Goal: Task Accomplishment & Management: Use online tool/utility

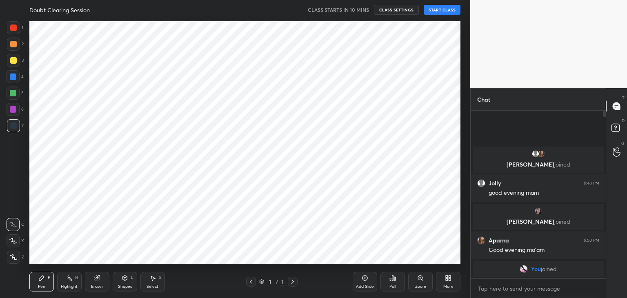
scroll to position [246, 437]
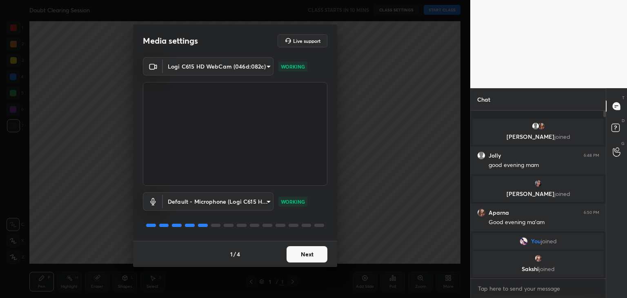
click at [306, 253] on button "Next" at bounding box center [306, 254] width 41 height 16
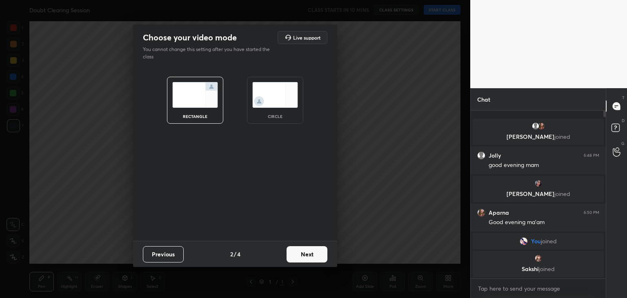
click at [306, 253] on button "Next" at bounding box center [306, 254] width 41 height 16
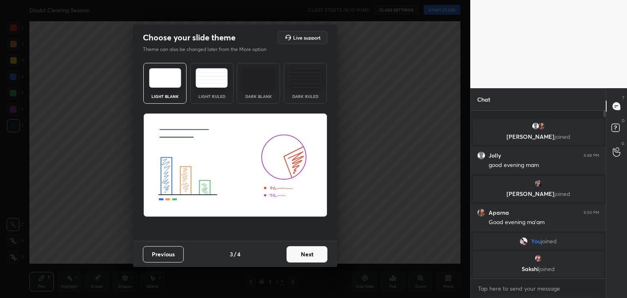
click at [306, 253] on button "Next" at bounding box center [306, 254] width 41 height 16
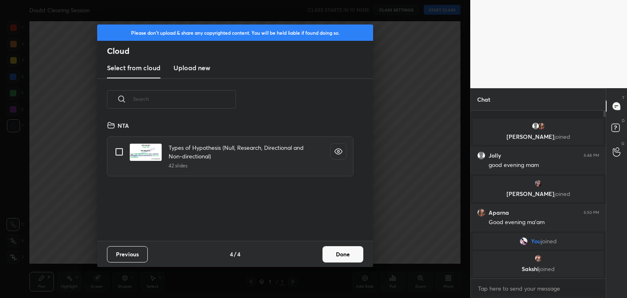
scroll to position [121, 262]
click at [202, 67] on h3 "Upload new" at bounding box center [191, 68] width 37 height 10
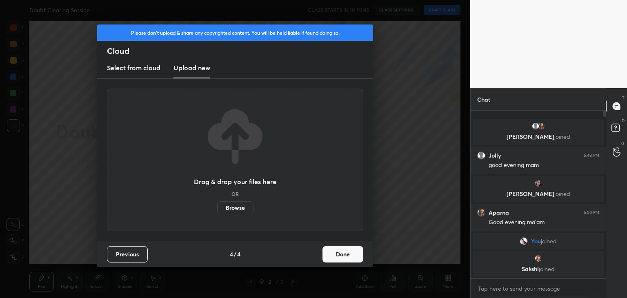
click at [234, 210] on label "Browse" at bounding box center [235, 207] width 36 height 13
click at [217, 210] on input "Browse" at bounding box center [217, 207] width 0 height 13
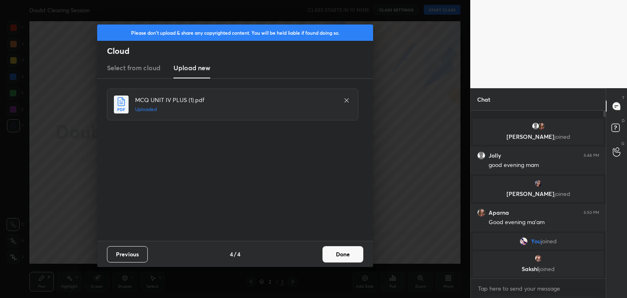
click at [336, 255] on button "Done" at bounding box center [342, 254] width 41 height 16
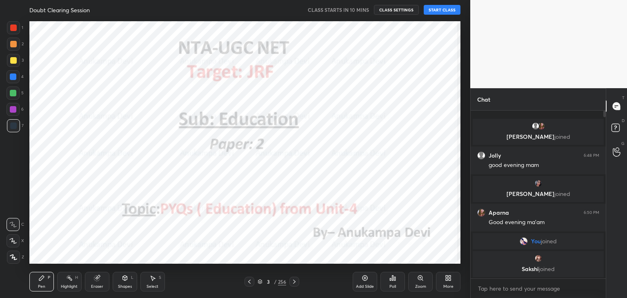
click at [249, 282] on icon at bounding box center [249, 281] width 7 height 7
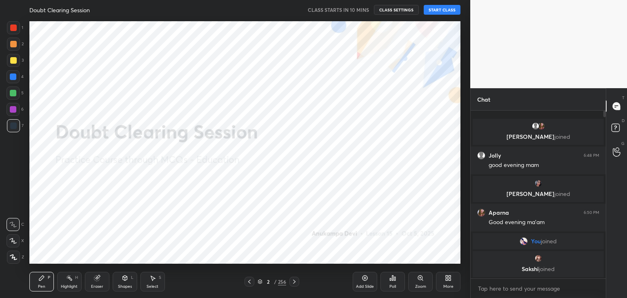
click at [10, 258] on icon at bounding box center [13, 257] width 7 height 6
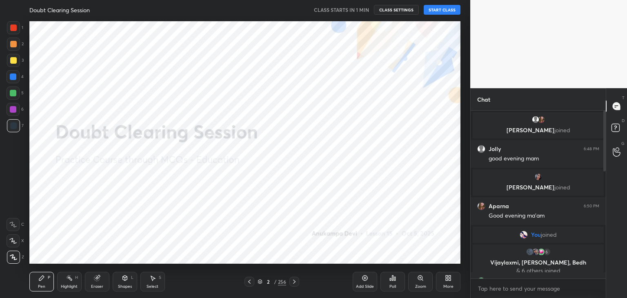
click at [450, 14] on button "START CLASS" at bounding box center [441, 10] width 37 height 10
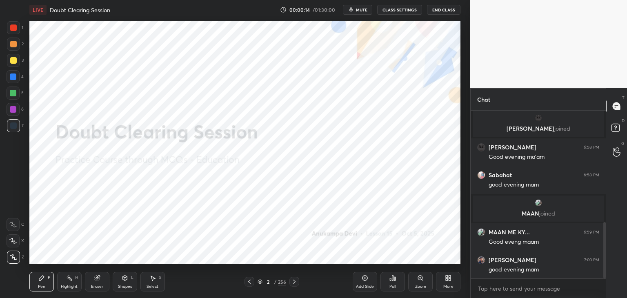
click at [604, 157] on div at bounding box center [603, 195] width 5 height 168
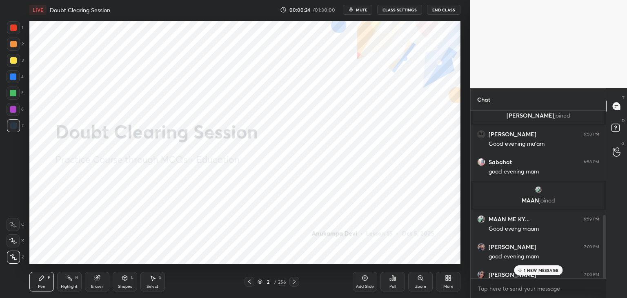
scroll to position [359, 0]
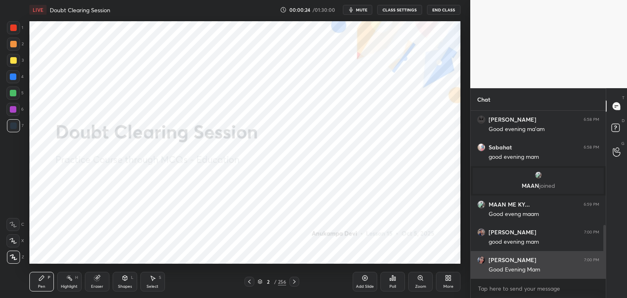
drag, startPoint x: 604, startPoint y: 231, endPoint x: 592, endPoint y: 272, distance: 43.2
click at [595, 269] on div "[PERSON_NAME] joined [PERSON_NAME] 6:58 PM Good evening ma'am Sabahat 6:58 PM g…" at bounding box center [537, 195] width 135 height 168
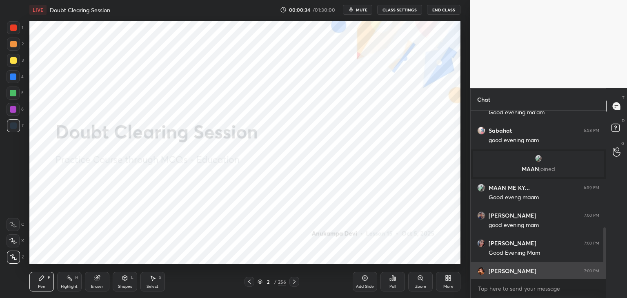
scroll to position [387, 0]
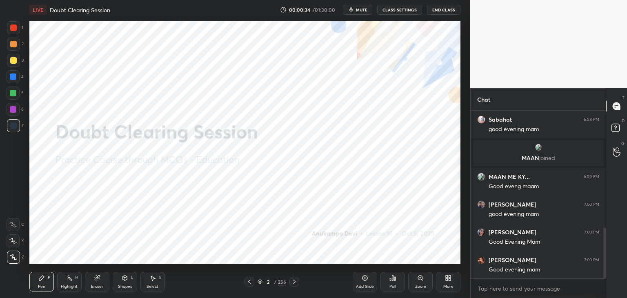
drag, startPoint x: 604, startPoint y: 235, endPoint x: 584, endPoint y: 284, distance: 52.9
click at [597, 281] on div "[PERSON_NAME] 6:58 PM Good evening ma'am Sabahat 6:58 PM good evening mam [PERS…" at bounding box center [537, 204] width 135 height 187
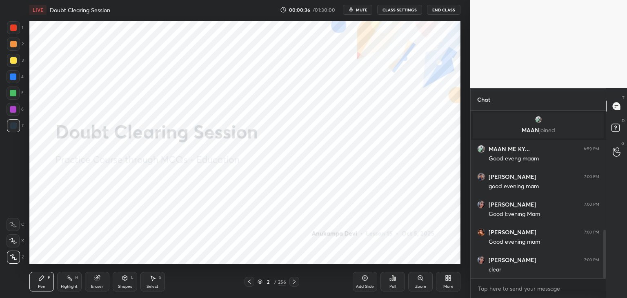
scroll to position [444, 0]
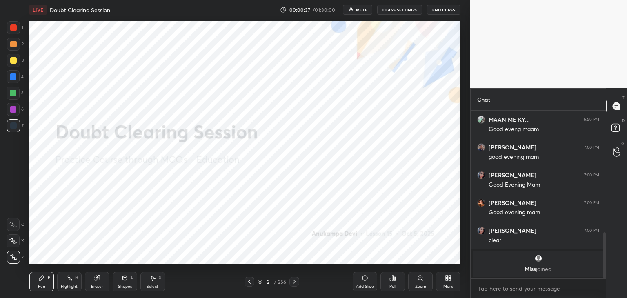
click at [10, 94] on div at bounding box center [13, 93] width 7 height 7
drag, startPoint x: 260, startPoint y: 282, endPoint x: 255, endPoint y: 276, distance: 7.3
click at [260, 281] on icon at bounding box center [259, 281] width 5 height 5
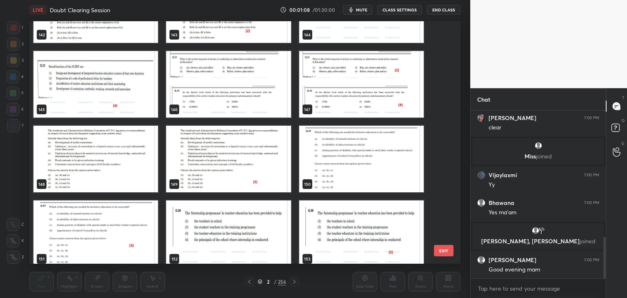
scroll to position [3548, 0]
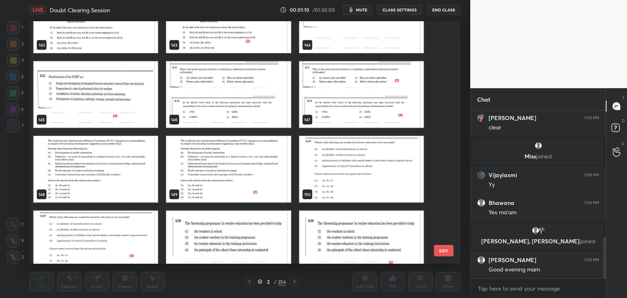
click at [332, 114] on img "grid" at bounding box center [361, 94] width 124 height 67
click at [332, 113] on img "grid" at bounding box center [361, 94] width 124 height 67
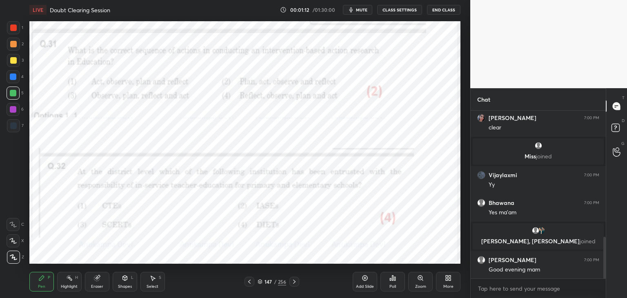
click at [295, 282] on icon at bounding box center [294, 281] width 7 height 7
click at [295, 282] on icon at bounding box center [294, 281] width 2 height 4
click at [295, 282] on icon at bounding box center [294, 281] width 7 height 7
click at [293, 283] on icon at bounding box center [294, 281] width 7 height 7
click at [295, 281] on icon at bounding box center [294, 281] width 7 height 7
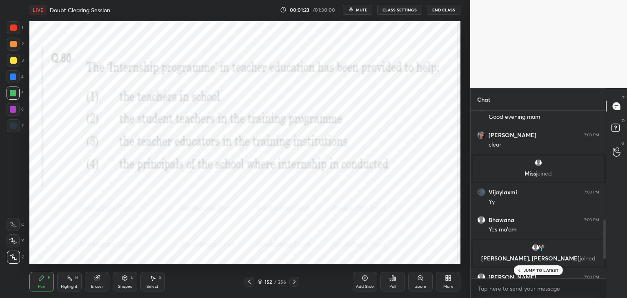
scroll to position [539, 0]
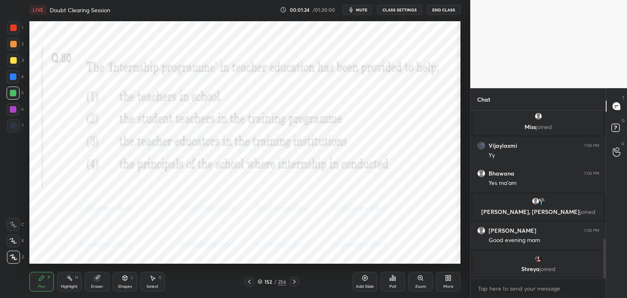
drag, startPoint x: 604, startPoint y: 253, endPoint x: 581, endPoint y: 262, distance: 24.2
click at [609, 274] on div "Chat [PERSON_NAME] 7:00 PM clear Miss joined [PERSON_NAME] 7:00 PM [PERSON_NAME…" at bounding box center [548, 193] width 157 height 210
click at [364, 10] on span "mute" at bounding box center [361, 10] width 11 height 6
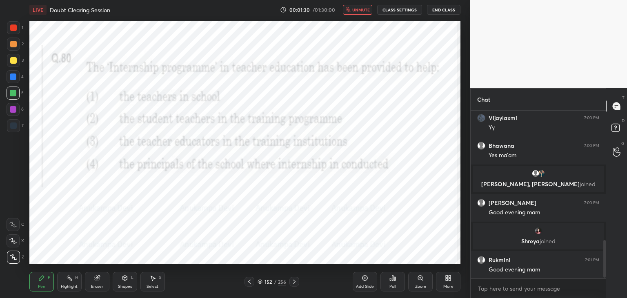
scroll to position [596, 0]
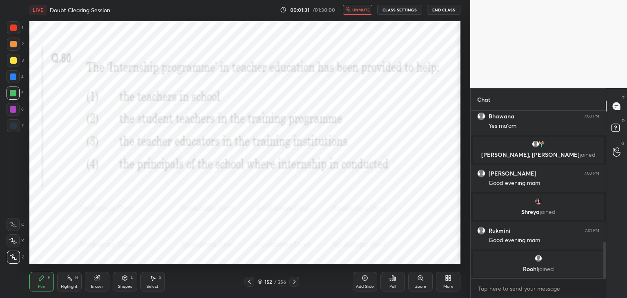
drag, startPoint x: 362, startPoint y: 9, endPoint x: 363, endPoint y: 19, distance: 9.4
click at [362, 10] on span "unmute" at bounding box center [361, 10] width 18 height 6
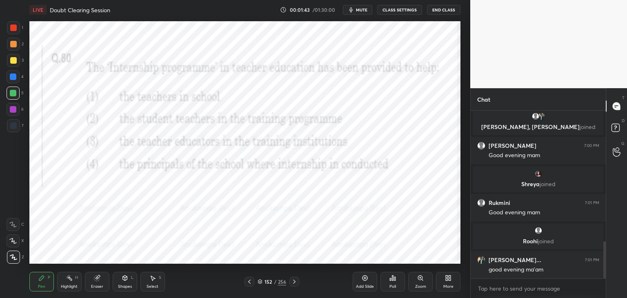
scroll to position [593, 0]
click at [393, 283] on div "Poll" at bounding box center [392, 282] width 24 height 20
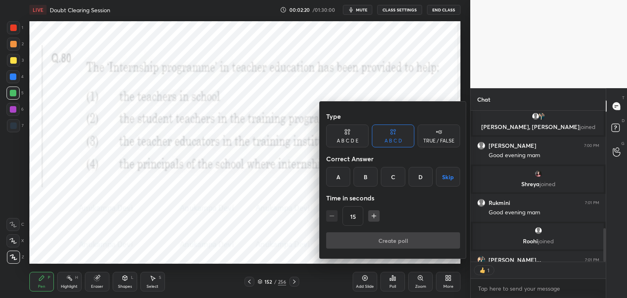
scroll to position [3, 2]
click at [366, 177] on div "B" at bounding box center [365, 177] width 24 height 20
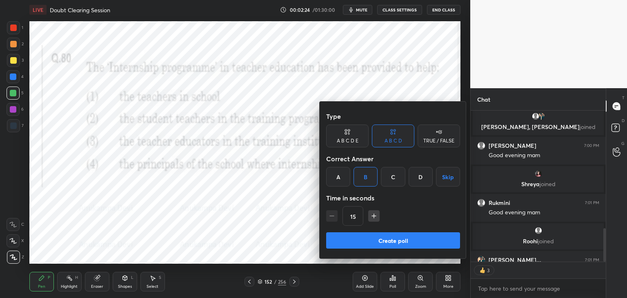
click at [395, 242] on button "Create poll" at bounding box center [393, 240] width 134 height 16
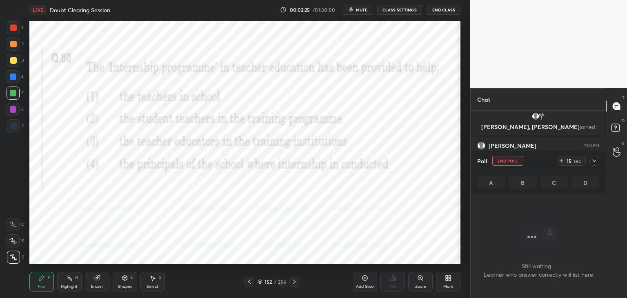
scroll to position [0, 0]
click at [366, 11] on span "mute" at bounding box center [361, 10] width 11 height 6
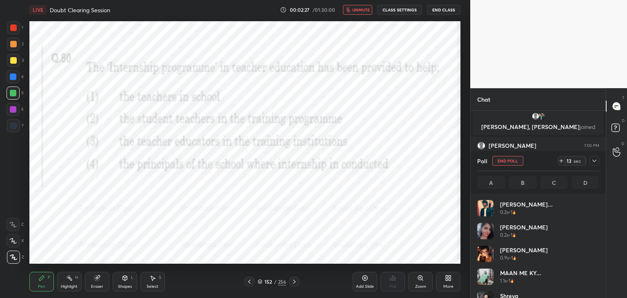
scroll to position [95, 120]
click at [363, 13] on button "unmute" at bounding box center [357, 10] width 29 height 10
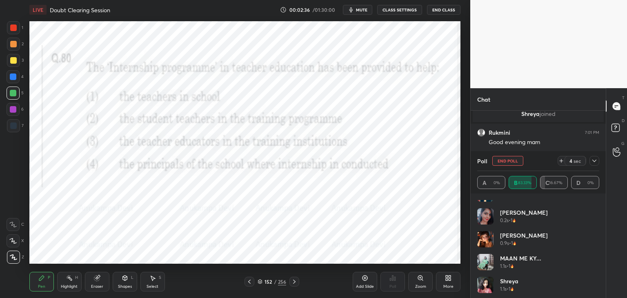
scroll to position [0, 0]
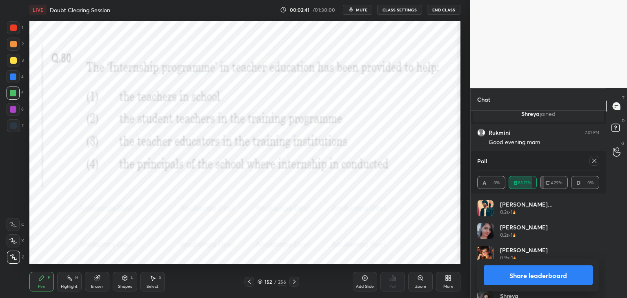
click at [595, 162] on icon at bounding box center [594, 161] width 4 height 4
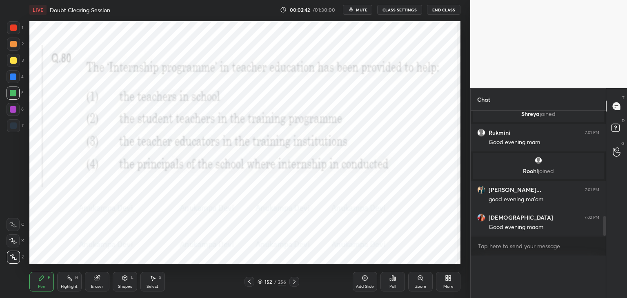
scroll to position [133, 133]
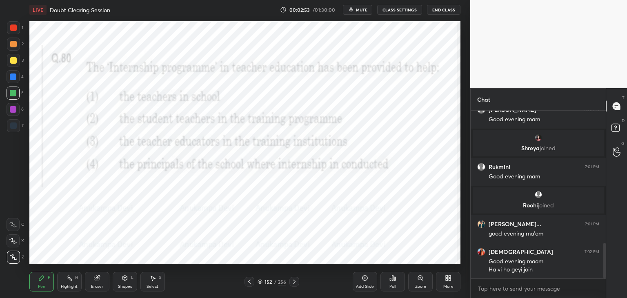
click at [296, 284] on icon at bounding box center [294, 281] width 7 height 7
drag, startPoint x: 295, startPoint y: 282, endPoint x: 298, endPoint y: 271, distance: 11.4
click at [295, 281] on icon at bounding box center [294, 281] width 2 height 4
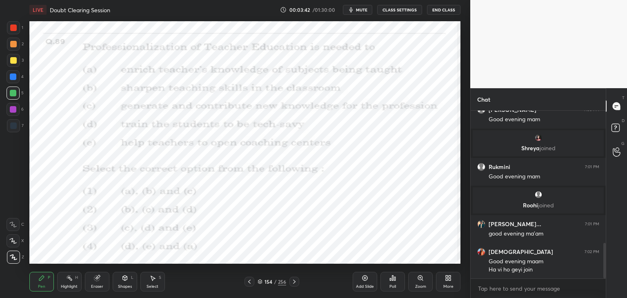
scroll to position [658, 0]
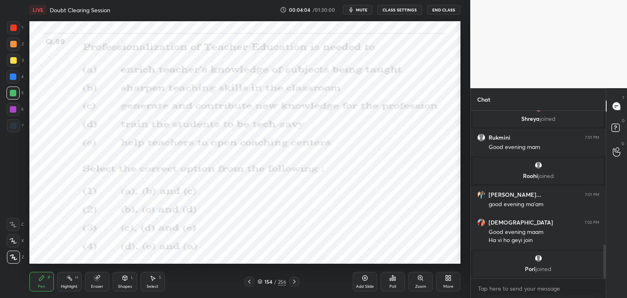
drag, startPoint x: 259, startPoint y: 282, endPoint x: 262, endPoint y: 270, distance: 11.8
click at [259, 282] on icon at bounding box center [259, 281] width 5 height 5
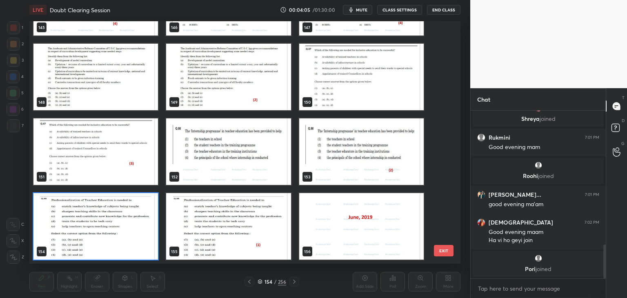
scroll to position [663, 0]
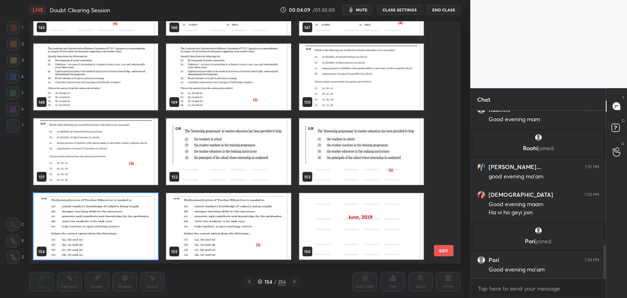
click at [147, 244] on img "grid" at bounding box center [95, 226] width 124 height 67
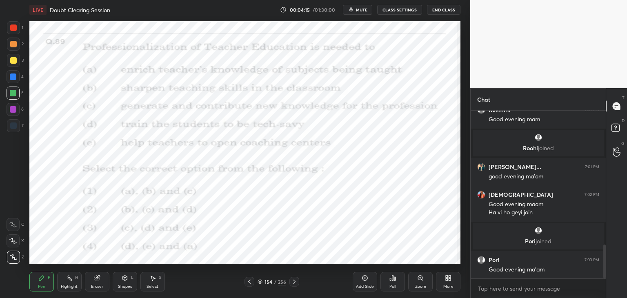
click at [392, 284] on div "Poll" at bounding box center [392, 286] width 7 height 4
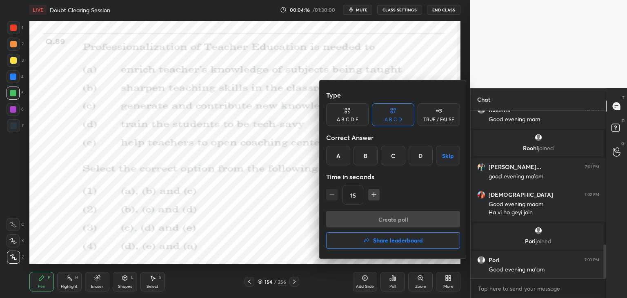
click at [338, 157] on div "A" at bounding box center [338, 156] width 24 height 20
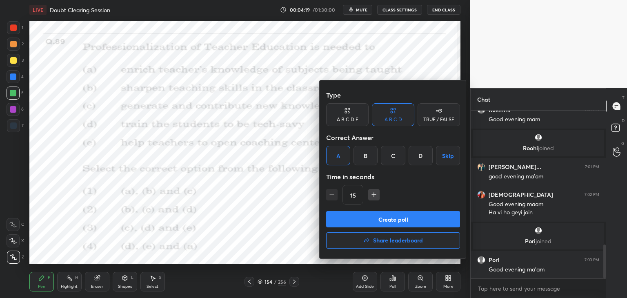
click at [397, 223] on button "Create poll" at bounding box center [393, 219] width 134 height 16
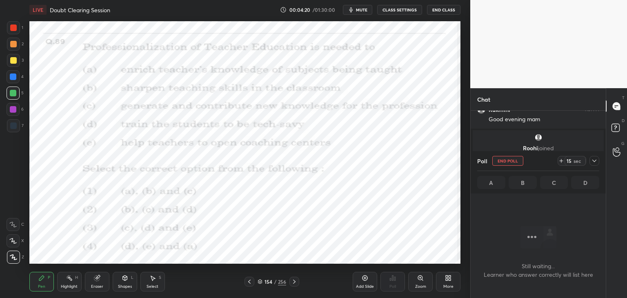
scroll to position [142, 133]
click at [366, 9] on span "mute" at bounding box center [361, 10] width 11 height 6
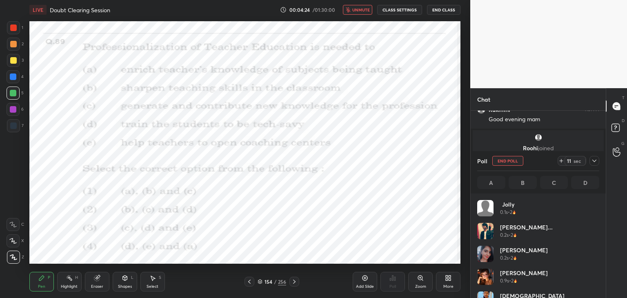
scroll to position [734, 0]
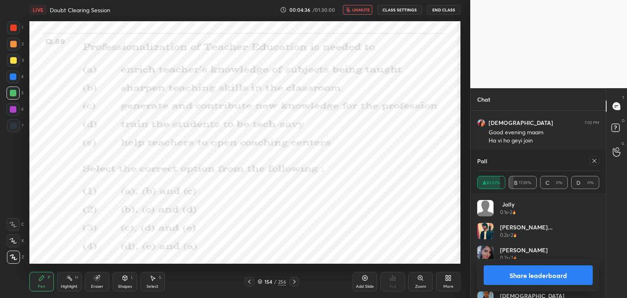
click at [365, 11] on span "unmute" at bounding box center [361, 10] width 18 height 6
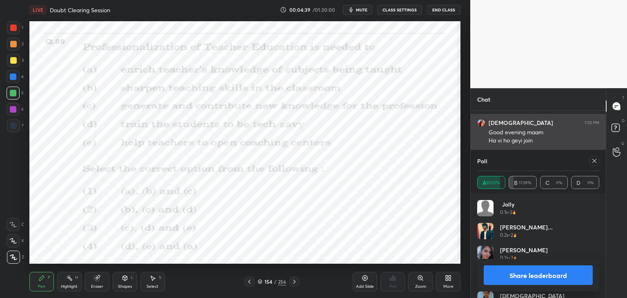
drag, startPoint x: 596, startPoint y: 161, endPoint x: 486, endPoint y: 119, distance: 117.5
click at [595, 160] on icon at bounding box center [594, 160] width 7 height 7
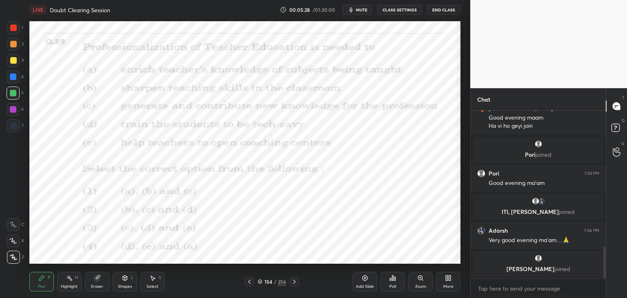
scroll to position [746, 0]
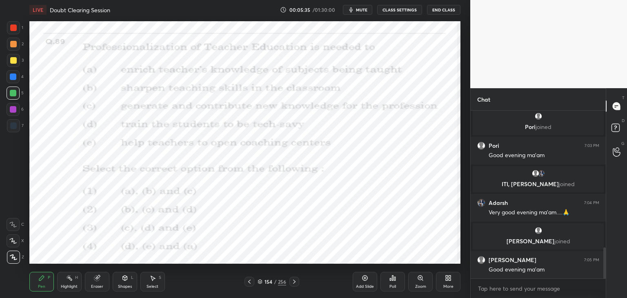
click at [295, 283] on icon at bounding box center [294, 281] width 7 height 7
click at [293, 284] on icon at bounding box center [294, 281] width 7 height 7
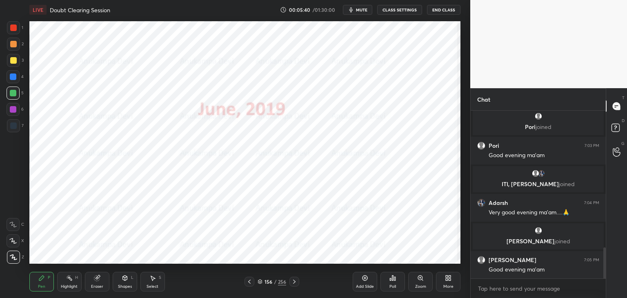
click at [261, 284] on icon at bounding box center [259, 281] width 5 height 5
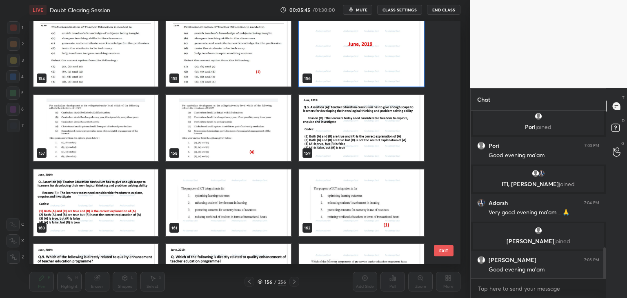
scroll to position [3803, 0]
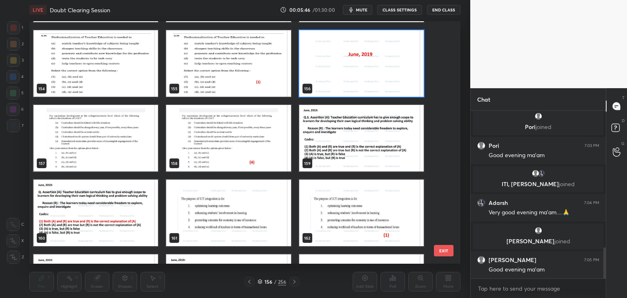
click at [366, 74] on img "grid" at bounding box center [361, 63] width 124 height 67
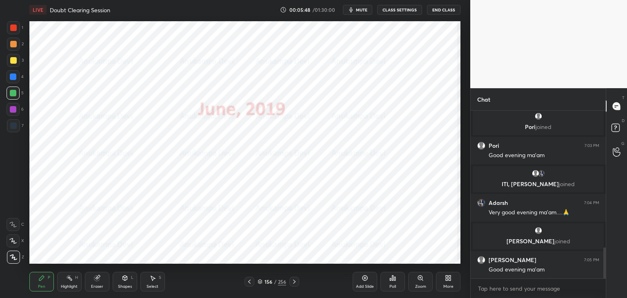
click at [295, 283] on icon at bounding box center [294, 281] width 7 height 7
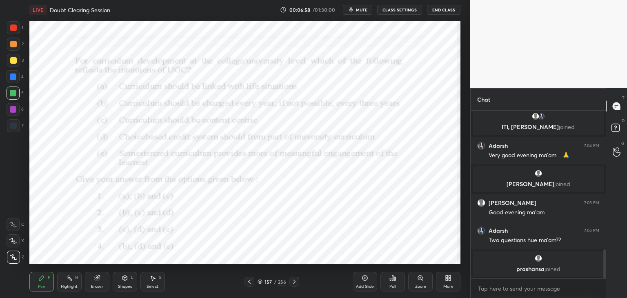
scroll to position [809, 0]
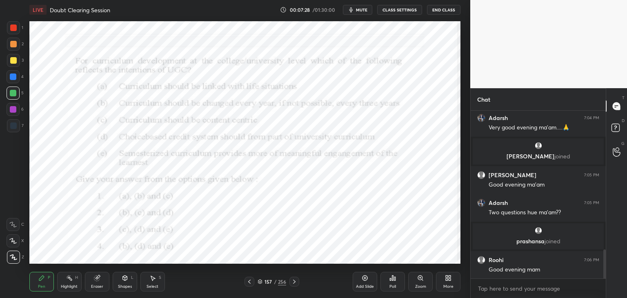
click at [259, 284] on icon at bounding box center [259, 281] width 5 height 5
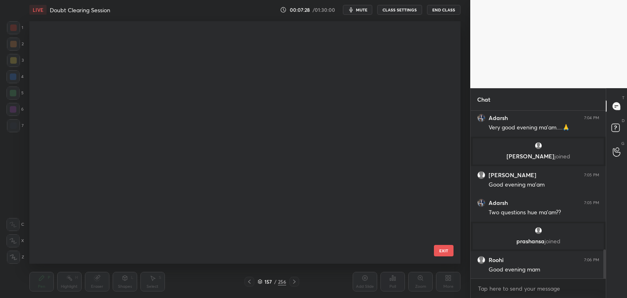
scroll to position [240, 427]
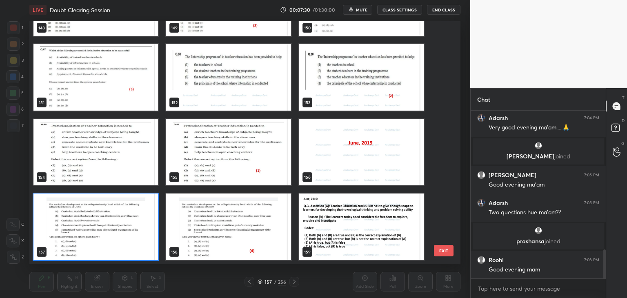
click at [365, 9] on span "mute" at bounding box center [361, 10] width 11 height 6
click at [147, 248] on img "grid" at bounding box center [95, 226] width 124 height 67
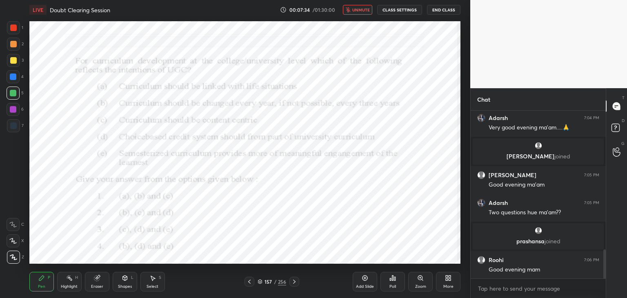
click at [366, 10] on span "unmute" at bounding box center [361, 10] width 18 height 6
click at [395, 281] on icon at bounding box center [392, 278] width 7 height 7
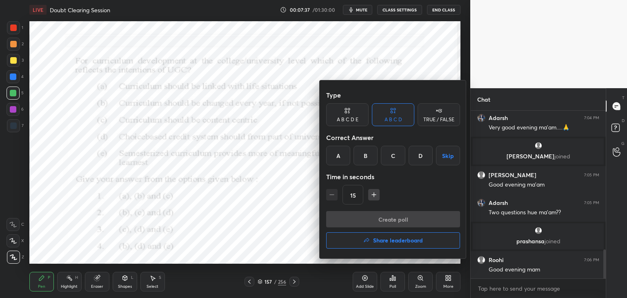
click at [420, 157] on div "D" at bounding box center [420, 156] width 24 height 20
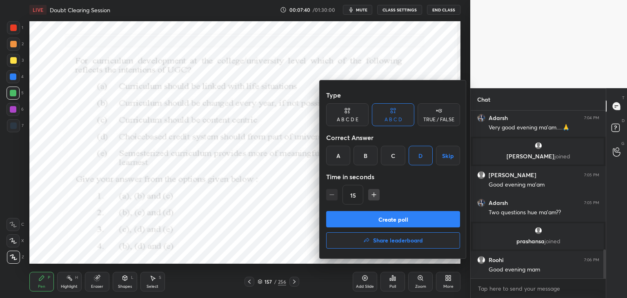
drag, startPoint x: 400, startPoint y: 223, endPoint x: 395, endPoint y: 167, distance: 56.1
click at [400, 222] on button "Create poll" at bounding box center [393, 219] width 134 height 16
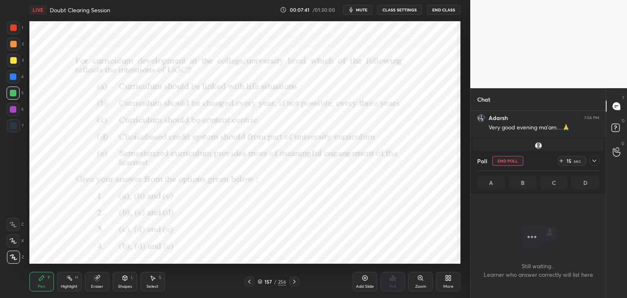
scroll to position [142, 133]
click at [364, 11] on span "mute" at bounding box center [361, 10] width 11 height 6
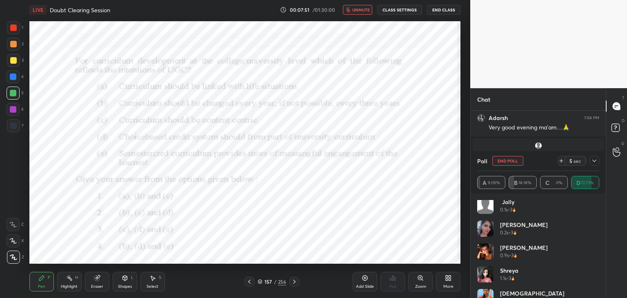
scroll to position [0, 0]
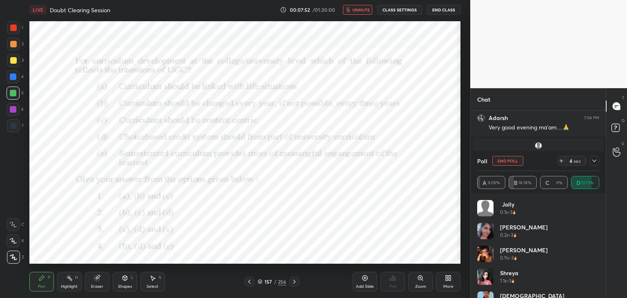
click at [357, 10] on span "unmute" at bounding box center [361, 10] width 18 height 6
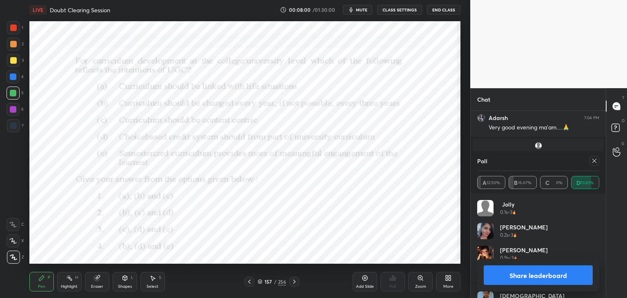
drag, startPoint x: 596, startPoint y: 160, endPoint x: 584, endPoint y: 158, distance: 12.0
click at [596, 160] on icon at bounding box center [594, 160] width 7 height 7
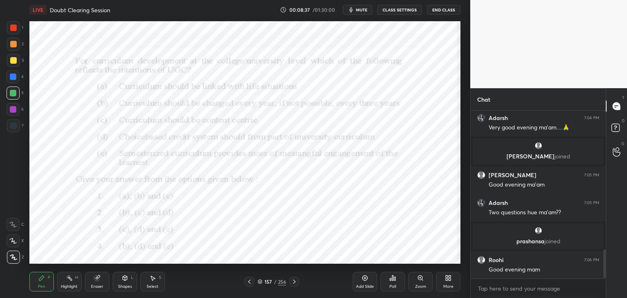
scroll to position [838, 0]
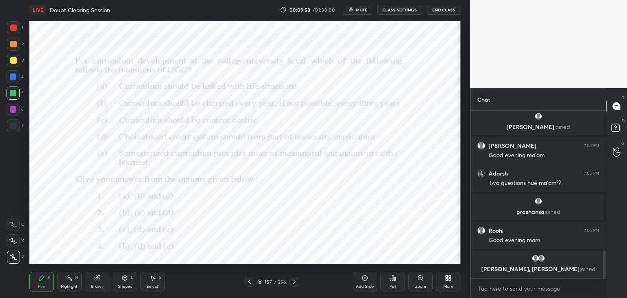
click at [296, 282] on icon at bounding box center [294, 281] width 7 height 7
click at [295, 283] on icon at bounding box center [294, 281] width 7 height 7
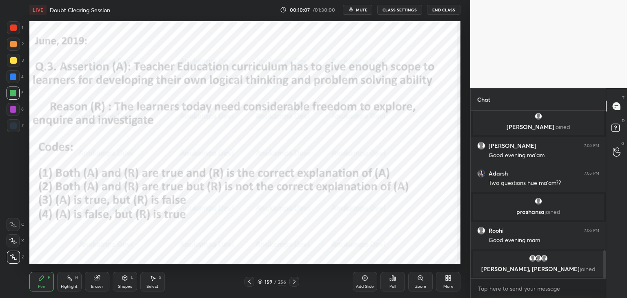
click at [14, 111] on div at bounding box center [13, 109] width 7 height 7
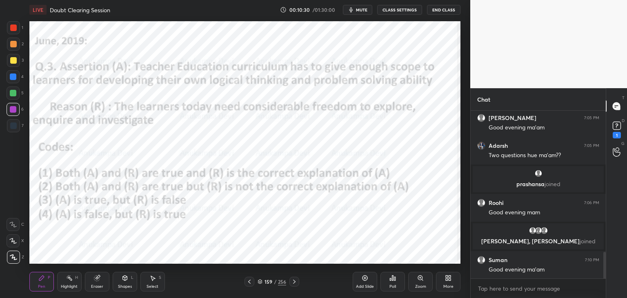
scroll to position [892, 0]
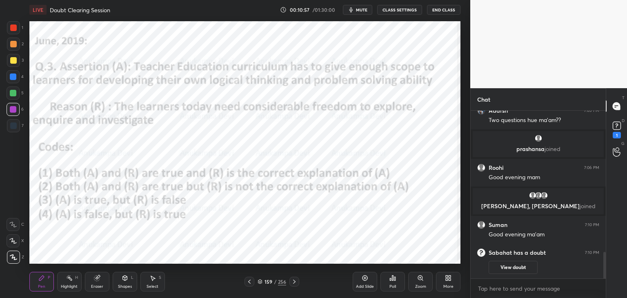
click at [261, 283] on icon at bounding box center [260, 282] width 4 height 1
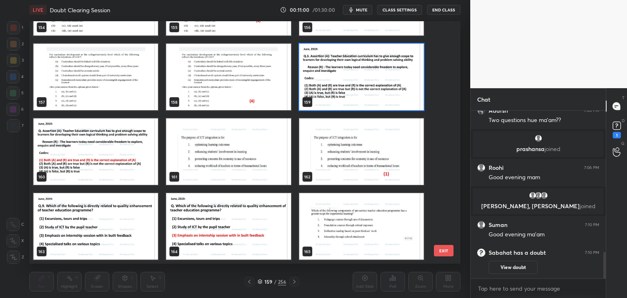
scroll to position [3874, 0]
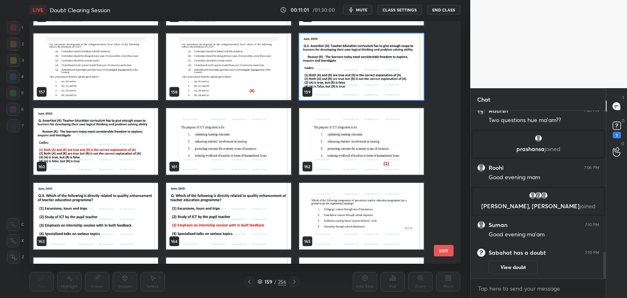
click at [418, 91] on img "grid" at bounding box center [361, 66] width 124 height 67
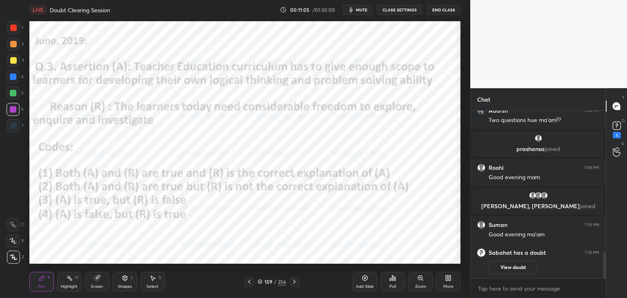
click at [393, 282] on div "Poll" at bounding box center [392, 282] width 24 height 20
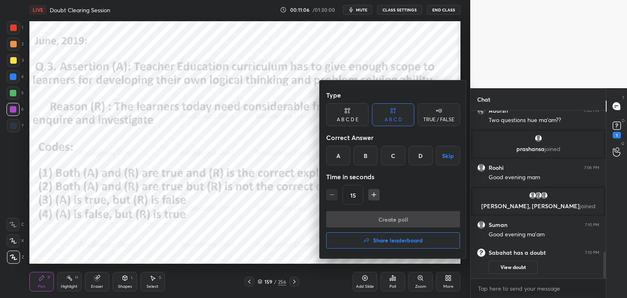
click at [337, 158] on div "A" at bounding box center [338, 156] width 24 height 20
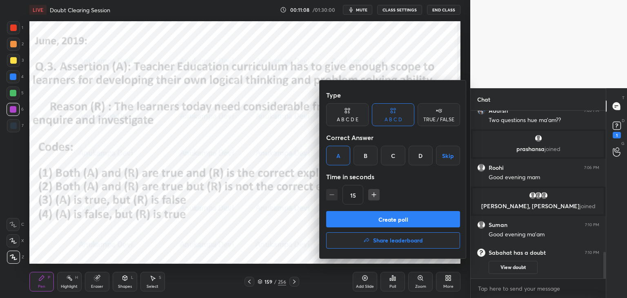
click at [397, 221] on button "Create poll" at bounding box center [393, 219] width 134 height 16
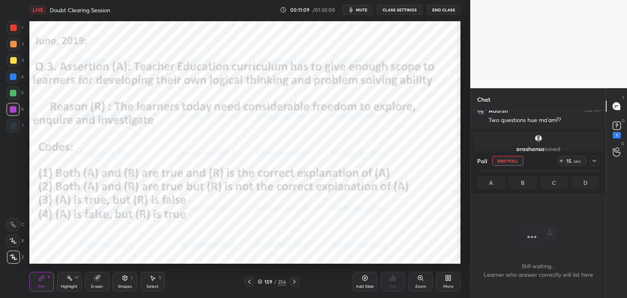
scroll to position [2, 2]
click at [362, 11] on span "mute" at bounding box center [361, 10] width 11 height 6
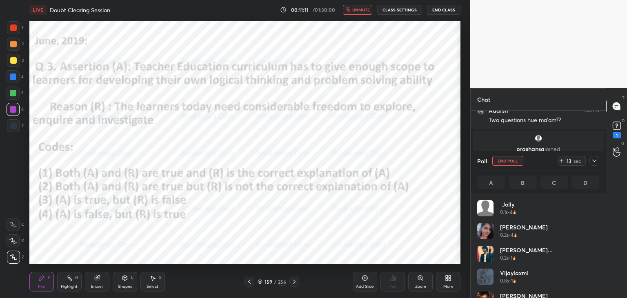
scroll to position [95, 120]
click at [362, 10] on span "unmute" at bounding box center [361, 10] width 18 height 6
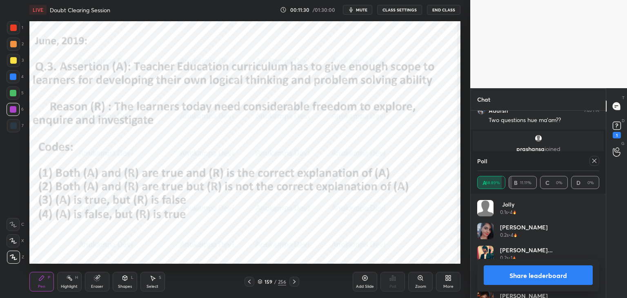
scroll to position [934, 0]
click at [596, 161] on icon at bounding box center [594, 160] width 7 height 7
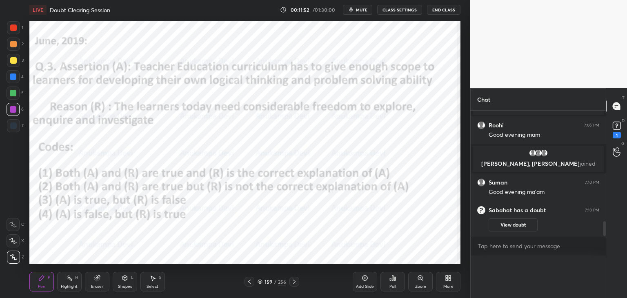
scroll to position [154, 133]
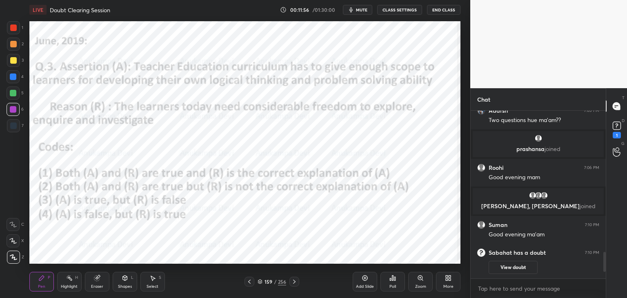
click at [294, 284] on icon at bounding box center [294, 281] width 7 height 7
click at [295, 284] on icon at bounding box center [294, 281] width 7 height 7
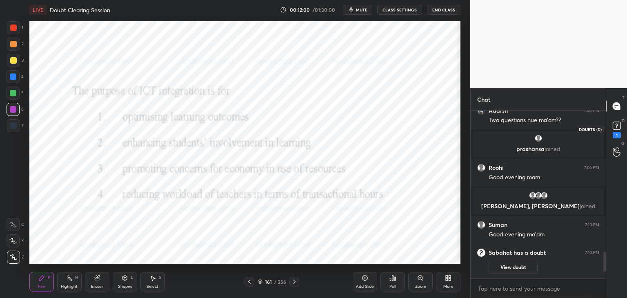
click at [616, 129] on rect at bounding box center [616, 126] width 8 height 8
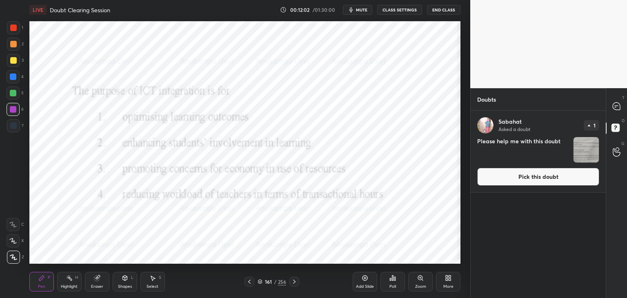
click at [515, 182] on button "Pick this doubt" at bounding box center [538, 177] width 122 height 18
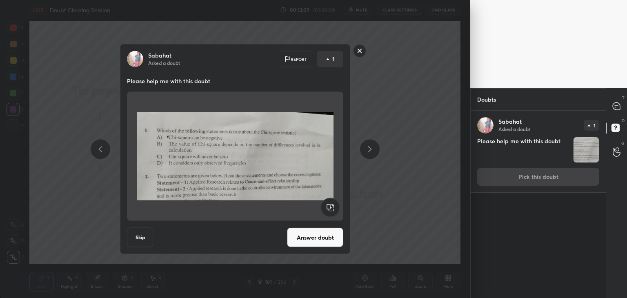
click at [325, 242] on button "Answer doubt" at bounding box center [315, 238] width 56 height 20
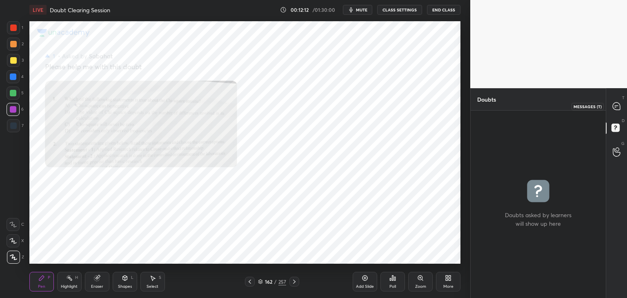
drag, startPoint x: 618, startPoint y: 104, endPoint x: 548, endPoint y: 108, distance: 69.5
click at [618, 103] on icon at bounding box center [615, 105] width 7 height 7
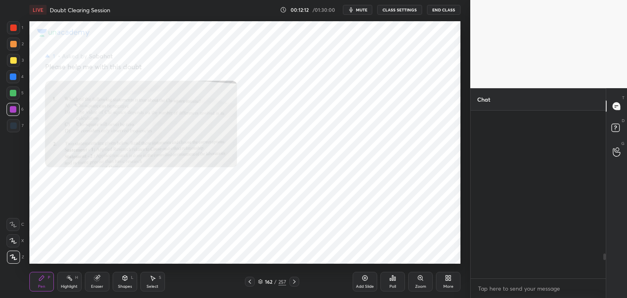
scroll to position [165, 133]
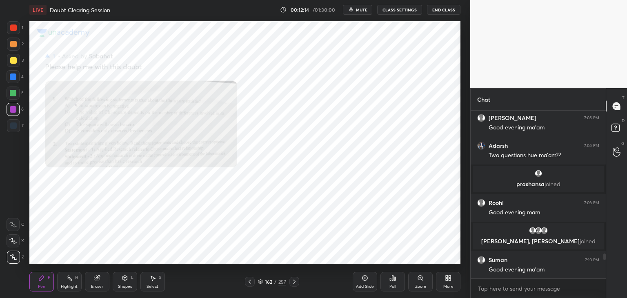
click at [418, 277] on icon at bounding box center [420, 277] width 4 height 4
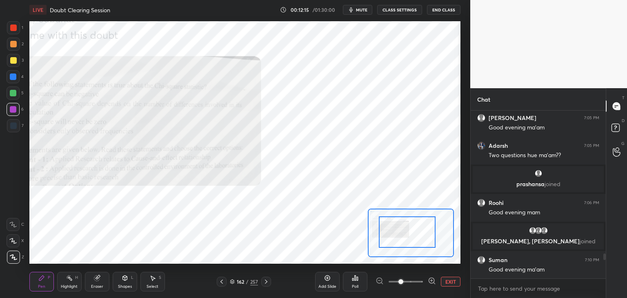
drag, startPoint x: 410, startPoint y: 238, endPoint x: 408, endPoint y: 245, distance: 7.6
click at [405, 236] on div at bounding box center [407, 231] width 56 height 31
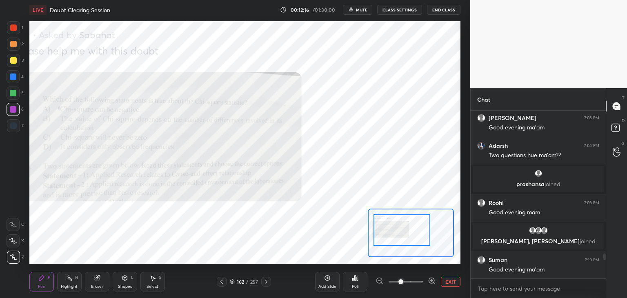
click at [432, 281] on icon at bounding box center [432, 281] width 8 height 8
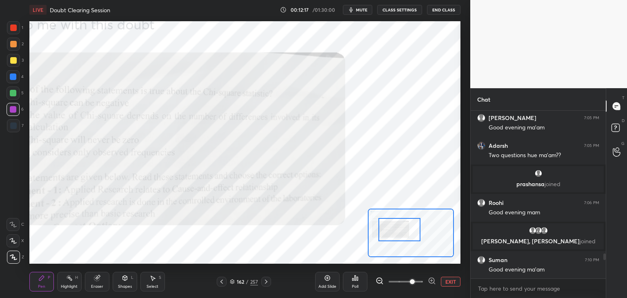
drag, startPoint x: 408, startPoint y: 234, endPoint x: 404, endPoint y: 232, distance: 4.9
click at [404, 233] on div at bounding box center [399, 229] width 42 height 23
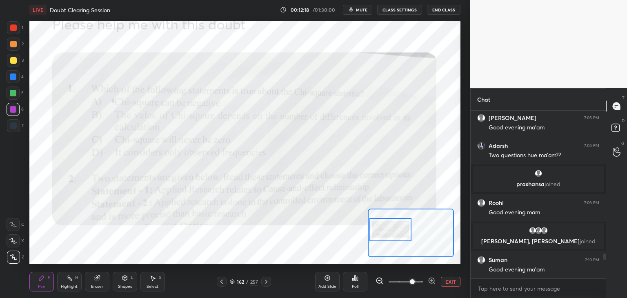
drag, startPoint x: 411, startPoint y: 234, endPoint x: 406, endPoint y: 235, distance: 4.8
click at [406, 235] on div at bounding box center [390, 229] width 42 height 23
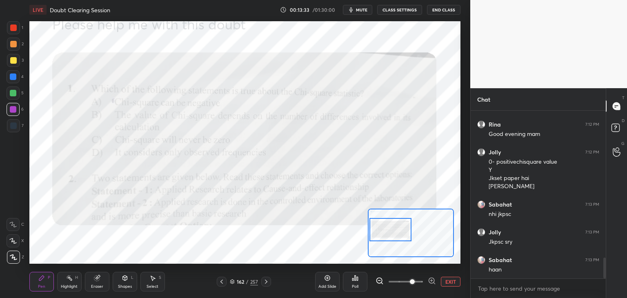
scroll to position [1182, 0]
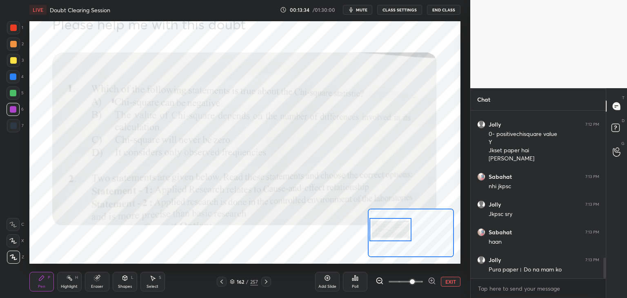
click at [220, 283] on icon at bounding box center [221, 281] width 7 height 7
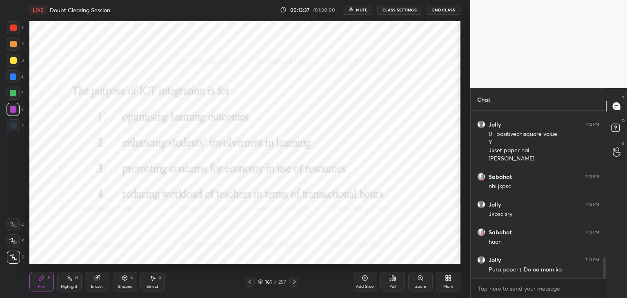
click at [12, 239] on icon at bounding box center [12, 241] width 7 height 6
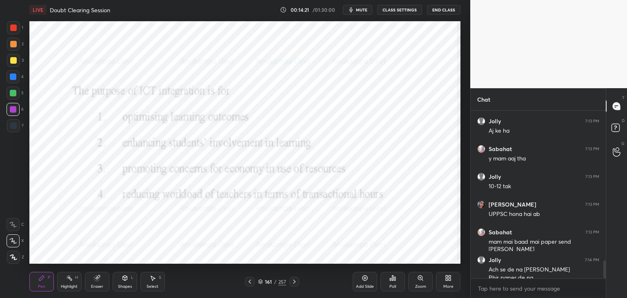
scroll to position [1392, 0]
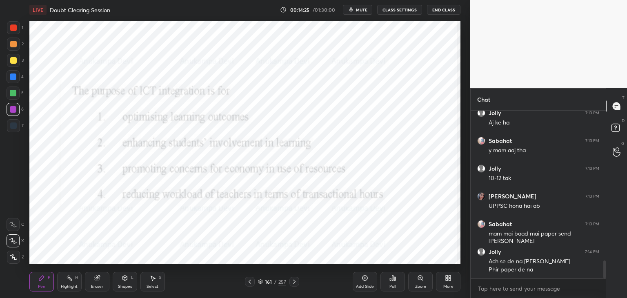
click at [366, 10] on span "mute" at bounding box center [361, 10] width 11 height 6
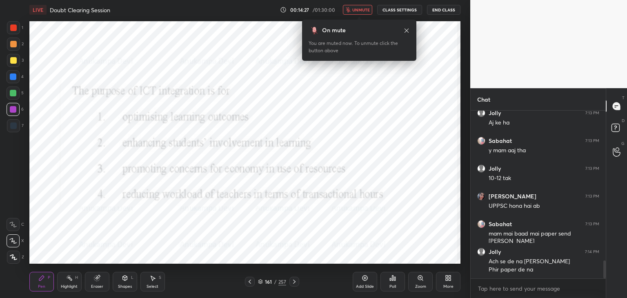
click at [362, 9] on span "unmute" at bounding box center [361, 10] width 18 height 6
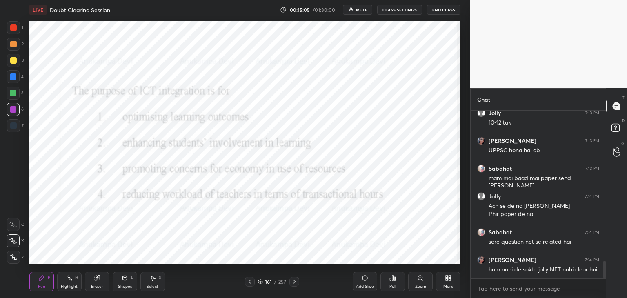
scroll to position [1475, 0]
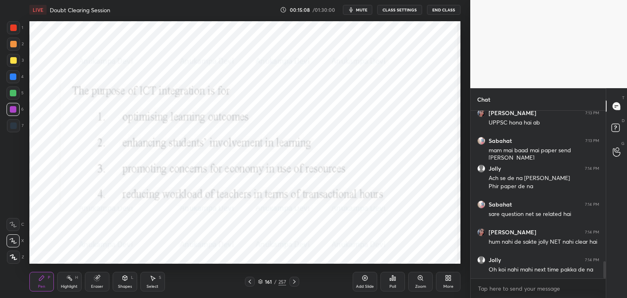
click at [394, 283] on div "Poll" at bounding box center [392, 282] width 24 height 20
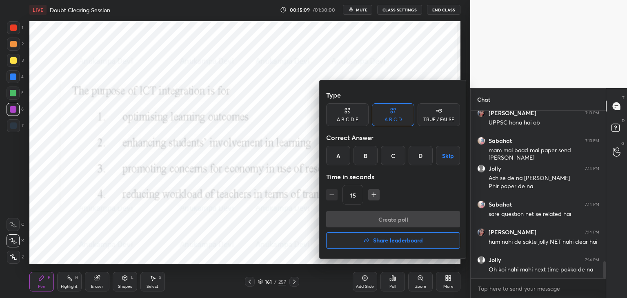
click at [335, 151] on div "A" at bounding box center [338, 156] width 24 height 20
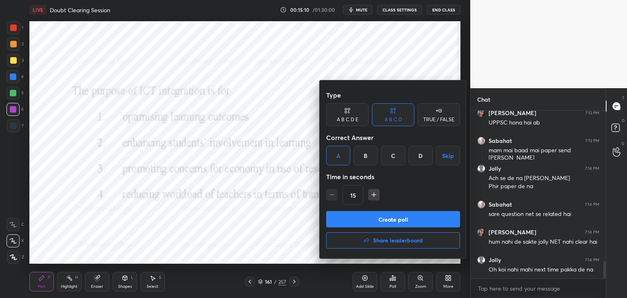
click at [387, 222] on button "Create poll" at bounding box center [393, 219] width 134 height 16
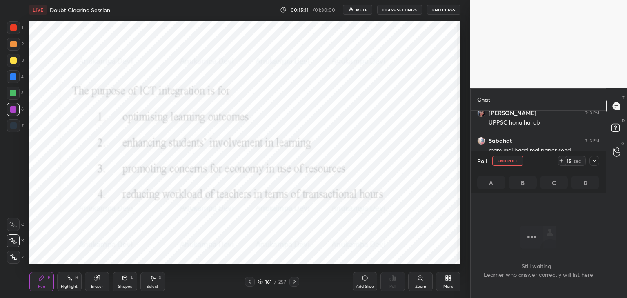
scroll to position [142, 133]
click at [596, 162] on icon at bounding box center [594, 160] width 7 height 7
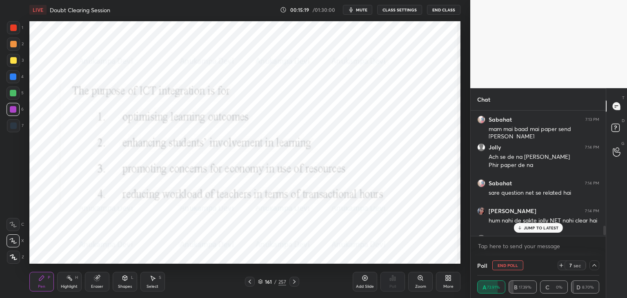
scroll to position [1518, 0]
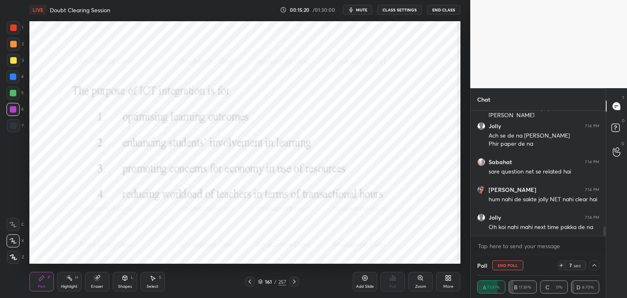
drag, startPoint x: 604, startPoint y: 227, endPoint x: 599, endPoint y: 242, distance: 15.8
click at [603, 240] on div "[PERSON_NAME] 7:13 PM UPPSC hona hai ab [GEOGRAPHIC_DATA] 7:13 PM mam mai baad …" at bounding box center [537, 183] width 135 height 145
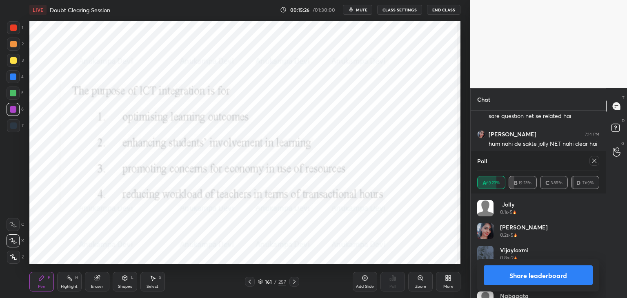
scroll to position [1601, 0]
click at [594, 160] on icon at bounding box center [594, 160] width 7 height 7
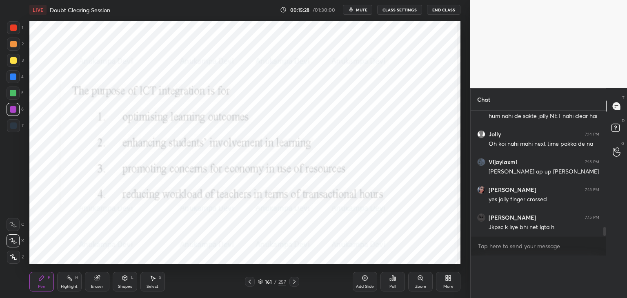
scroll to position [1589, 0]
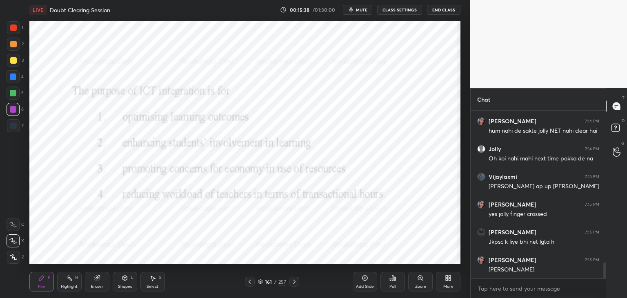
drag, startPoint x: 11, startPoint y: 128, endPoint x: 12, endPoint y: 122, distance: 6.2
click at [11, 127] on div at bounding box center [13, 125] width 7 height 7
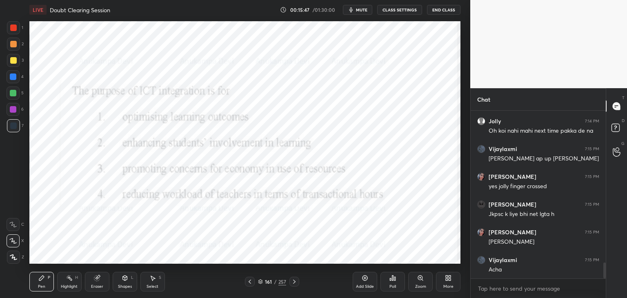
click at [294, 283] on icon at bounding box center [294, 281] width 7 height 7
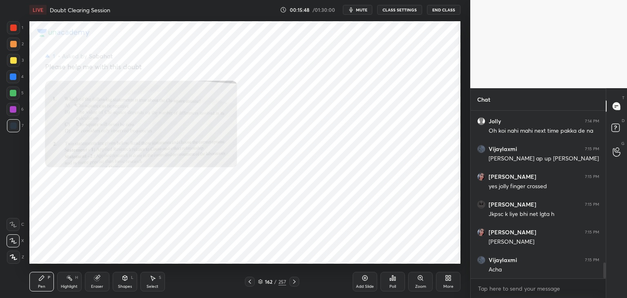
click at [295, 281] on icon at bounding box center [294, 281] width 7 height 7
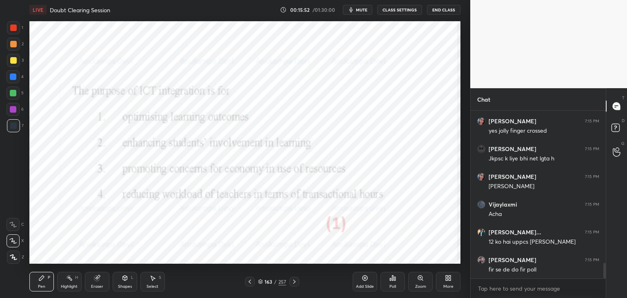
drag, startPoint x: 295, startPoint y: 283, endPoint x: 290, endPoint y: 276, distance: 8.3
click at [295, 282] on icon at bounding box center [294, 281] width 7 height 7
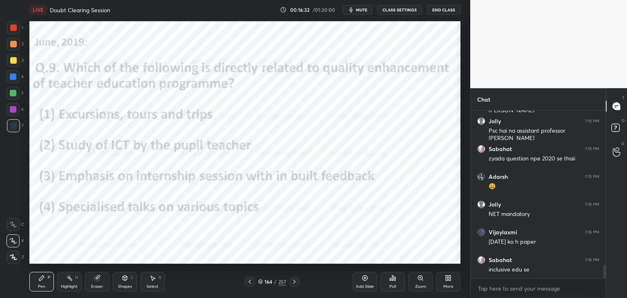
scroll to position [1955, 0]
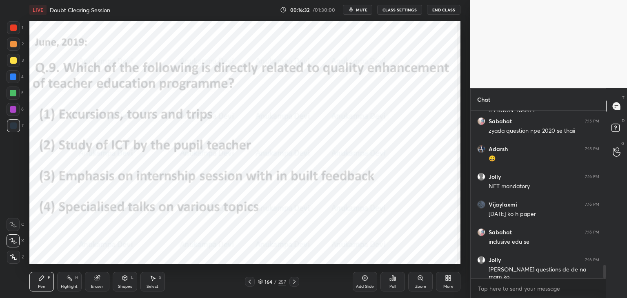
click at [10, 111] on div at bounding box center [13, 109] width 7 height 7
click at [11, 259] on icon at bounding box center [13, 257] width 7 height 6
click at [392, 278] on icon at bounding box center [392, 277] width 1 height 5
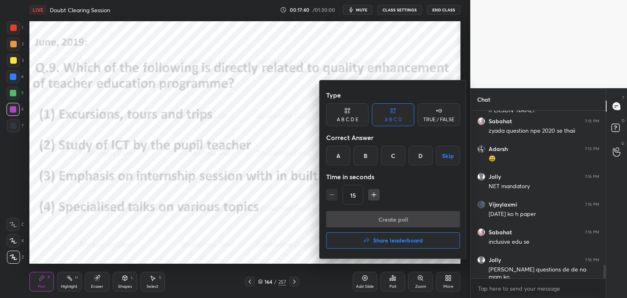
drag, startPoint x: 392, startPoint y: 157, endPoint x: 395, endPoint y: 197, distance: 40.6
click at [392, 157] on div "C" at bounding box center [393, 156] width 24 height 20
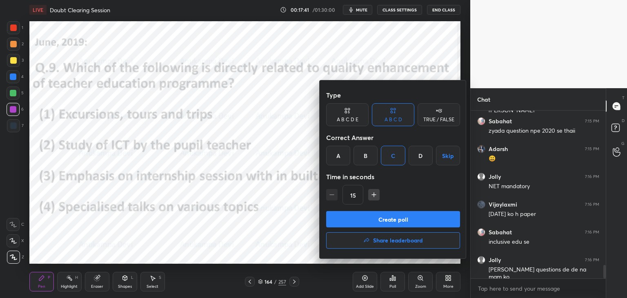
click at [394, 222] on button "Create poll" at bounding box center [393, 219] width 134 height 16
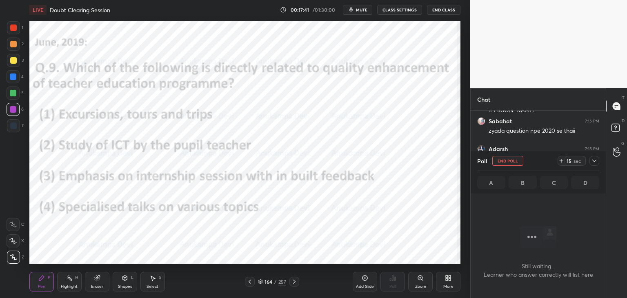
scroll to position [2, 2]
click at [364, 10] on span "mute" at bounding box center [361, 10] width 11 height 6
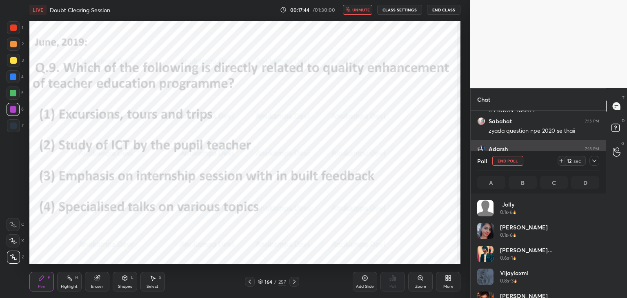
drag, startPoint x: 596, startPoint y: 160, endPoint x: 572, endPoint y: 157, distance: 23.4
click at [595, 160] on icon at bounding box center [594, 160] width 7 height 7
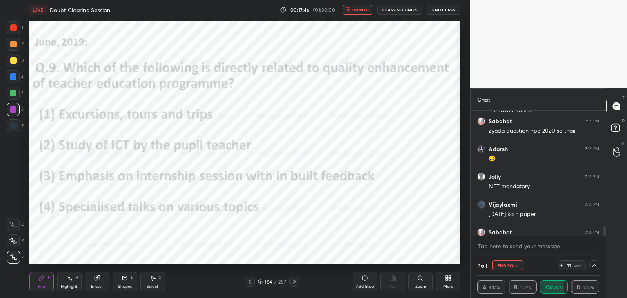
scroll to position [1997, 0]
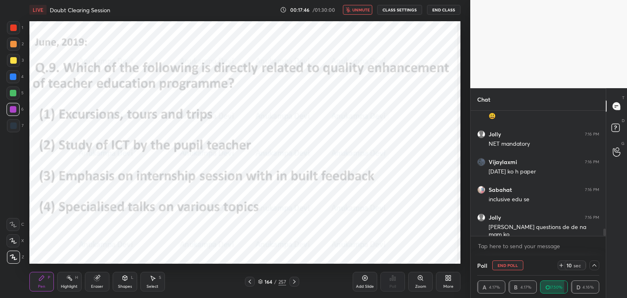
drag, startPoint x: 605, startPoint y: 232, endPoint x: 603, endPoint y: 245, distance: 13.5
click at [603, 244] on div "Sabahat 7:15 PM zyada question npe 2020 se thaii [PERSON_NAME] 7:15 PM 😃 Jolly …" at bounding box center [537, 183] width 135 height 145
click at [366, 11] on span "unmute" at bounding box center [361, 10] width 18 height 6
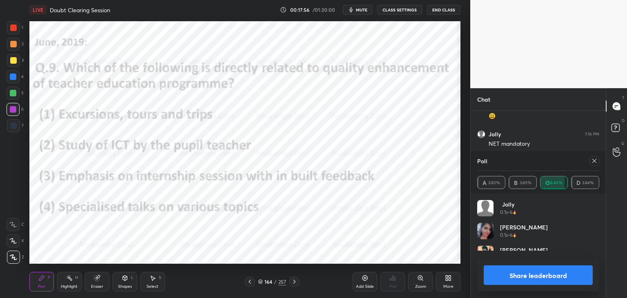
scroll to position [95, 120]
click at [594, 161] on icon at bounding box center [594, 160] width 7 height 7
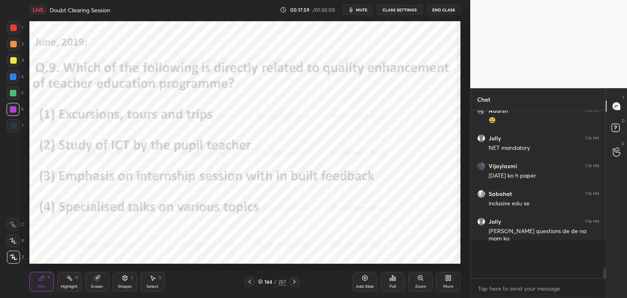
scroll to position [2, 2]
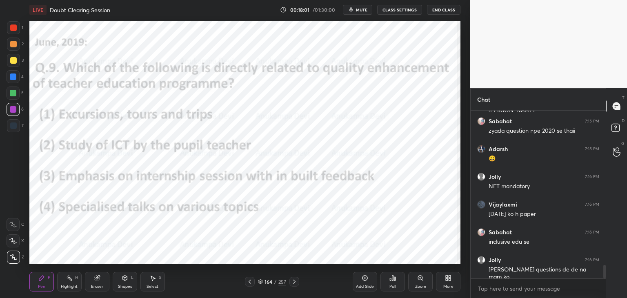
click at [295, 286] on div at bounding box center [294, 282] width 10 height 10
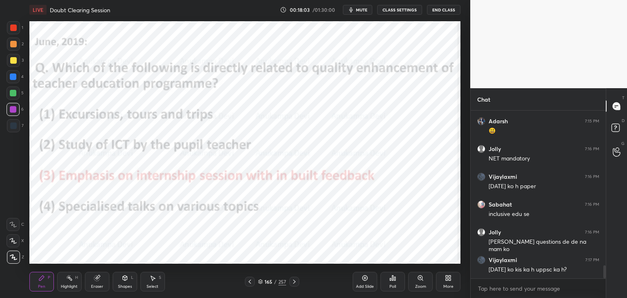
click at [13, 94] on div at bounding box center [13, 93] width 7 height 7
click at [15, 128] on div at bounding box center [13, 125] width 7 height 7
drag, startPoint x: 295, startPoint y: 282, endPoint x: 282, endPoint y: 275, distance: 15.3
click at [295, 282] on icon at bounding box center [294, 281] width 7 height 7
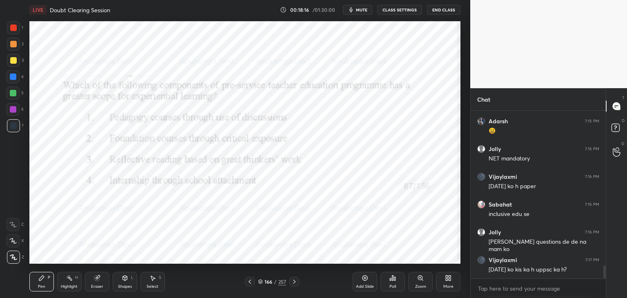
click at [362, 9] on span "mute" at bounding box center [361, 10] width 11 height 6
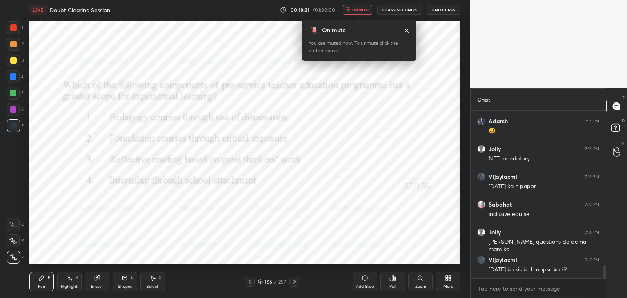
click at [403, 29] on icon at bounding box center [406, 30] width 7 height 7
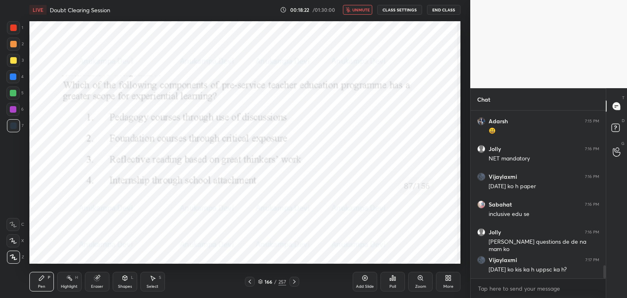
click at [366, 9] on span "unmute" at bounding box center [361, 10] width 18 height 6
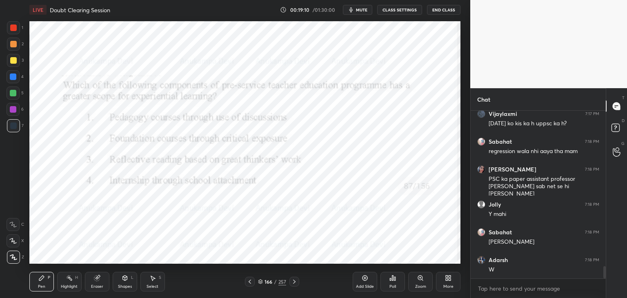
scroll to position [2157, 0]
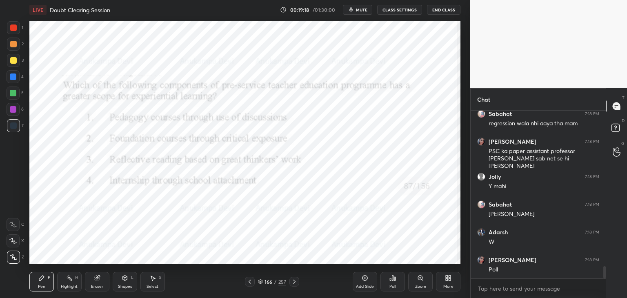
click at [393, 282] on div "Poll" at bounding box center [392, 282] width 24 height 20
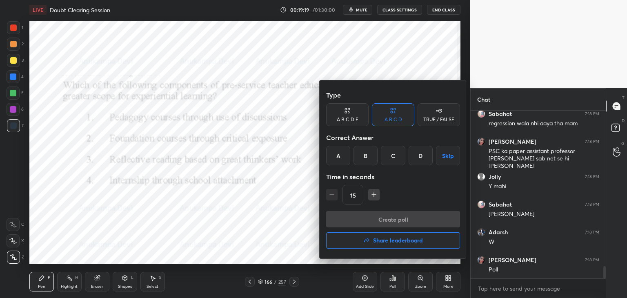
click at [416, 156] on div "D" at bounding box center [420, 156] width 24 height 20
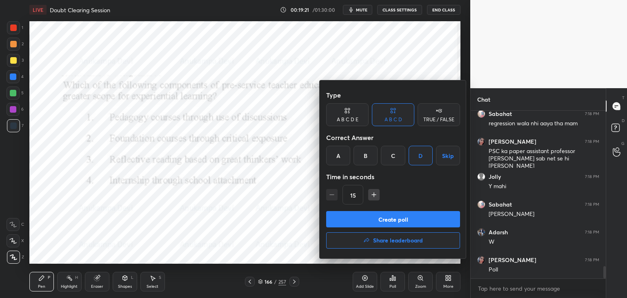
click at [412, 221] on button "Create poll" at bounding box center [393, 219] width 134 height 16
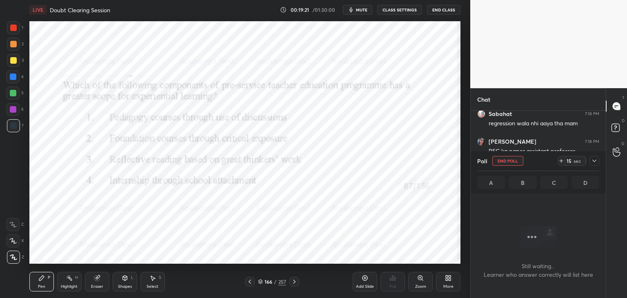
scroll to position [2, 2]
click at [366, 10] on span "mute" at bounding box center [361, 10] width 11 height 6
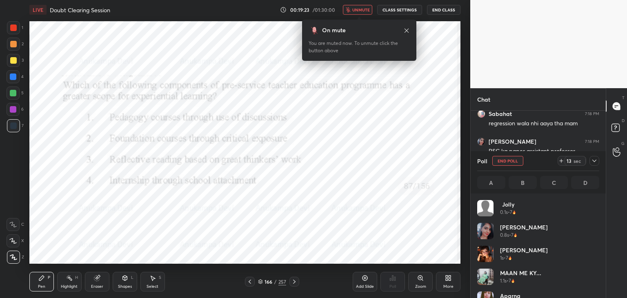
scroll to position [95, 120]
click at [365, 8] on span "unmute" at bounding box center [361, 10] width 18 height 6
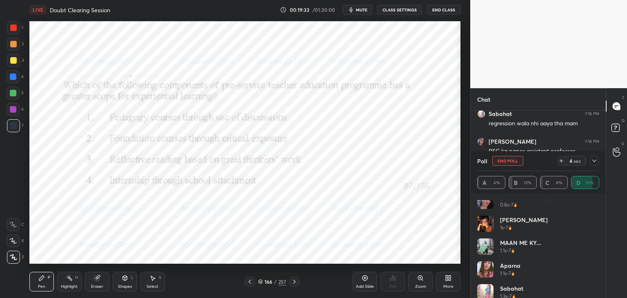
scroll to position [0, 0]
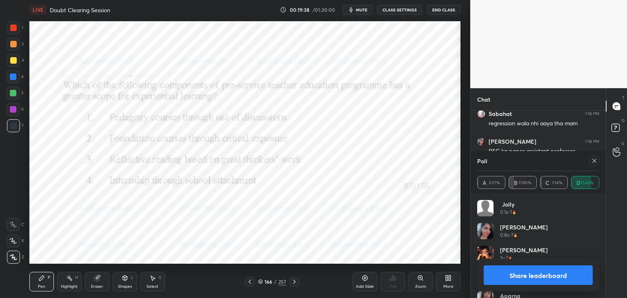
click at [594, 162] on icon at bounding box center [594, 160] width 7 height 7
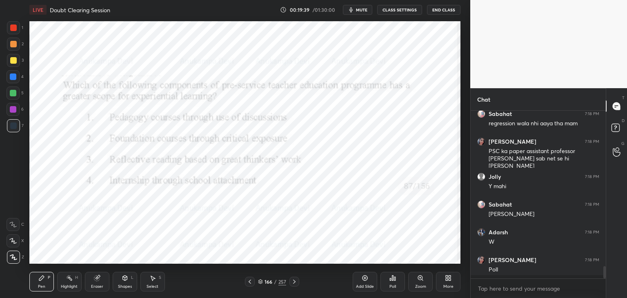
scroll to position [185, 133]
drag, startPoint x: 295, startPoint y: 279, endPoint x: 292, endPoint y: 266, distance: 14.1
click at [295, 280] on icon at bounding box center [294, 281] width 7 height 7
click at [294, 281] on icon at bounding box center [294, 281] width 7 height 7
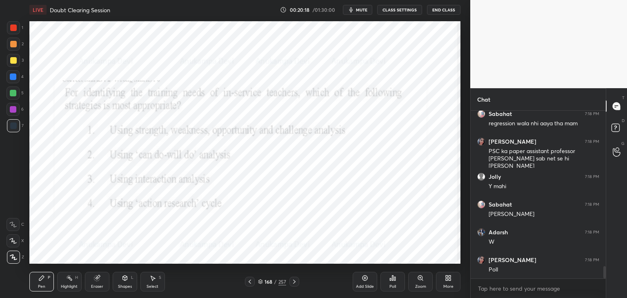
click at [362, 13] on button "mute" at bounding box center [357, 10] width 29 height 10
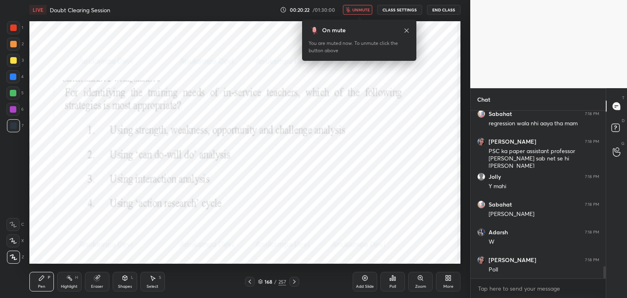
click at [359, 10] on span "unmute" at bounding box center [361, 10] width 18 height 6
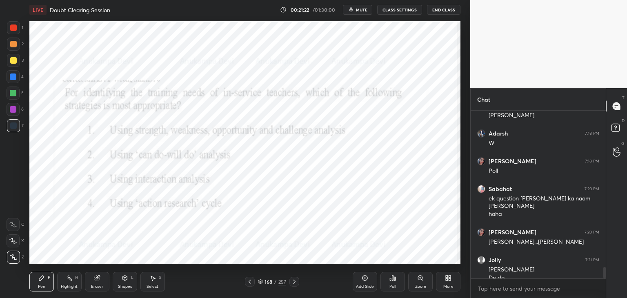
scroll to position [2263, 0]
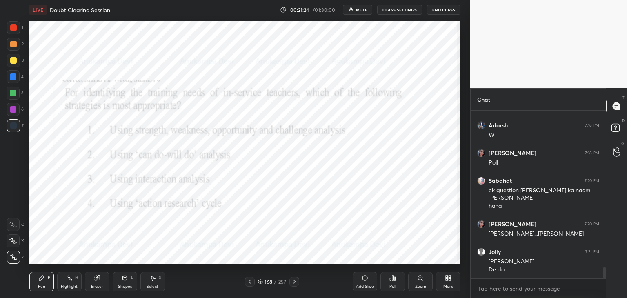
click at [395, 281] on icon at bounding box center [392, 278] width 7 height 7
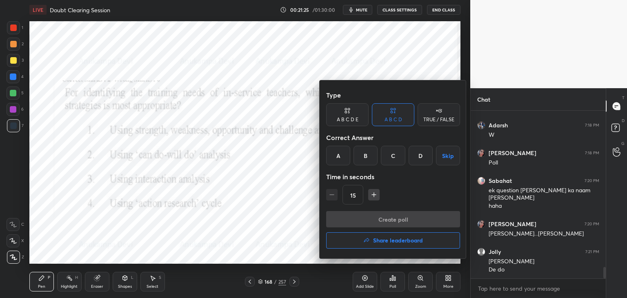
click at [363, 157] on div "B" at bounding box center [365, 156] width 24 height 20
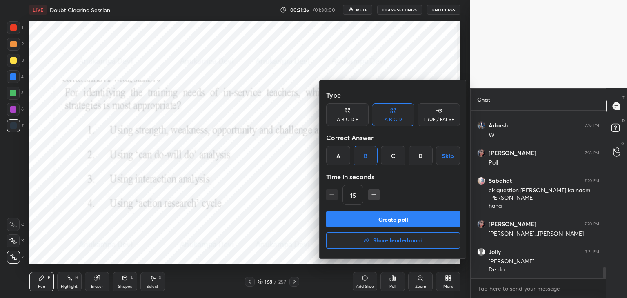
click at [386, 221] on button "Create poll" at bounding box center [393, 219] width 134 height 16
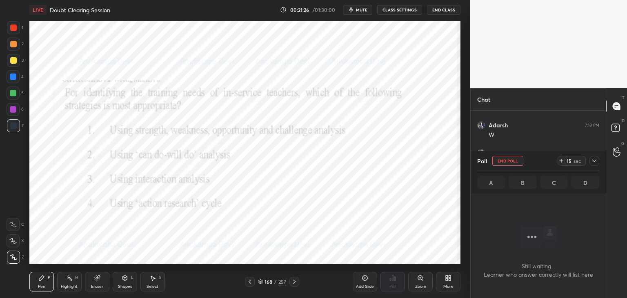
scroll to position [144, 133]
drag, startPoint x: 359, startPoint y: 11, endPoint x: 366, endPoint y: 13, distance: 6.8
click at [359, 10] on span "mute" at bounding box center [361, 10] width 11 height 6
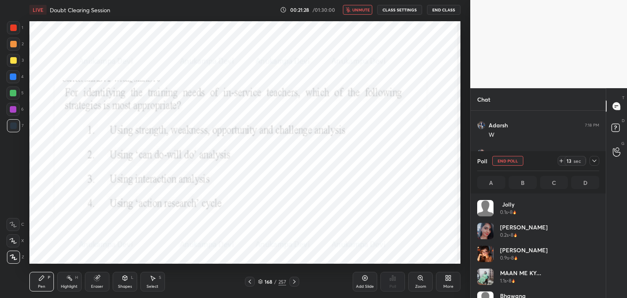
scroll to position [2, 2]
click at [594, 160] on icon at bounding box center [594, 160] width 7 height 7
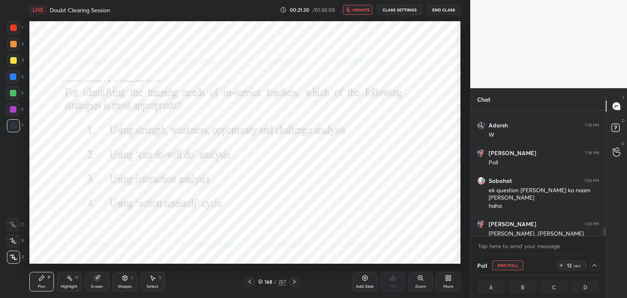
scroll to position [2306, 0]
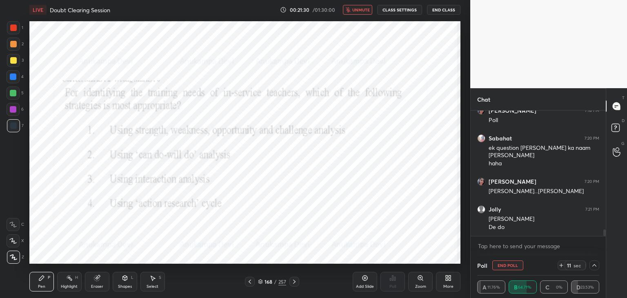
drag, startPoint x: 605, startPoint y: 230, endPoint x: 603, endPoint y: 241, distance: 10.7
click at [604, 241] on div "[PERSON_NAME] 7:18 PM W [GEOGRAPHIC_DATA] 7:18 PM Poll Sabahat 7:20 PM ek quest…" at bounding box center [537, 183] width 135 height 145
click at [362, 10] on span "unmute" at bounding box center [361, 10] width 18 height 6
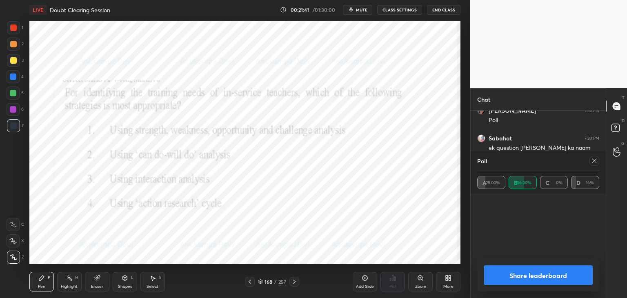
scroll to position [82, 120]
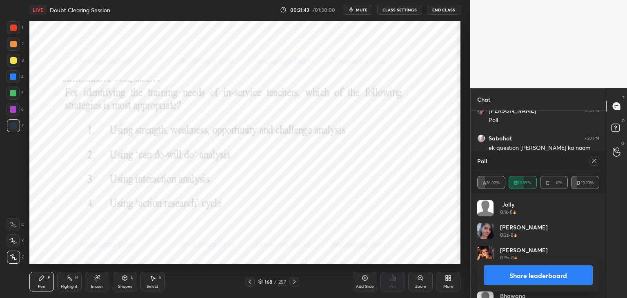
drag, startPoint x: 595, startPoint y: 160, endPoint x: 578, endPoint y: 161, distance: 17.2
click at [594, 160] on icon at bounding box center [594, 161] width 4 height 4
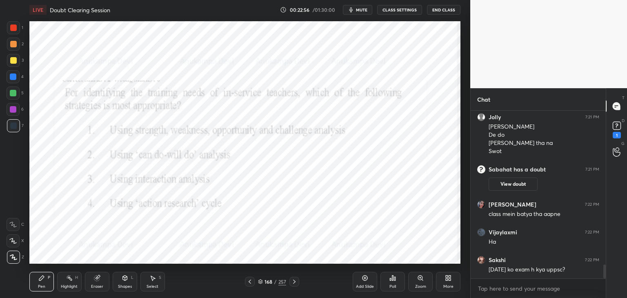
scroll to position [1897, 0]
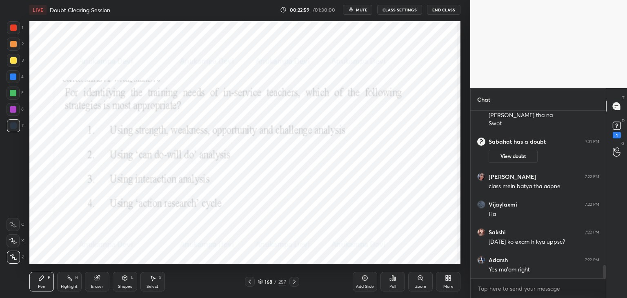
click at [360, 10] on span "mute" at bounding box center [361, 10] width 11 height 6
click at [295, 282] on icon at bounding box center [294, 281] width 7 height 7
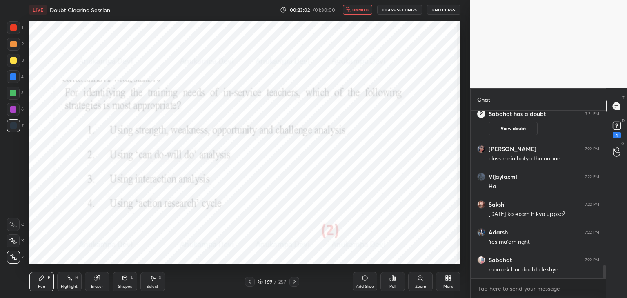
click at [296, 282] on icon at bounding box center [294, 281] width 7 height 7
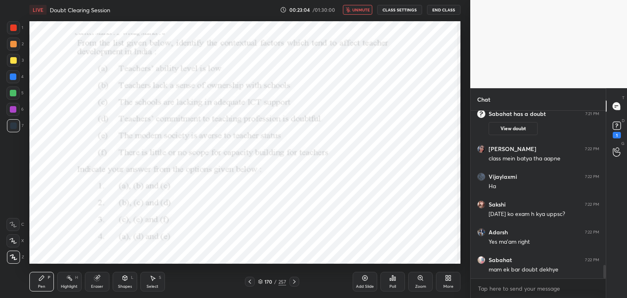
click at [357, 9] on span "unmute" at bounding box center [361, 10] width 18 height 6
click at [363, 10] on span "mute" at bounding box center [361, 10] width 11 height 6
click at [617, 128] on rect at bounding box center [616, 126] width 8 height 8
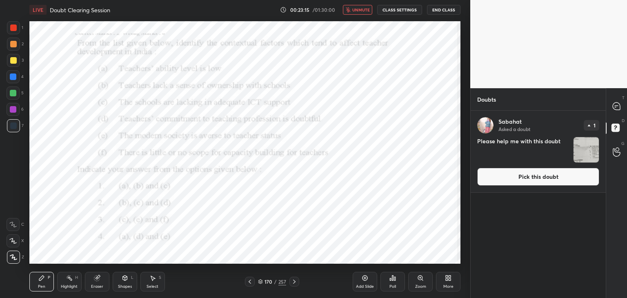
click at [513, 178] on button "Pick this doubt" at bounding box center [538, 177] width 122 height 18
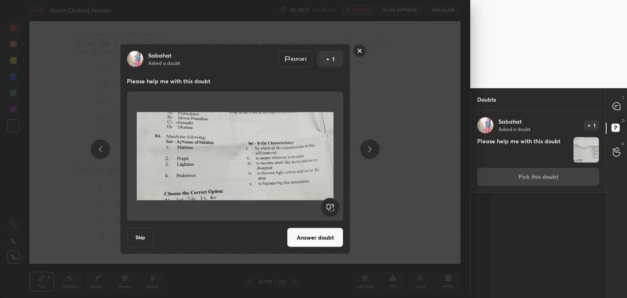
click at [321, 240] on button "Answer doubt" at bounding box center [315, 238] width 56 height 20
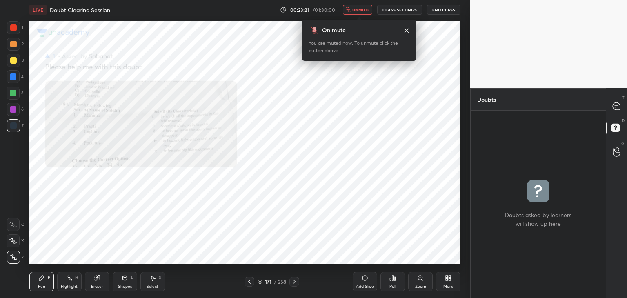
click at [364, 9] on span "unmute" at bounding box center [361, 10] width 18 height 6
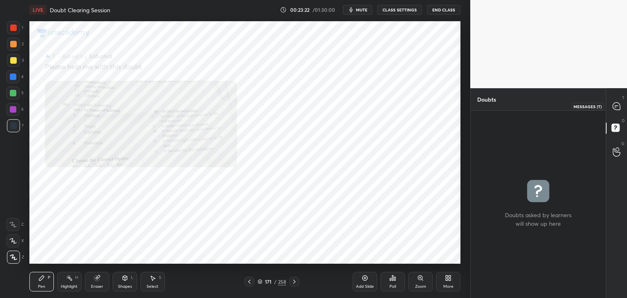
drag, startPoint x: 616, startPoint y: 107, endPoint x: 587, endPoint y: 110, distance: 29.1
click at [616, 108] on icon at bounding box center [615, 105] width 7 height 7
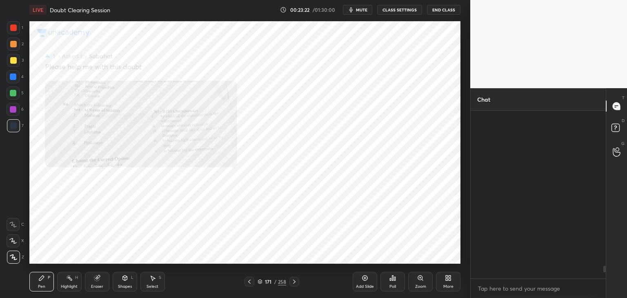
scroll to position [165, 133]
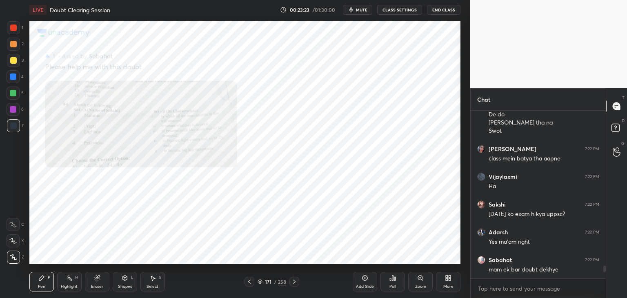
drag, startPoint x: 361, startPoint y: 10, endPoint x: 360, endPoint y: 17, distance: 7.0
click at [361, 11] on span "mute" at bounding box center [361, 10] width 11 height 6
click at [419, 278] on icon at bounding box center [420, 277] width 4 height 4
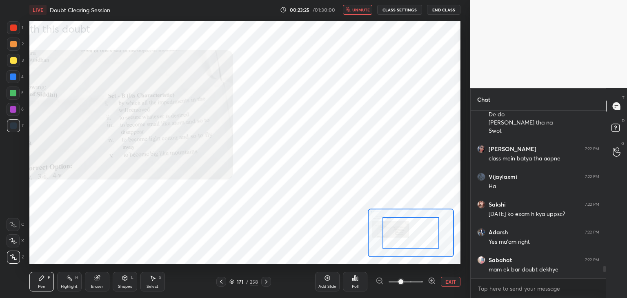
click at [431, 279] on icon at bounding box center [431, 280] width 0 height 2
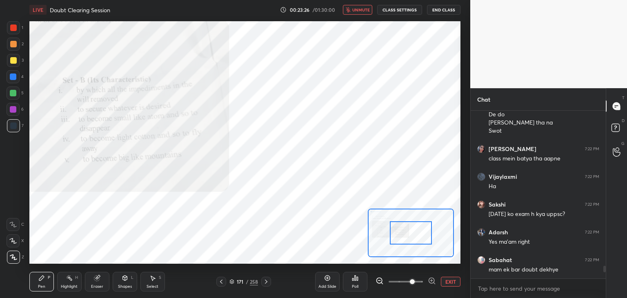
click at [405, 232] on div at bounding box center [411, 232] width 42 height 23
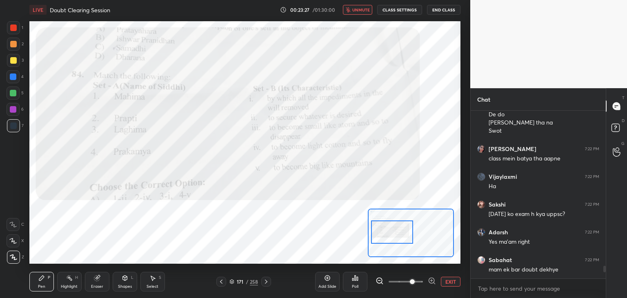
drag, startPoint x: 415, startPoint y: 234, endPoint x: 408, endPoint y: 236, distance: 7.7
click at [408, 237] on div at bounding box center [392, 231] width 42 height 23
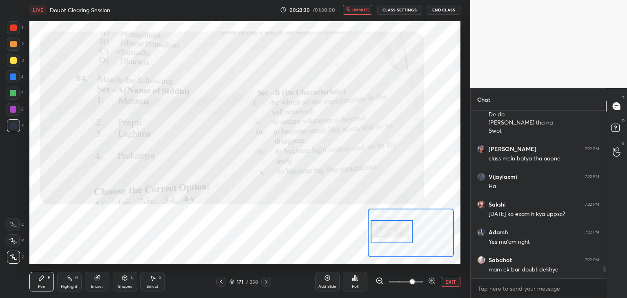
scroll to position [2064, 0]
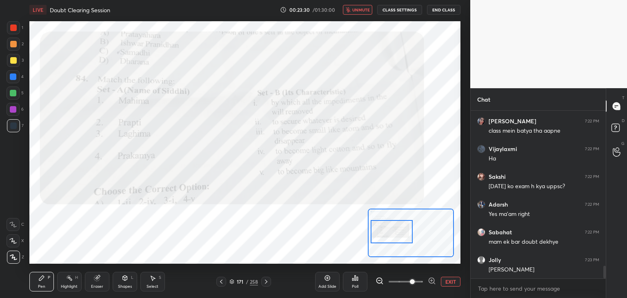
click at [365, 11] on span "unmute" at bounding box center [361, 10] width 18 height 6
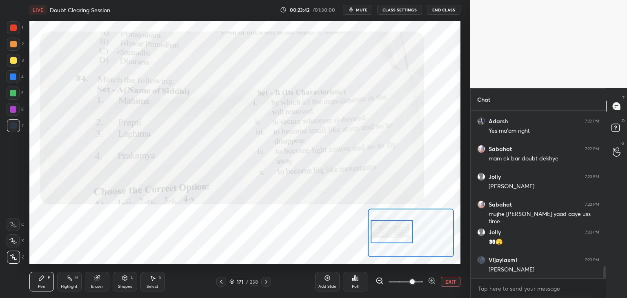
scroll to position [2175, 0]
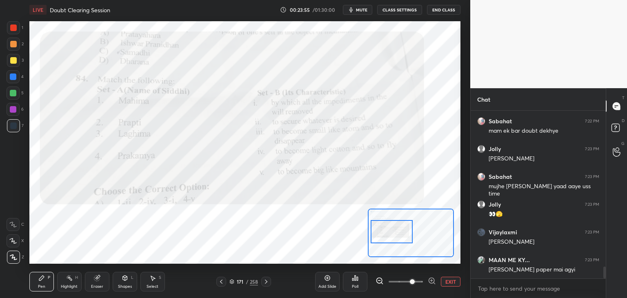
click at [222, 282] on icon at bounding box center [221, 281] width 7 height 7
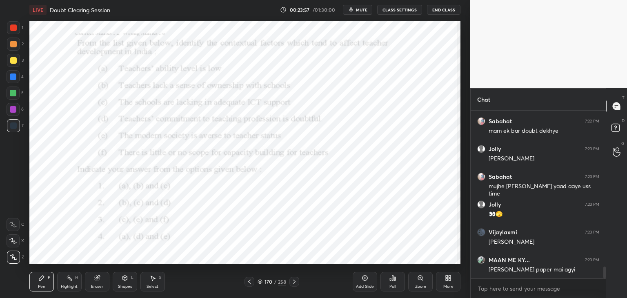
click at [362, 10] on span "mute" at bounding box center [361, 10] width 11 height 6
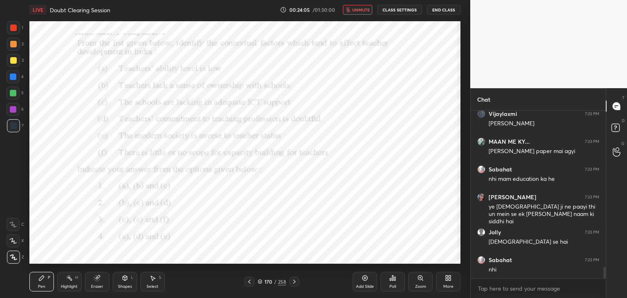
scroll to position [2321, 0]
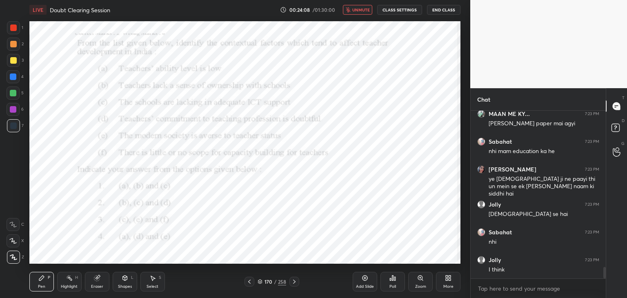
click at [362, 9] on span "unmute" at bounding box center [361, 10] width 18 height 6
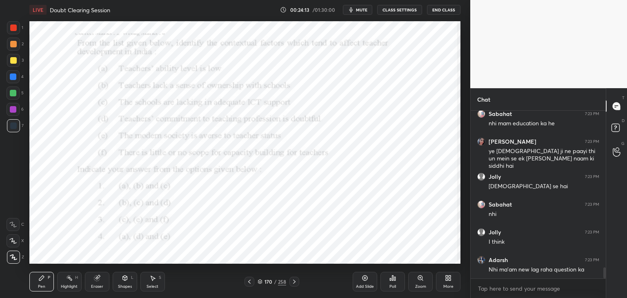
click at [294, 282] on icon at bounding box center [294, 281] width 7 height 7
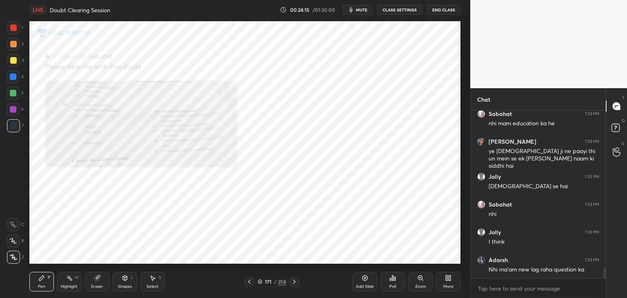
click at [420, 279] on icon at bounding box center [420, 277] width 4 height 4
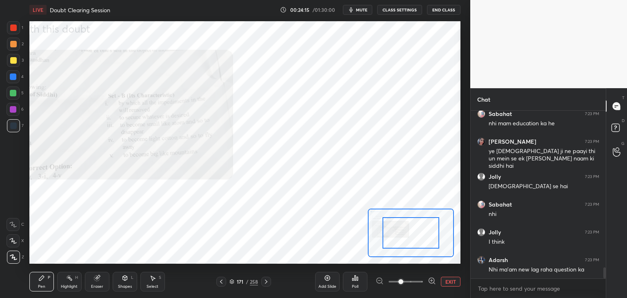
scroll to position [2376, 0]
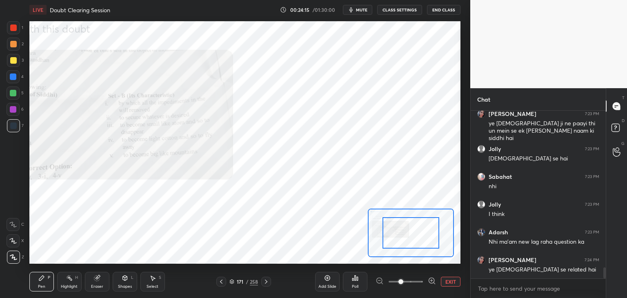
click at [428, 277] on icon at bounding box center [432, 281] width 8 height 8
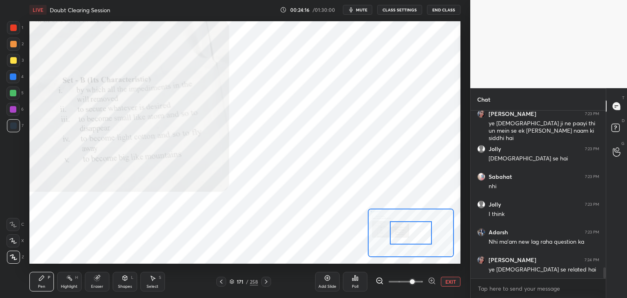
drag, startPoint x: 411, startPoint y: 238, endPoint x: 400, endPoint y: 234, distance: 12.3
click at [399, 234] on div at bounding box center [411, 232] width 42 height 23
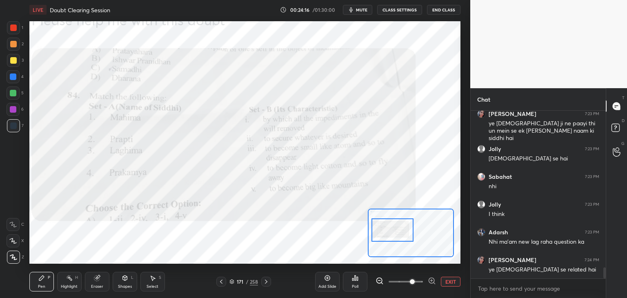
click at [400, 235] on div at bounding box center [392, 229] width 42 height 23
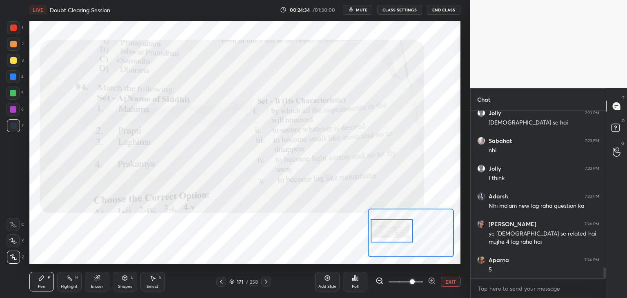
scroll to position [2440, 0]
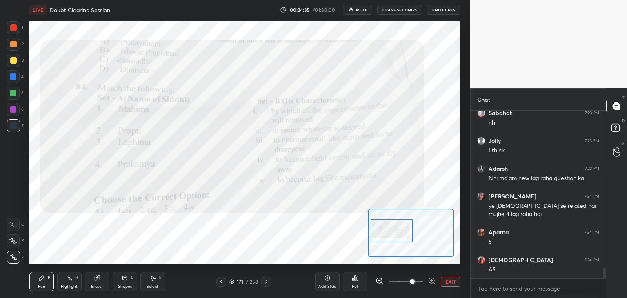
drag, startPoint x: 444, startPoint y: 281, endPoint x: 402, endPoint y: 269, distance: 43.2
click at [443, 280] on button "EXIT" at bounding box center [451, 282] width 20 height 10
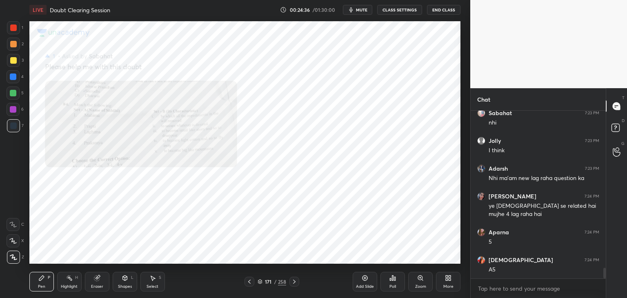
click at [248, 283] on icon at bounding box center [249, 281] width 7 height 7
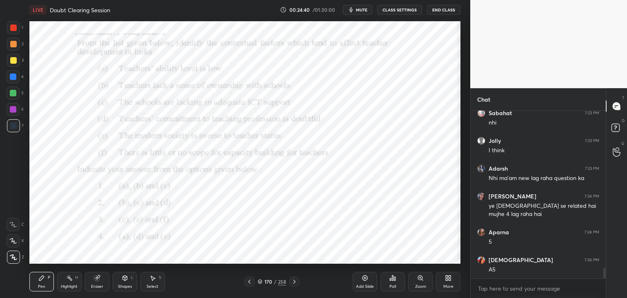
scroll to position [2467, 0]
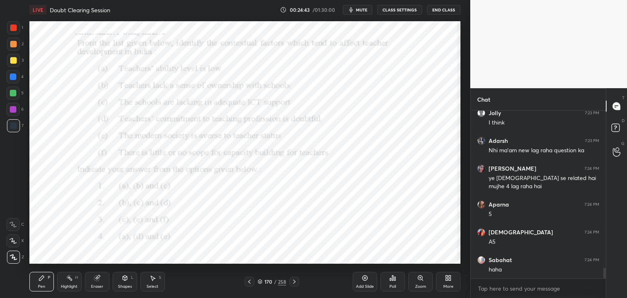
click at [364, 11] on span "mute" at bounding box center [361, 10] width 11 height 6
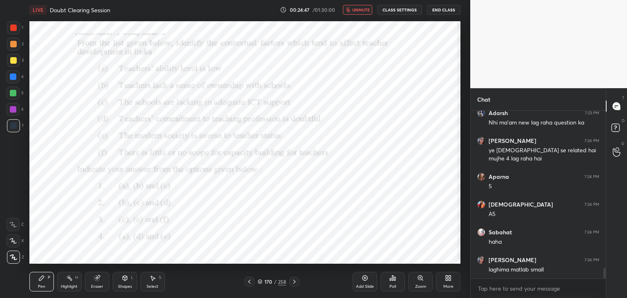
drag, startPoint x: 362, startPoint y: 11, endPoint x: 356, endPoint y: 19, distance: 10.8
click at [362, 10] on span "unmute" at bounding box center [361, 10] width 18 height 6
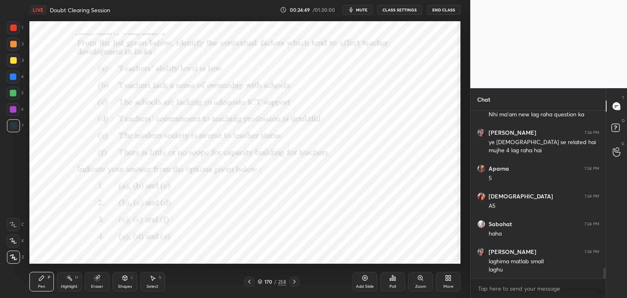
click at [295, 281] on icon at bounding box center [294, 281] width 7 height 7
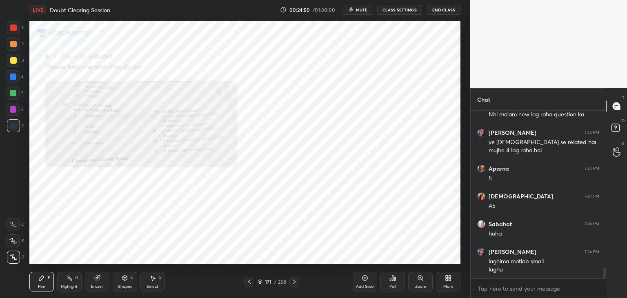
click at [421, 277] on icon at bounding box center [420, 277] width 2 height 0
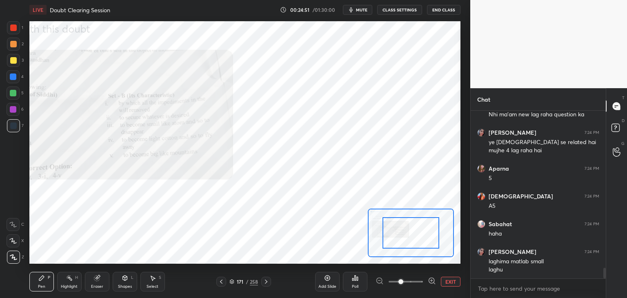
drag, startPoint x: 432, startPoint y: 278, endPoint x: 429, endPoint y: 274, distance: 5.1
click at [432, 278] on icon at bounding box center [432, 281] width 8 height 8
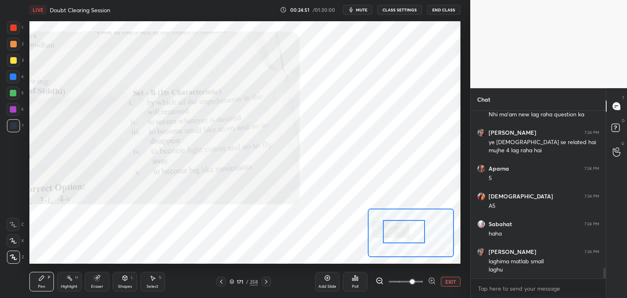
click at [412, 239] on div at bounding box center [404, 231] width 42 height 23
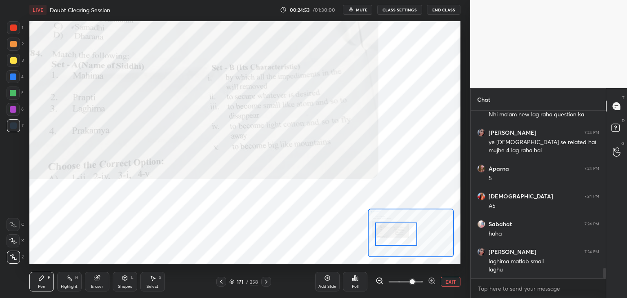
drag, startPoint x: 418, startPoint y: 237, endPoint x: 410, endPoint y: 239, distance: 8.3
click at [410, 239] on div at bounding box center [396, 233] width 42 height 23
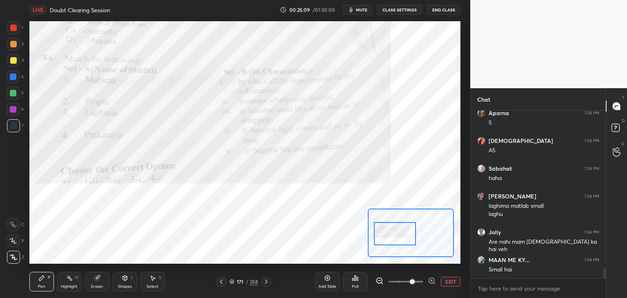
scroll to position [2587, 0]
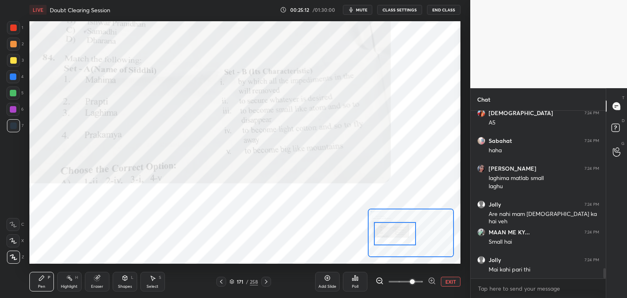
click at [101, 282] on div "Eraser" at bounding box center [97, 282] width 24 height 20
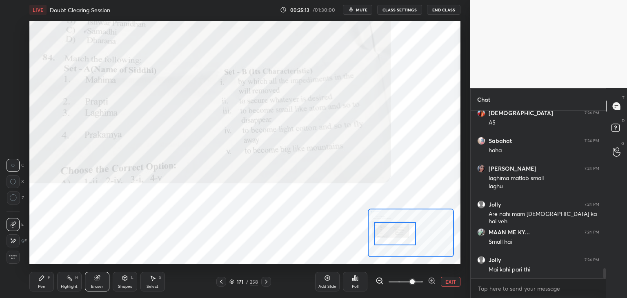
drag, startPoint x: 11, startPoint y: 255, endPoint x: 27, endPoint y: 249, distance: 16.9
click at [12, 255] on span "Erase all" at bounding box center [13, 257] width 12 height 6
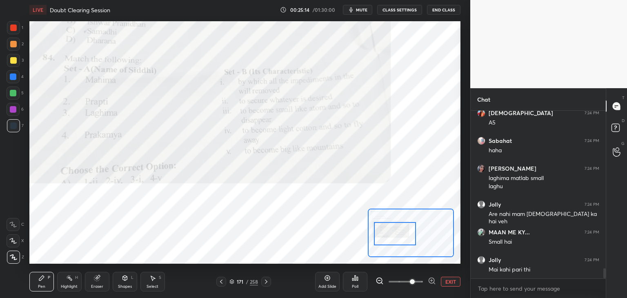
click at [223, 282] on icon at bounding box center [221, 281] width 7 height 7
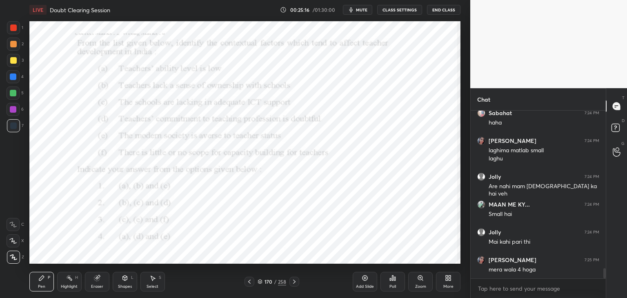
scroll to position [2649, 0]
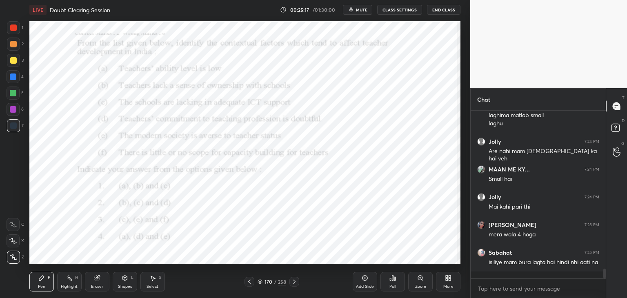
click at [362, 9] on span "mute" at bounding box center [361, 10] width 11 height 6
click at [359, 5] on button "unmute" at bounding box center [357, 10] width 29 height 10
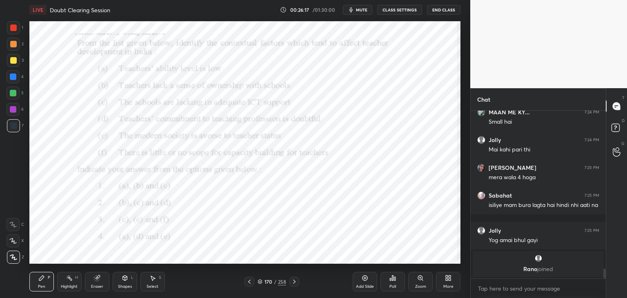
scroll to position [2350, 0]
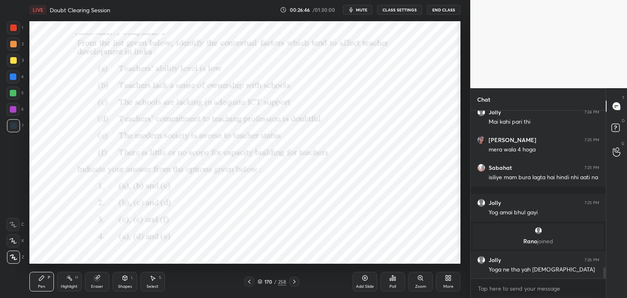
click at [259, 282] on icon at bounding box center [259, 281] width 5 height 5
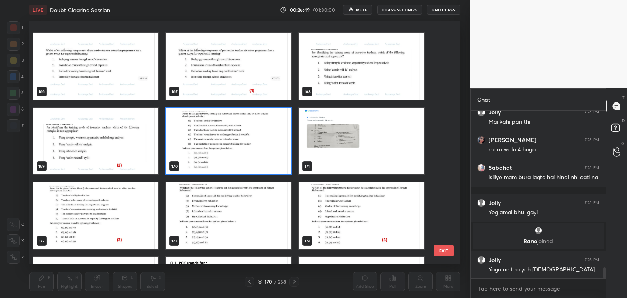
scroll to position [4160, 0]
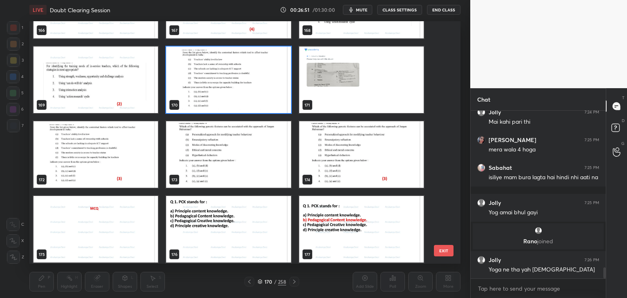
drag, startPoint x: 270, startPoint y: 100, endPoint x: 299, endPoint y: 159, distance: 65.7
click at [270, 100] on img "grid" at bounding box center [228, 80] width 124 height 67
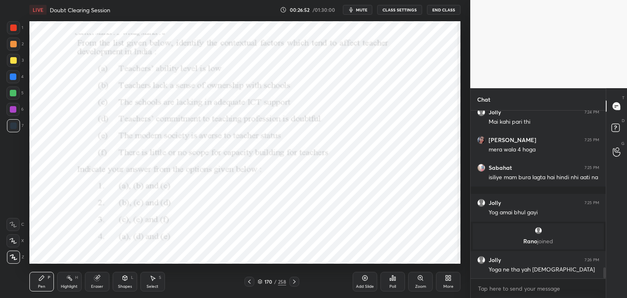
click at [392, 279] on div "Poll" at bounding box center [392, 282] width 24 height 20
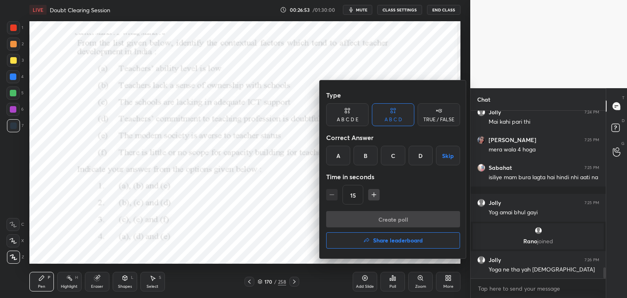
click at [389, 153] on div "C" at bounding box center [393, 156] width 24 height 20
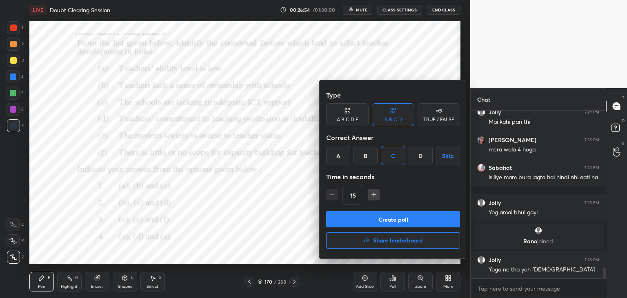
click at [416, 223] on button "Create poll" at bounding box center [393, 219] width 134 height 16
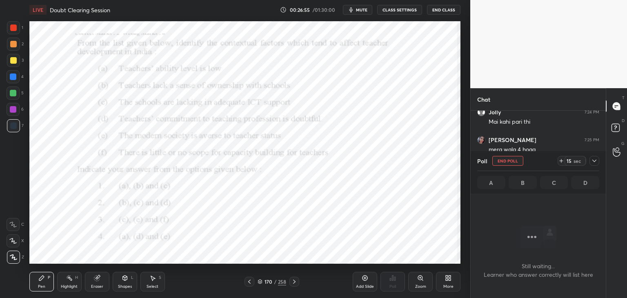
scroll to position [2, 2]
click at [359, 9] on span "mute" at bounding box center [361, 10] width 11 height 6
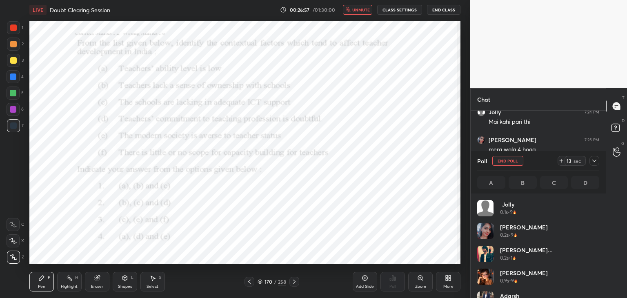
scroll to position [95, 120]
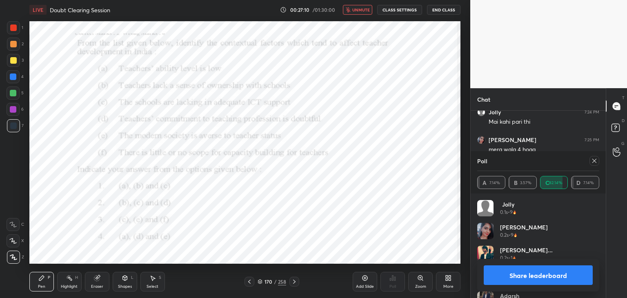
click at [356, 13] on button "unmute" at bounding box center [357, 10] width 29 height 10
drag, startPoint x: 595, startPoint y: 161, endPoint x: 461, endPoint y: 170, distance: 133.7
click at [594, 161] on icon at bounding box center [594, 160] width 7 height 7
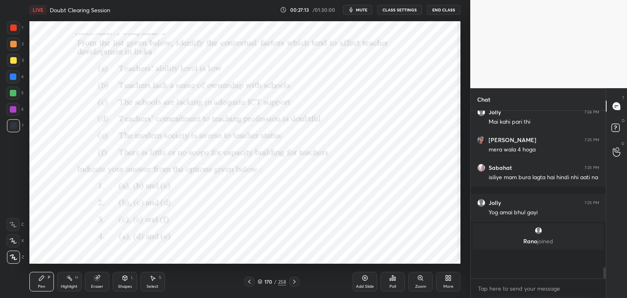
scroll to position [172, 133]
drag, startPoint x: 294, startPoint y: 286, endPoint x: 285, endPoint y: 264, distance: 23.9
click at [294, 287] on div "Pen P Highlight H Eraser Shapes L Select S 170 / 258 Add Slide Poll Zoom More" at bounding box center [244, 281] width 431 height 33
click at [295, 285] on div at bounding box center [294, 282] width 10 height 10
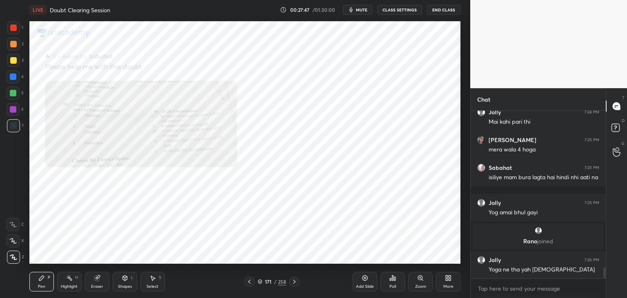
click at [295, 282] on icon at bounding box center [294, 281] width 2 height 4
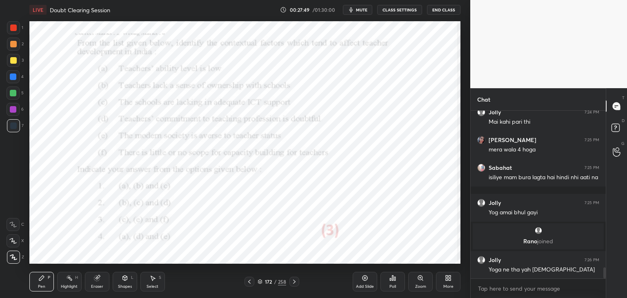
click at [294, 283] on icon at bounding box center [294, 281] width 7 height 7
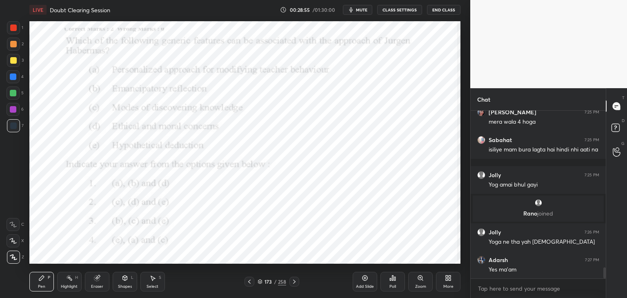
click at [261, 282] on icon at bounding box center [259, 281] width 5 height 5
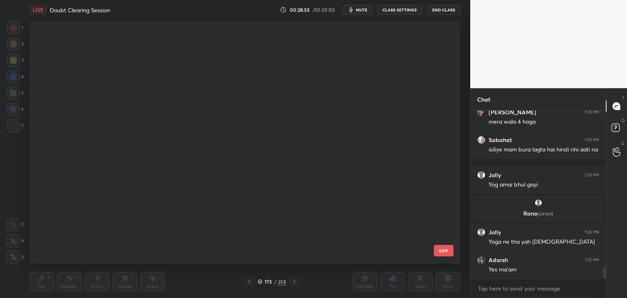
scroll to position [240, 427]
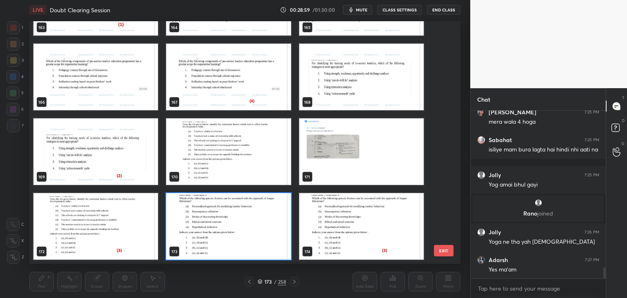
drag, startPoint x: 280, startPoint y: 244, endPoint x: 276, endPoint y: 241, distance: 5.0
click at [280, 243] on img "grid" at bounding box center [228, 226] width 124 height 67
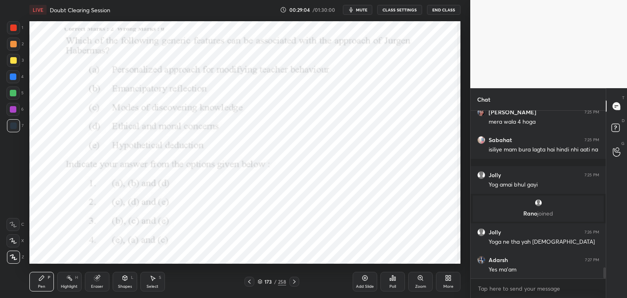
click at [363, 10] on span "mute" at bounding box center [361, 10] width 11 height 6
drag, startPoint x: 367, startPoint y: 11, endPoint x: 363, endPoint y: 16, distance: 6.4
click at [366, 12] on span "unmute" at bounding box center [361, 10] width 18 height 6
click at [392, 281] on div "Poll" at bounding box center [392, 282] width 24 height 20
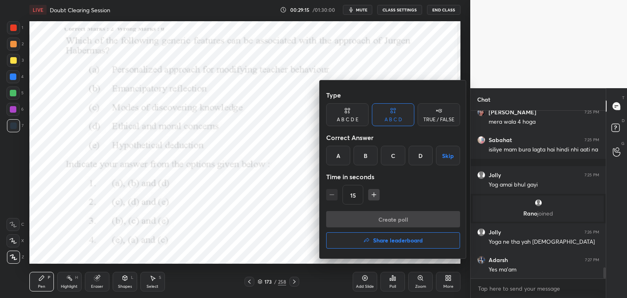
click at [392, 157] on div "C" at bounding box center [393, 156] width 24 height 20
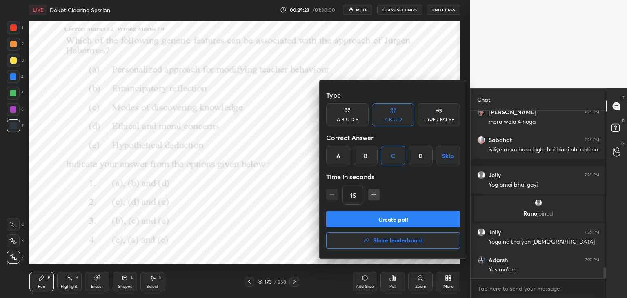
click at [404, 221] on button "Create poll" at bounding box center [393, 219] width 134 height 16
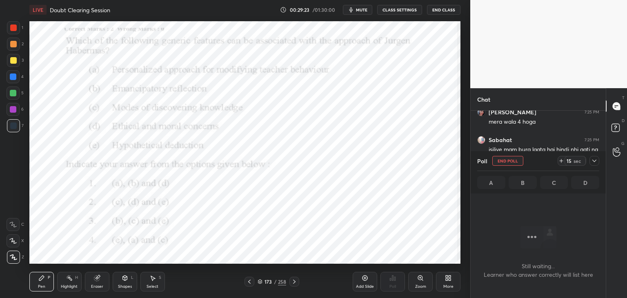
scroll to position [2, 2]
drag, startPoint x: 361, startPoint y: 10, endPoint x: 364, endPoint y: 20, distance: 10.1
click at [361, 10] on span "mute" at bounding box center [361, 10] width 11 height 6
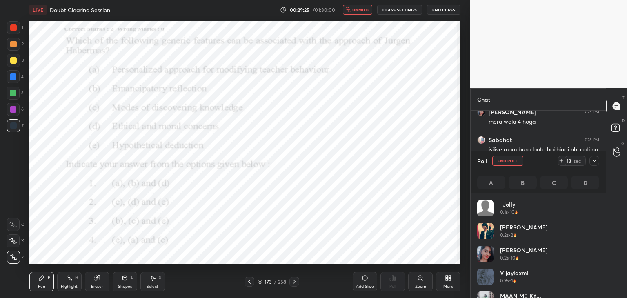
scroll to position [95, 120]
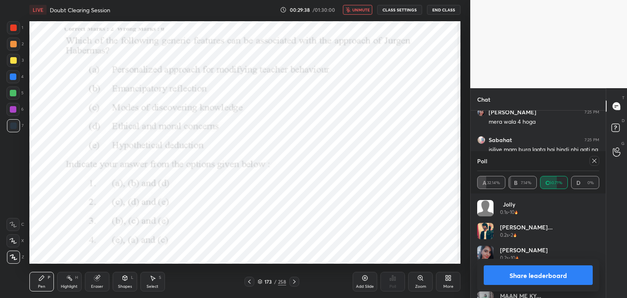
click at [359, 10] on span "unmute" at bounding box center [361, 10] width 18 height 6
drag, startPoint x: 596, startPoint y: 162, endPoint x: 482, endPoint y: 160, distance: 113.4
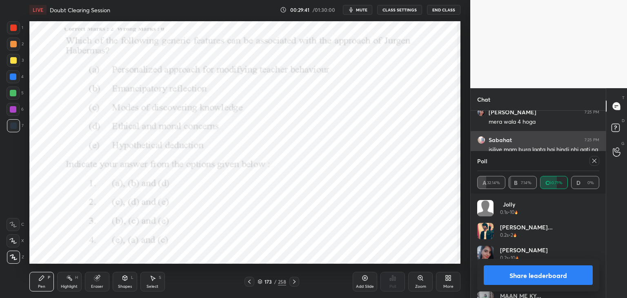
click at [594, 162] on icon at bounding box center [594, 160] width 7 height 7
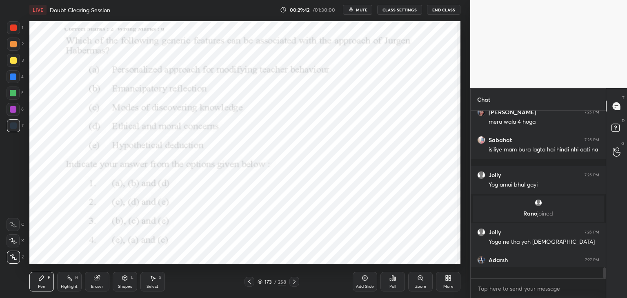
scroll to position [2, 2]
click at [295, 283] on icon at bounding box center [294, 281] width 7 height 7
click at [295, 282] on icon at bounding box center [294, 281] width 7 height 7
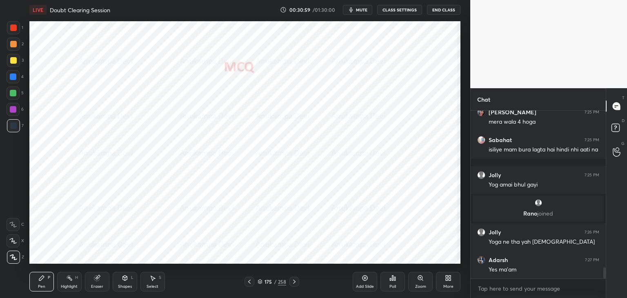
click at [260, 282] on icon at bounding box center [259, 281] width 5 height 5
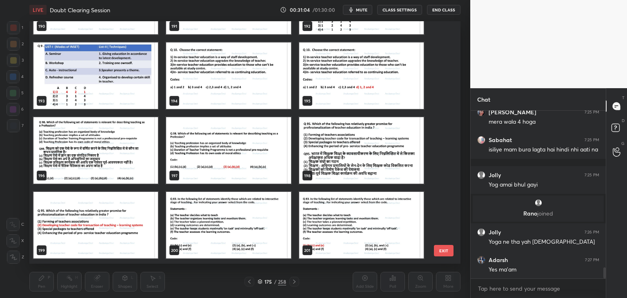
scroll to position [4741, 0]
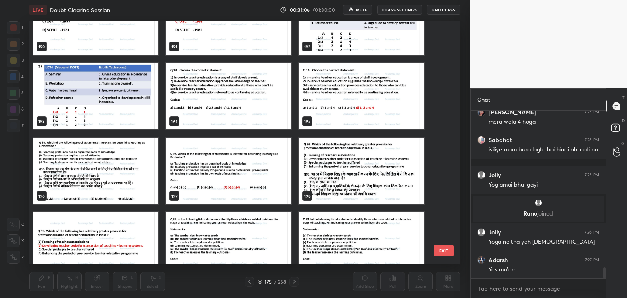
click at [238, 99] on img "grid" at bounding box center [228, 96] width 124 height 67
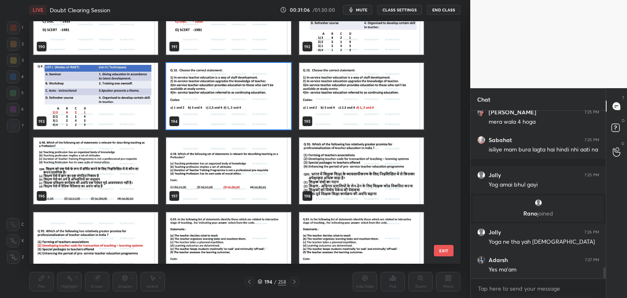
click at [238, 99] on img "grid" at bounding box center [228, 96] width 124 height 67
click at [239, 98] on img "grid" at bounding box center [228, 96] width 124 height 67
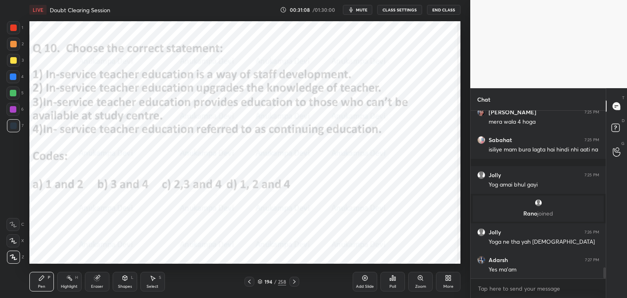
click at [364, 10] on span "mute" at bounding box center [361, 10] width 11 height 6
click at [359, 5] on button "unmute" at bounding box center [357, 10] width 29 height 10
drag, startPoint x: 261, startPoint y: 283, endPoint x: 271, endPoint y: 265, distance: 20.6
click at [261, 282] on icon at bounding box center [259, 281] width 5 height 5
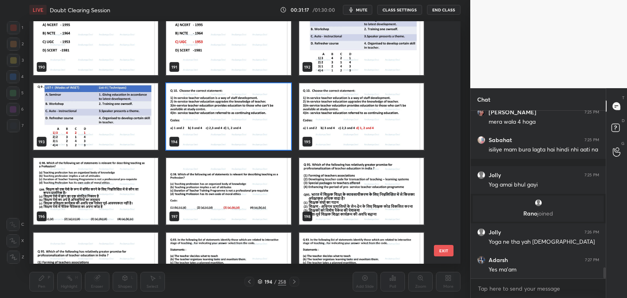
scroll to position [4731, 0]
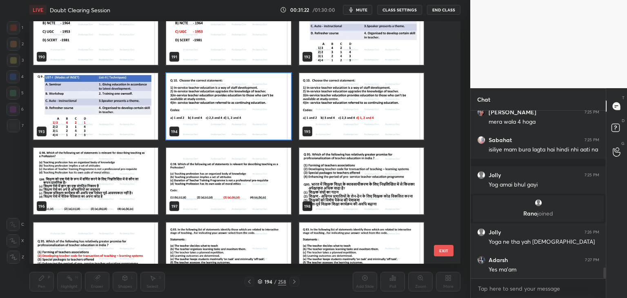
click at [266, 117] on img "grid" at bounding box center [228, 106] width 124 height 67
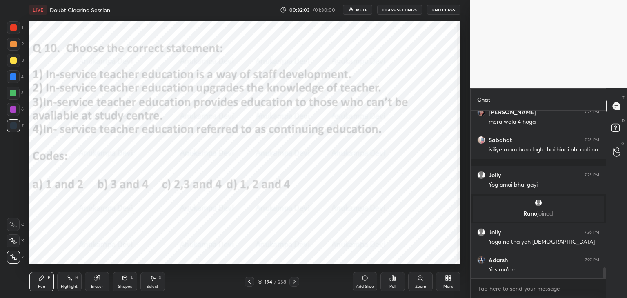
click at [261, 282] on icon at bounding box center [260, 282] width 4 height 1
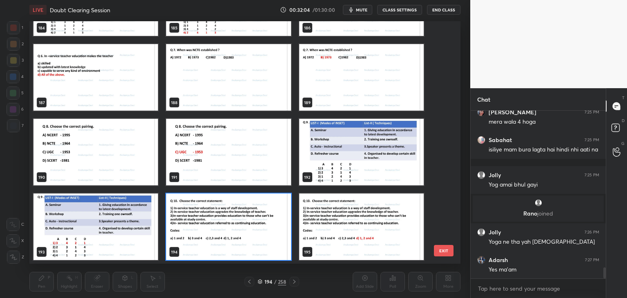
scroll to position [240, 427]
click at [253, 242] on img "grid" at bounding box center [228, 226] width 124 height 67
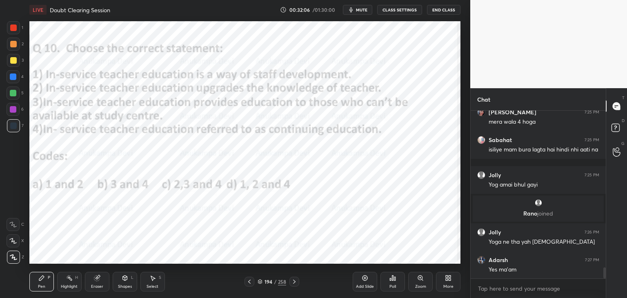
click at [394, 284] on div "Poll" at bounding box center [392, 286] width 7 height 4
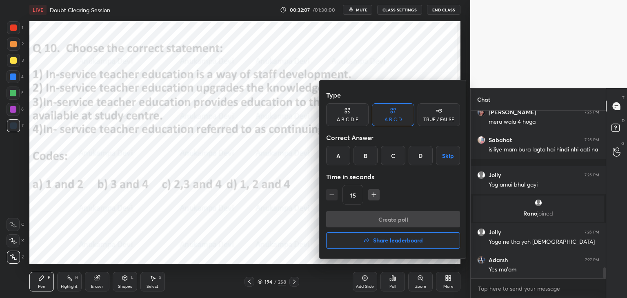
click at [418, 159] on div "D" at bounding box center [420, 156] width 24 height 20
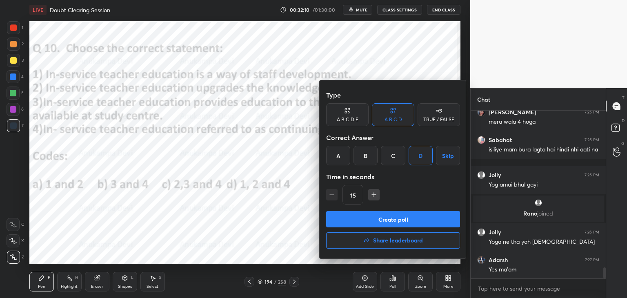
click at [408, 223] on button "Create poll" at bounding box center [393, 219] width 134 height 16
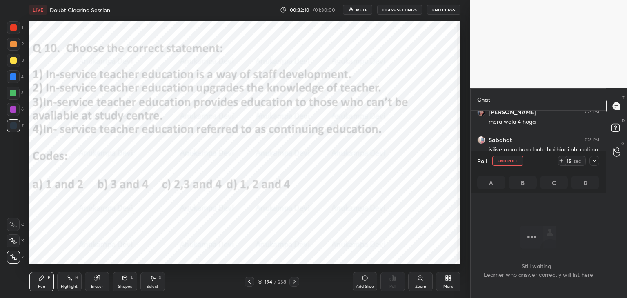
scroll to position [2, 2]
click at [360, 10] on span "mute" at bounding box center [361, 10] width 11 height 6
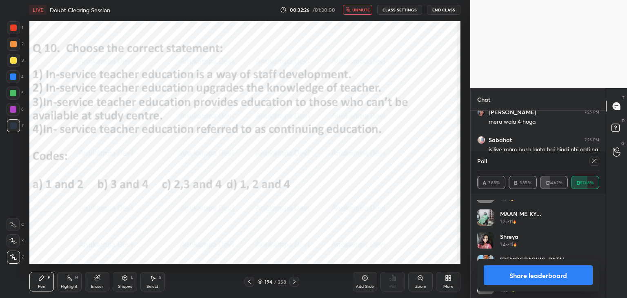
scroll to position [0, 0]
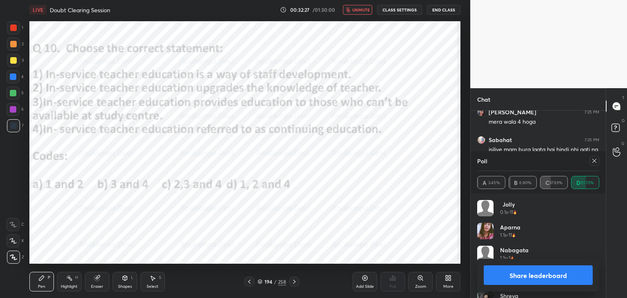
click at [355, 9] on span "unmute" at bounding box center [361, 10] width 18 height 6
click at [594, 160] on icon at bounding box center [594, 160] width 7 height 7
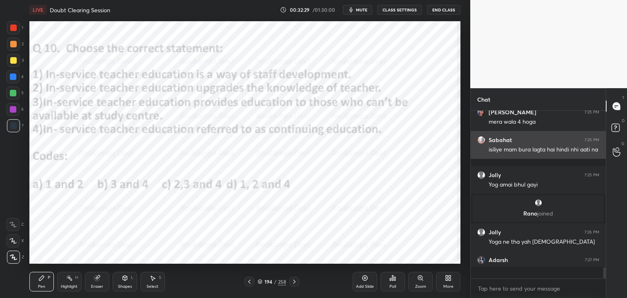
scroll to position [2, 2]
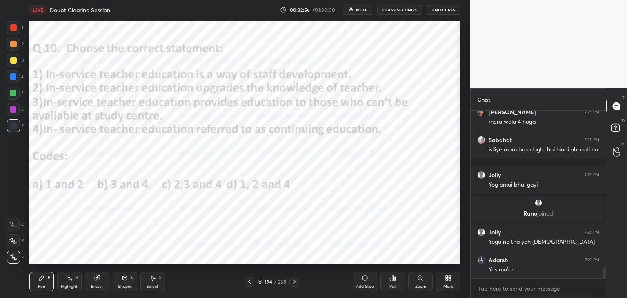
click at [295, 283] on icon at bounding box center [294, 281] width 7 height 7
click at [260, 282] on icon at bounding box center [259, 281] width 5 height 5
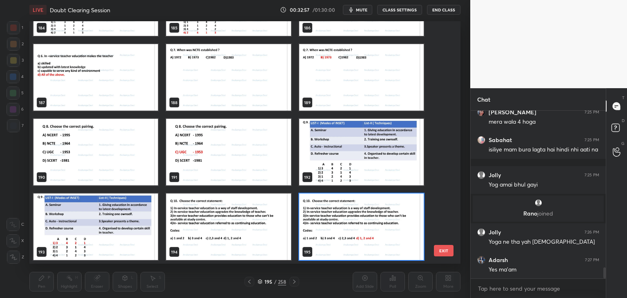
scroll to position [2, 4]
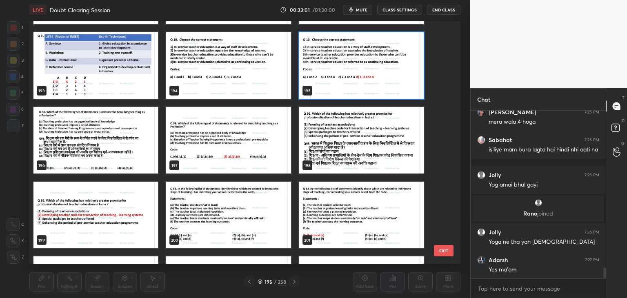
click at [131, 159] on img "grid" at bounding box center [95, 140] width 124 height 67
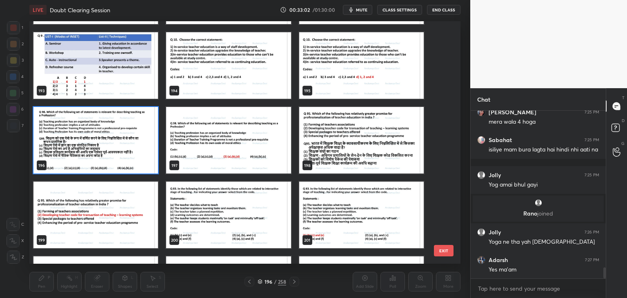
click at [131, 158] on img "grid" at bounding box center [95, 140] width 124 height 67
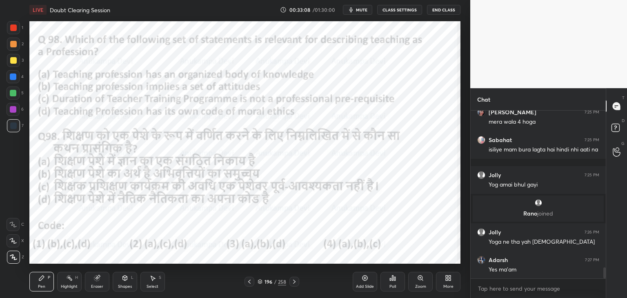
click at [361, 11] on span "mute" at bounding box center [361, 10] width 11 height 6
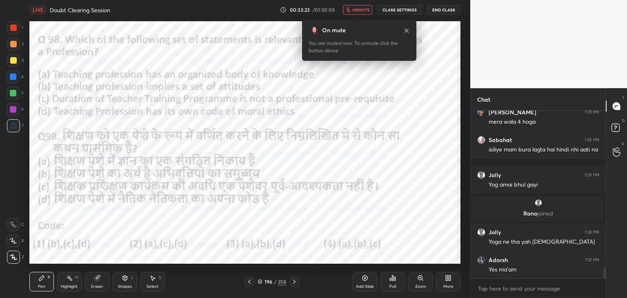
click at [406, 33] on icon at bounding box center [406, 30] width 7 height 7
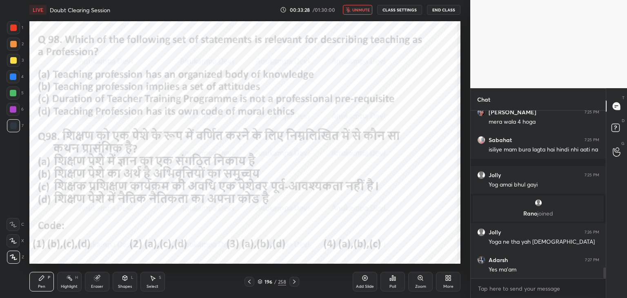
click at [359, 10] on span "unmute" at bounding box center [361, 10] width 18 height 6
click at [363, 9] on span "mute" at bounding box center [361, 10] width 11 height 6
drag, startPoint x: 357, startPoint y: 10, endPoint x: 356, endPoint y: 20, distance: 10.3
click at [357, 11] on span "unmute" at bounding box center [361, 10] width 18 height 6
click at [392, 281] on div "Poll" at bounding box center [392, 282] width 24 height 20
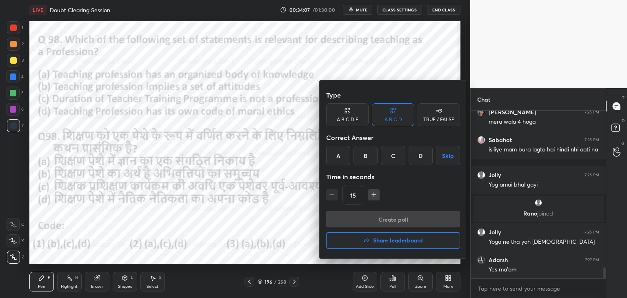
click at [387, 159] on div "C" at bounding box center [393, 156] width 24 height 20
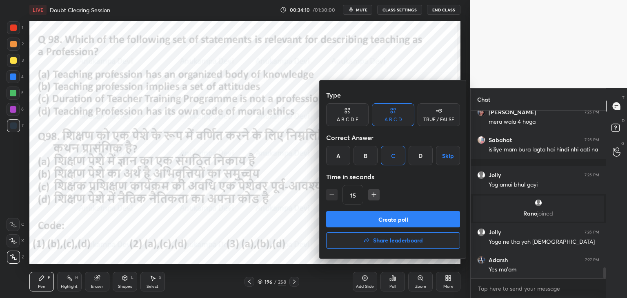
click at [393, 222] on button "Create poll" at bounding box center [393, 219] width 134 height 16
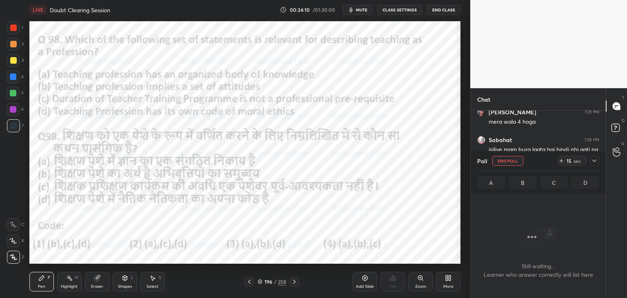
scroll to position [2, 2]
click at [359, 12] on span "mute" at bounding box center [361, 10] width 11 height 6
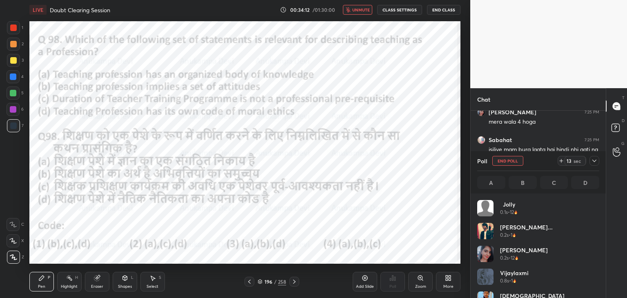
scroll to position [95, 120]
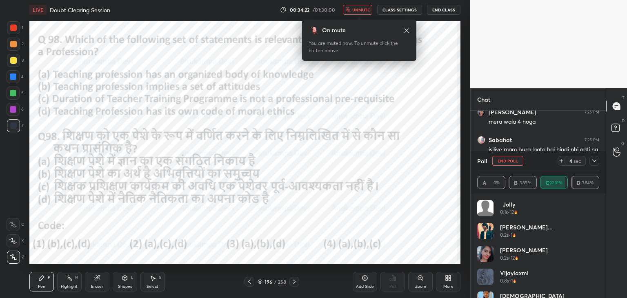
click at [405, 28] on icon at bounding box center [406, 30] width 7 height 7
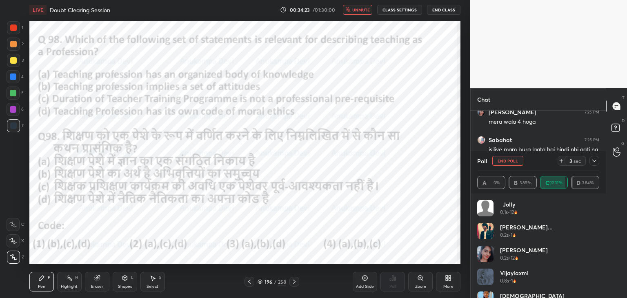
click at [360, 14] on button "unmute" at bounding box center [357, 10] width 29 height 10
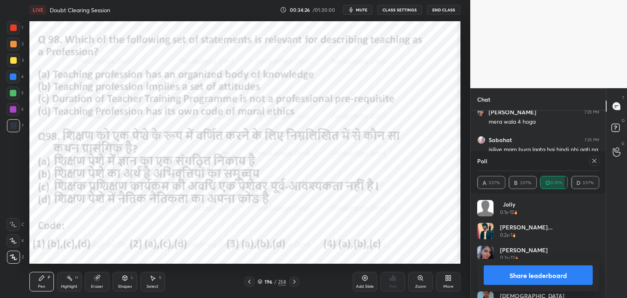
click at [594, 161] on icon at bounding box center [594, 160] width 7 height 7
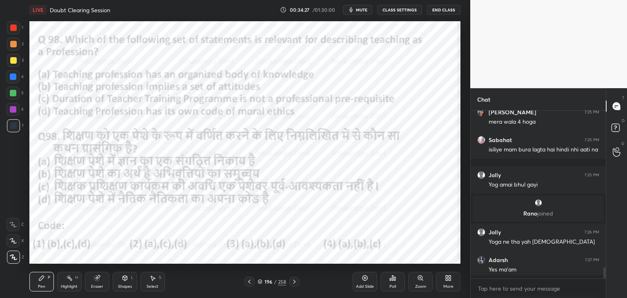
scroll to position [185, 133]
click at [294, 283] on icon at bounding box center [294, 281] width 2 height 4
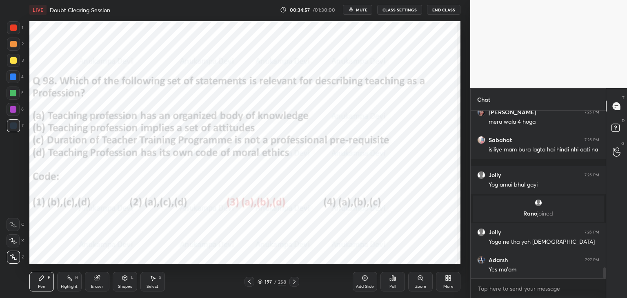
click at [295, 281] on icon at bounding box center [294, 281] width 7 height 7
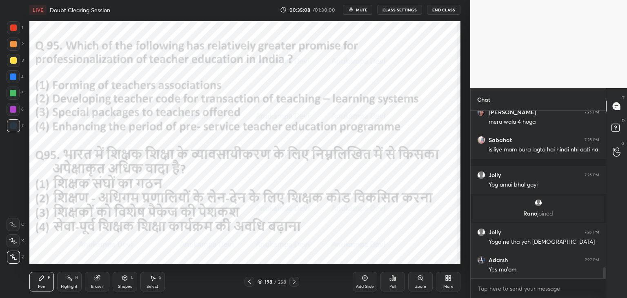
scroll to position [2405, 0]
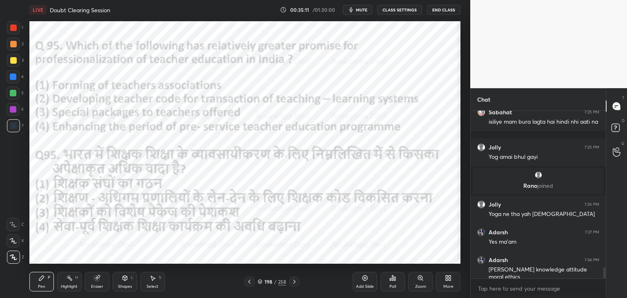
click at [361, 10] on span "mute" at bounding box center [361, 10] width 11 height 6
click at [364, 9] on span "unmute" at bounding box center [361, 10] width 18 height 6
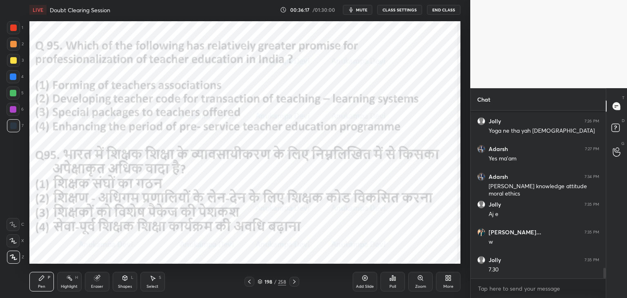
scroll to position [2524, 0]
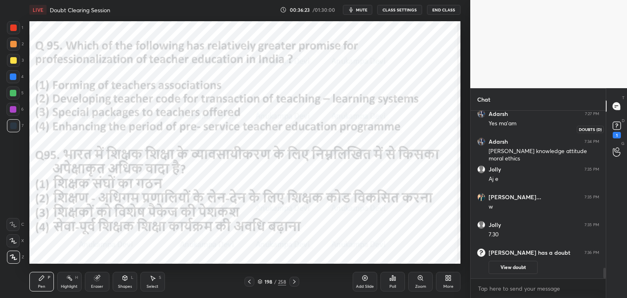
click at [617, 128] on rect at bounding box center [616, 126] width 8 height 8
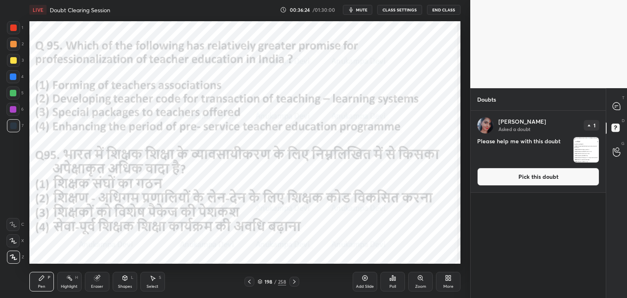
click at [548, 175] on button "Pick this doubt" at bounding box center [538, 177] width 122 height 18
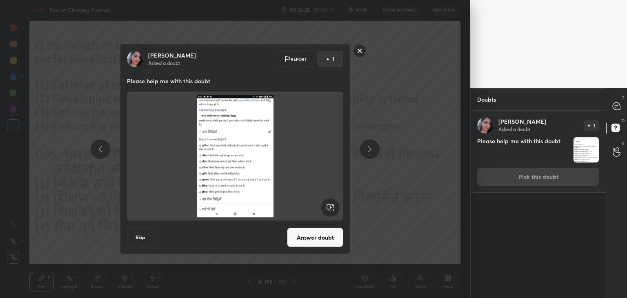
drag, startPoint x: 324, startPoint y: 239, endPoint x: 323, endPoint y: 235, distance: 4.3
click at [324, 239] on button "Answer doubt" at bounding box center [315, 238] width 56 height 20
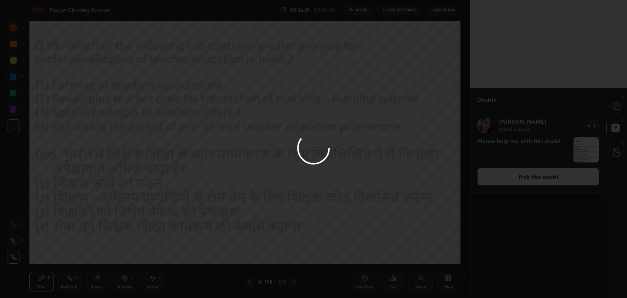
click at [616, 106] on div at bounding box center [313, 149] width 627 height 298
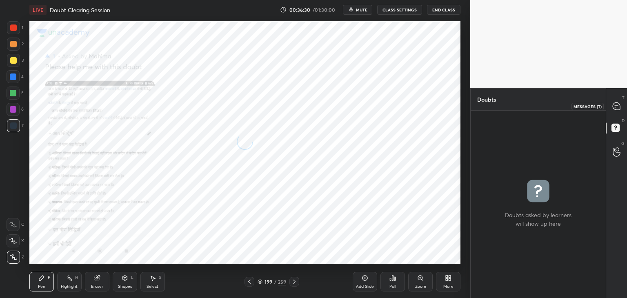
click at [616, 107] on icon at bounding box center [615, 105] width 7 height 7
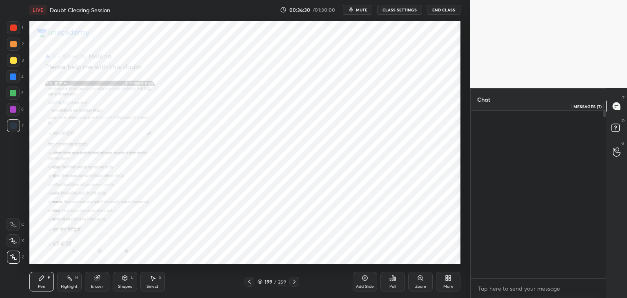
scroll to position [165, 133]
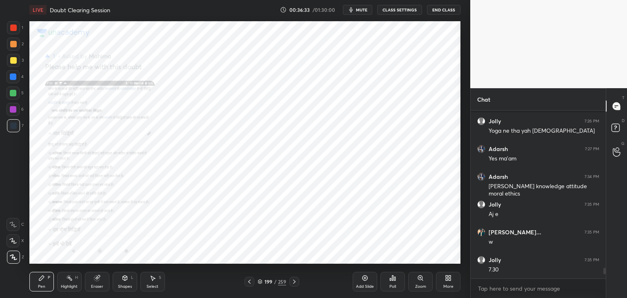
click at [419, 281] on icon at bounding box center [420, 278] width 7 height 7
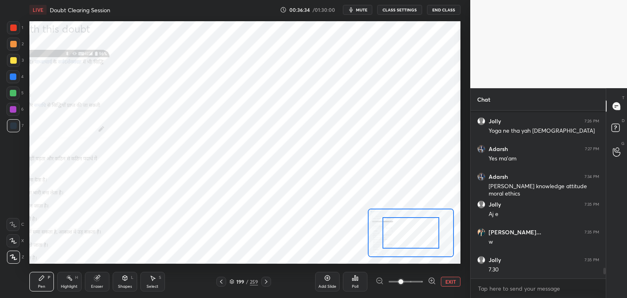
click at [431, 279] on icon at bounding box center [432, 281] width 8 height 8
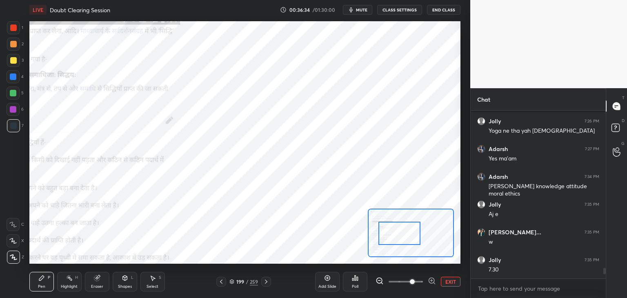
drag, startPoint x: 410, startPoint y: 238, endPoint x: 405, endPoint y: 235, distance: 6.2
click at [403, 237] on div at bounding box center [399, 233] width 42 height 23
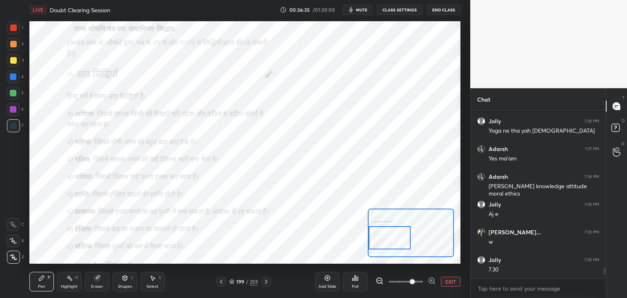
drag, startPoint x: 409, startPoint y: 234, endPoint x: 400, endPoint y: 239, distance: 10.4
click at [400, 239] on div at bounding box center [389, 237] width 42 height 23
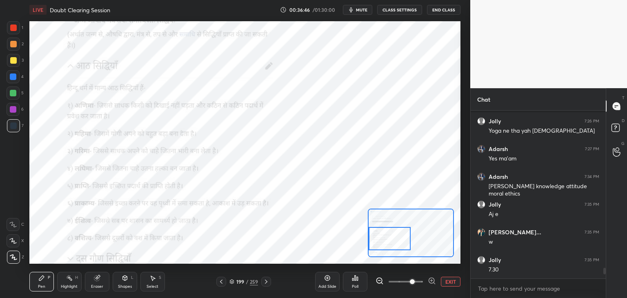
scroll to position [2514, 0]
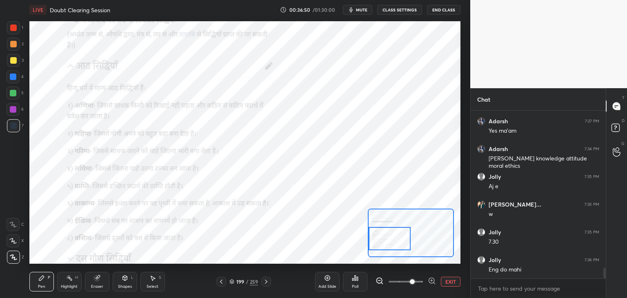
click at [221, 283] on icon at bounding box center [221, 281] width 7 height 7
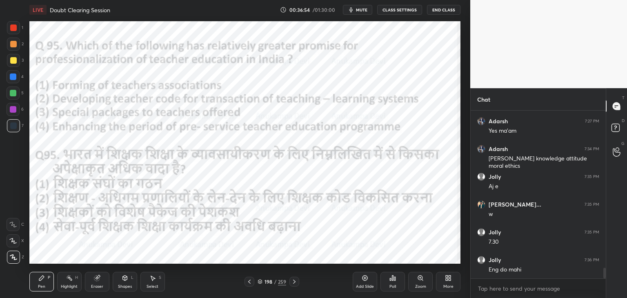
click at [11, 109] on div at bounding box center [13, 109] width 7 height 7
click at [391, 283] on div "Poll" at bounding box center [392, 282] width 24 height 20
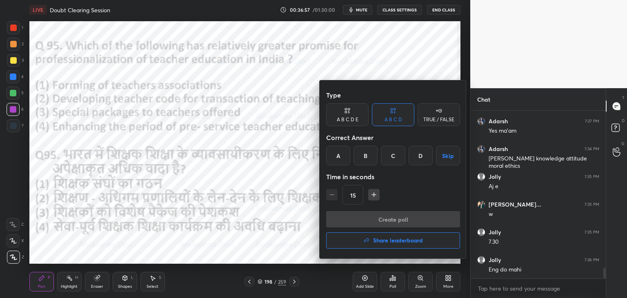
click at [361, 160] on div "B" at bounding box center [365, 156] width 24 height 20
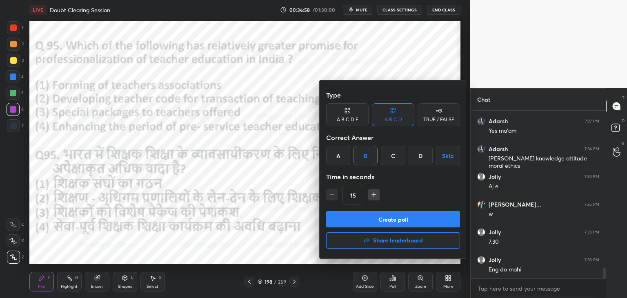
drag, startPoint x: 406, startPoint y: 222, endPoint x: 404, endPoint y: 216, distance: 6.6
click at [406, 222] on button "Create poll" at bounding box center [393, 219] width 134 height 16
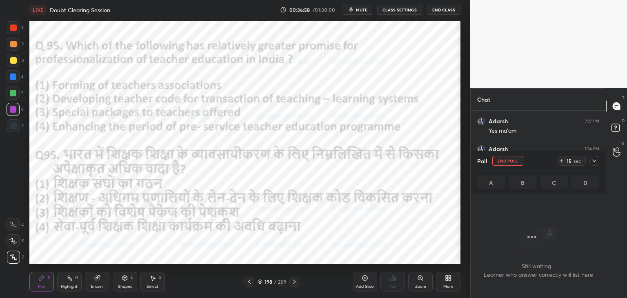
scroll to position [142, 133]
click at [363, 10] on span "mute" at bounding box center [361, 10] width 11 height 6
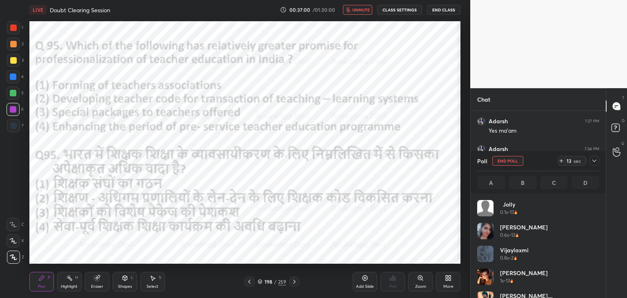
scroll to position [95, 120]
click at [357, 9] on span "unmute" at bounding box center [361, 10] width 18 height 6
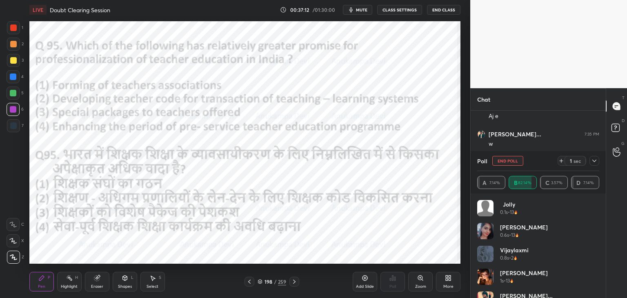
scroll to position [2612, 0]
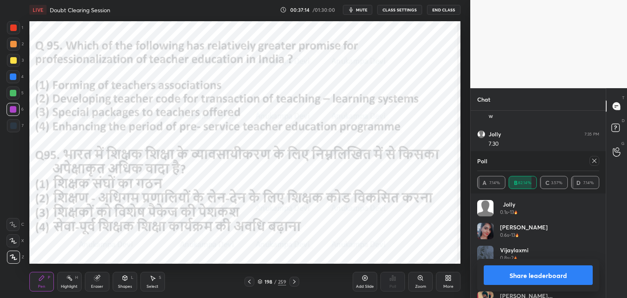
drag, startPoint x: 595, startPoint y: 162, endPoint x: 464, endPoint y: 172, distance: 130.9
click at [593, 164] on icon at bounding box center [594, 160] width 7 height 7
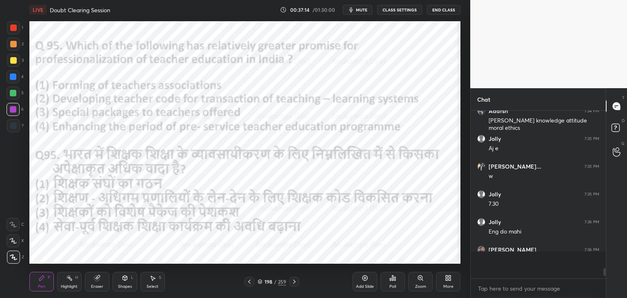
scroll to position [152, 133]
click at [294, 283] on icon at bounding box center [294, 281] width 7 height 7
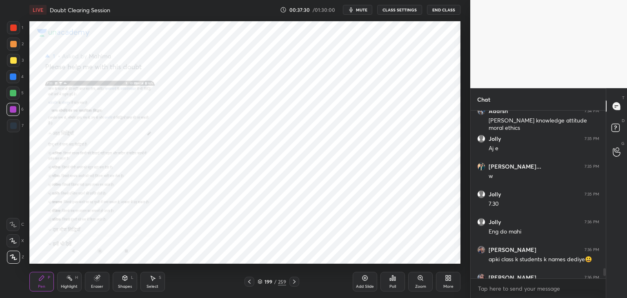
click at [294, 283] on icon at bounding box center [294, 281] width 2 height 4
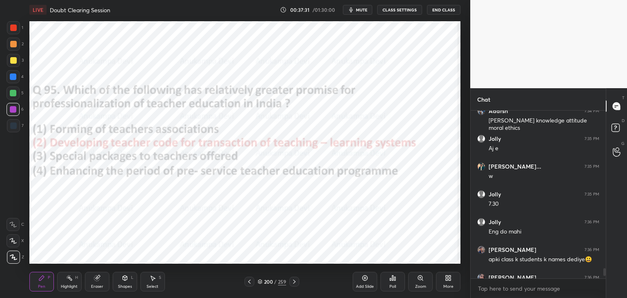
click at [295, 282] on icon at bounding box center [294, 281] width 7 height 7
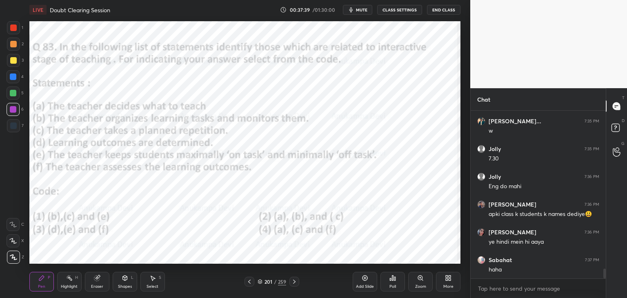
click at [249, 284] on icon at bounding box center [249, 281] width 7 height 7
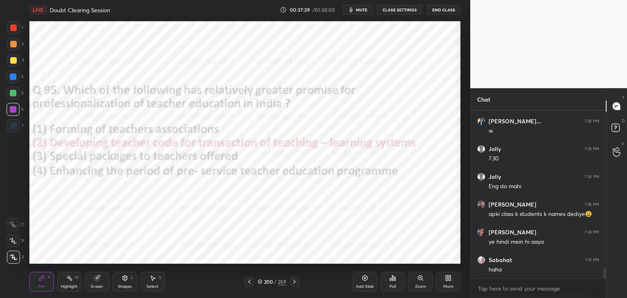
click at [250, 283] on icon at bounding box center [249, 281] width 2 height 4
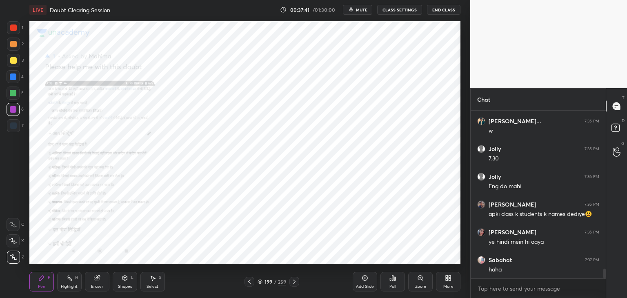
click at [422, 279] on icon at bounding box center [420, 278] width 7 height 7
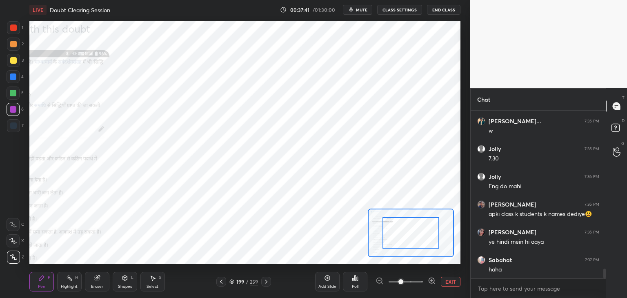
drag, startPoint x: 431, startPoint y: 281, endPoint x: 420, endPoint y: 262, distance: 21.9
click at [430, 281] on icon at bounding box center [432, 281] width 8 height 8
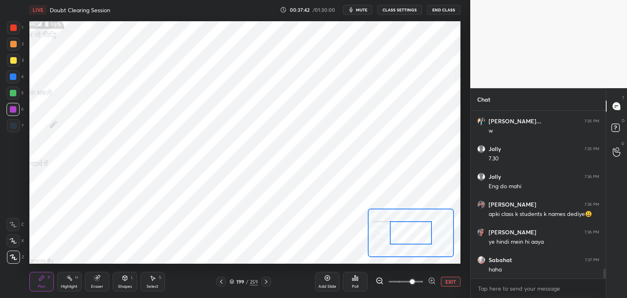
drag, startPoint x: 408, startPoint y: 239, endPoint x: 400, endPoint y: 242, distance: 8.9
click at [400, 242] on div at bounding box center [411, 232] width 42 height 23
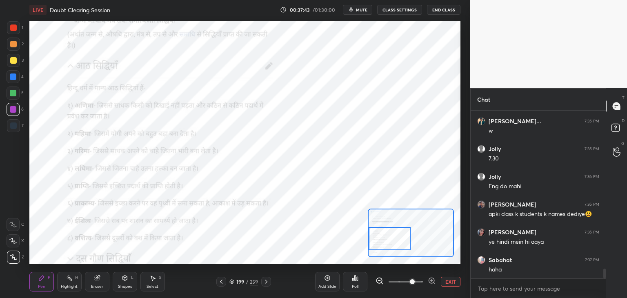
drag, startPoint x: 410, startPoint y: 237, endPoint x: 401, endPoint y: 242, distance: 10.0
click at [397, 240] on div at bounding box center [389, 238] width 42 height 23
click at [431, 279] on icon at bounding box center [432, 281] width 8 height 8
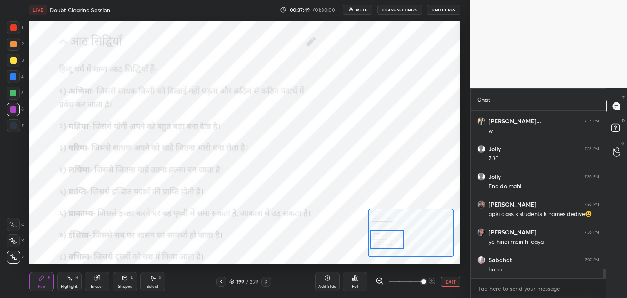
click at [387, 240] on div at bounding box center [387, 239] width 34 height 19
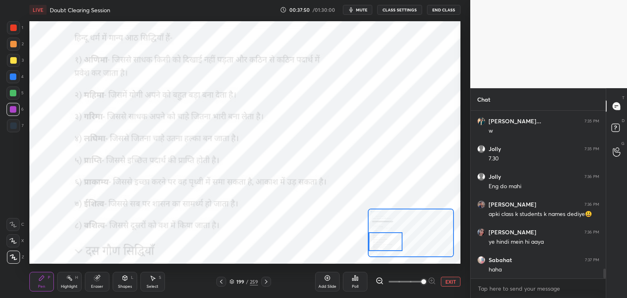
drag, startPoint x: 389, startPoint y: 239, endPoint x: 382, endPoint y: 239, distance: 6.9
click at [386, 241] on div at bounding box center [385, 241] width 34 height 19
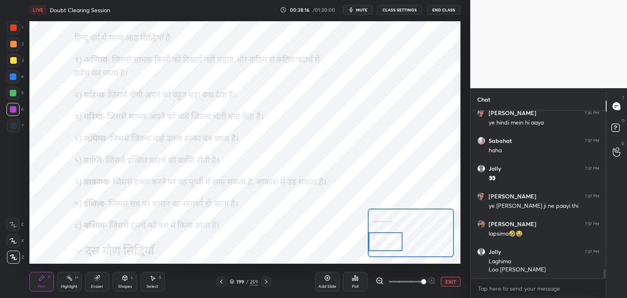
scroll to position [2804, 0]
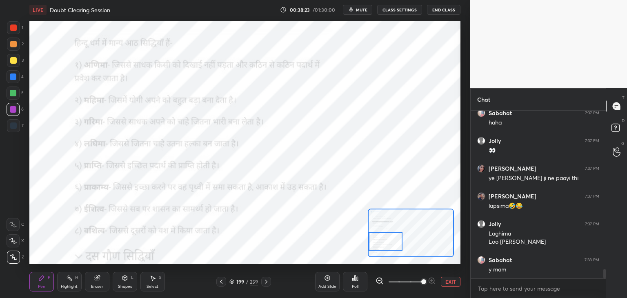
drag, startPoint x: 383, startPoint y: 244, endPoint x: 376, endPoint y: 244, distance: 7.3
click at [381, 243] on div at bounding box center [385, 241] width 34 height 19
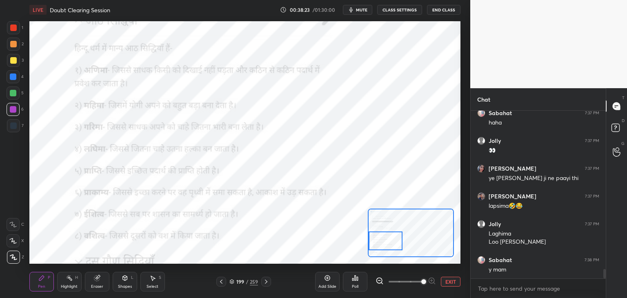
scroll to position [2831, 0]
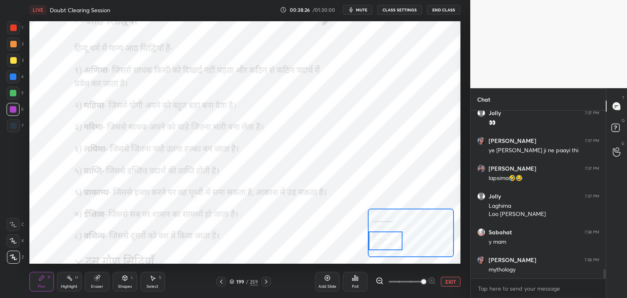
click at [220, 281] on icon at bounding box center [221, 281] width 2 height 4
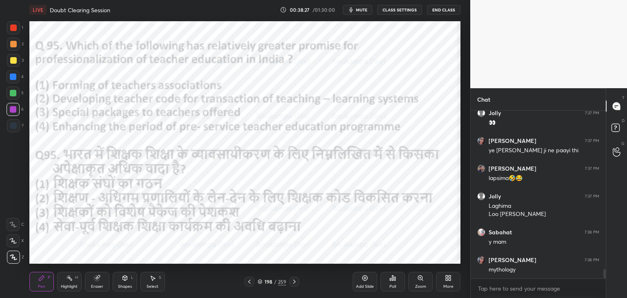
click at [295, 282] on icon at bounding box center [294, 281] width 7 height 7
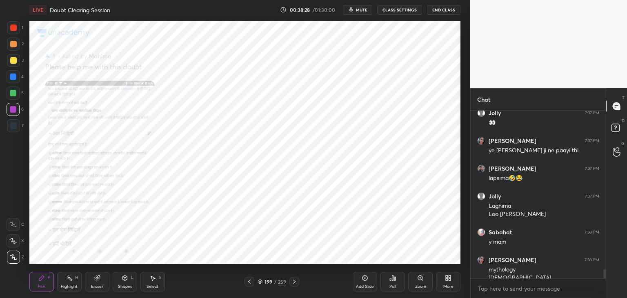
scroll to position [2840, 0]
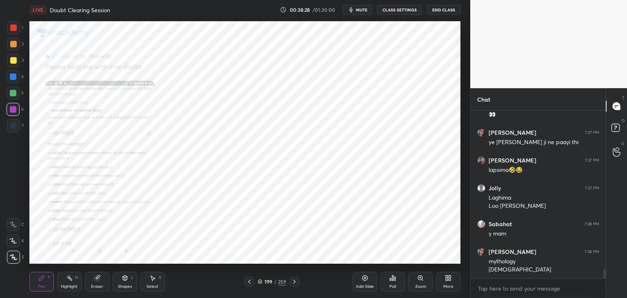
click at [295, 282] on icon at bounding box center [294, 281] width 7 height 7
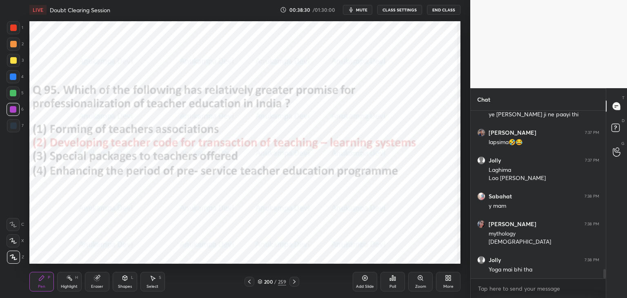
scroll to position [2895, 0]
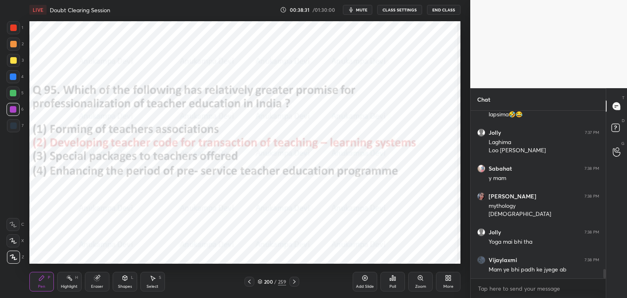
drag, startPoint x: 294, startPoint y: 281, endPoint x: 297, endPoint y: 270, distance: 11.3
click at [294, 281] on icon at bounding box center [294, 281] width 7 height 7
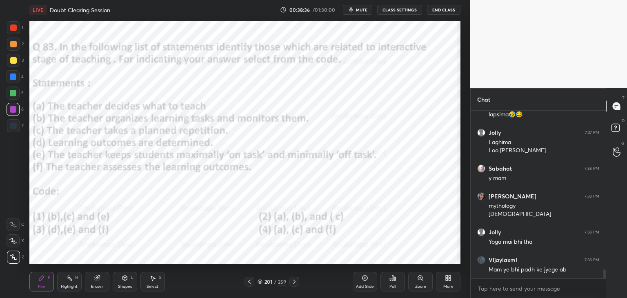
scroll to position [2923, 0]
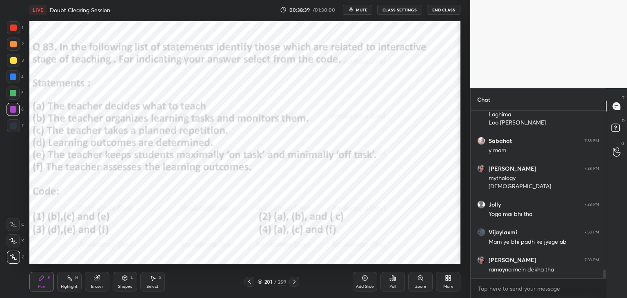
click at [13, 126] on div at bounding box center [13, 125] width 7 height 7
click at [13, 77] on div at bounding box center [13, 76] width 7 height 7
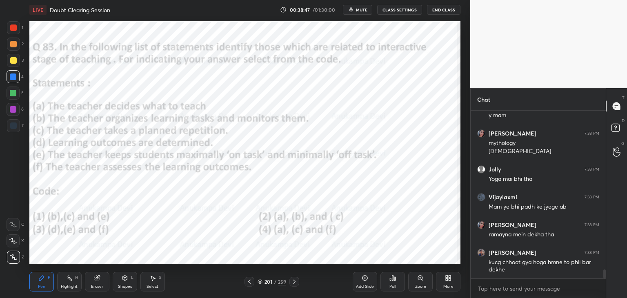
scroll to position [2993, 0]
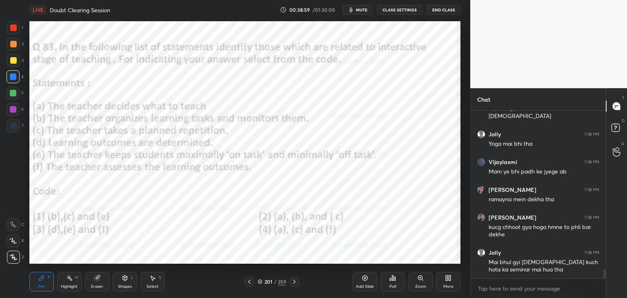
click at [13, 110] on div at bounding box center [13, 109] width 7 height 7
click at [259, 282] on icon at bounding box center [259, 281] width 5 height 5
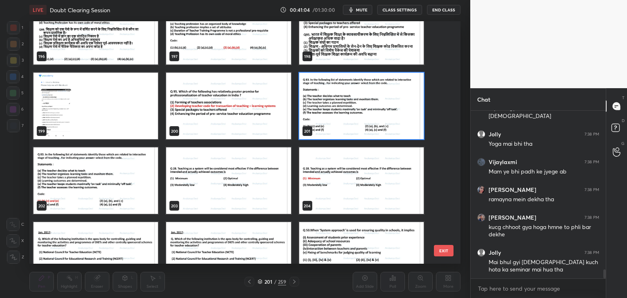
scroll to position [4901, 0]
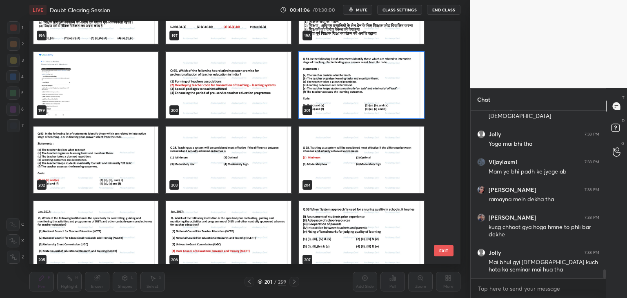
click at [395, 97] on img "grid" at bounding box center [361, 85] width 124 height 67
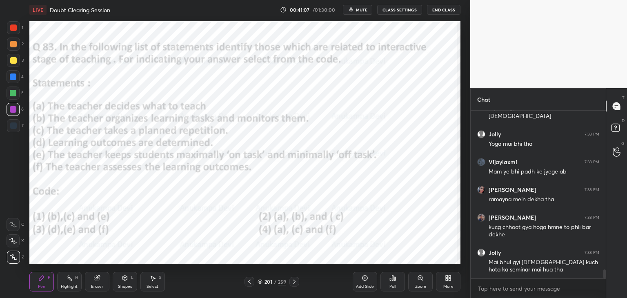
click at [394, 282] on div "Poll" at bounding box center [392, 282] width 24 height 20
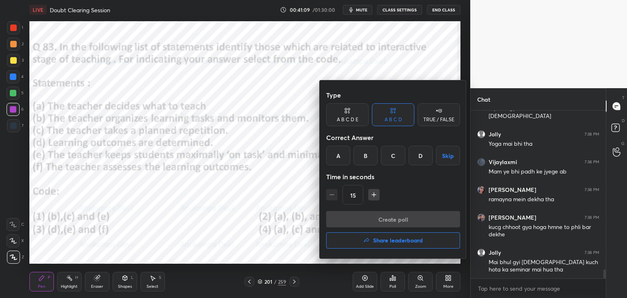
click at [339, 160] on div "A" at bounding box center [338, 156] width 24 height 20
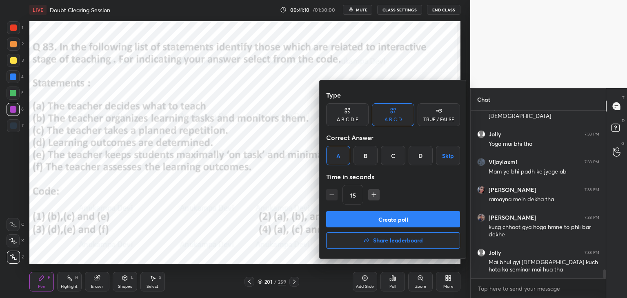
click at [396, 221] on button "Create poll" at bounding box center [393, 219] width 134 height 16
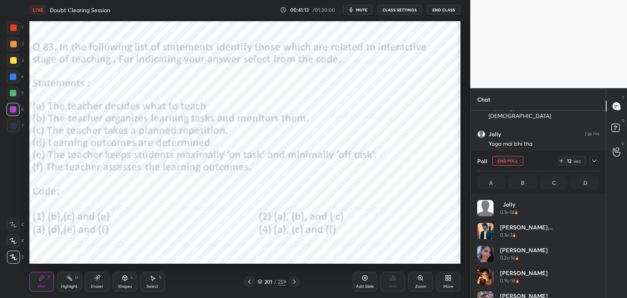
scroll to position [95, 120]
click at [363, 10] on span "mute" at bounding box center [361, 10] width 11 height 6
drag, startPoint x: 362, startPoint y: 10, endPoint x: 356, endPoint y: 10, distance: 6.1
click at [361, 10] on span "unmute" at bounding box center [361, 10] width 18 height 6
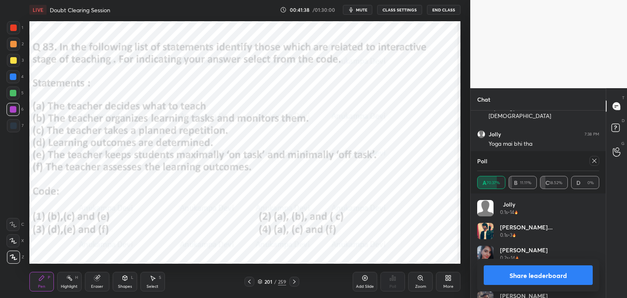
drag, startPoint x: 594, startPoint y: 162, endPoint x: 587, endPoint y: 154, distance: 11.3
click at [594, 162] on icon at bounding box center [594, 160] width 7 height 7
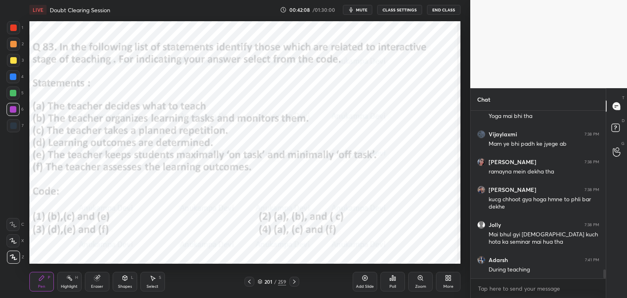
scroll to position [3050, 0]
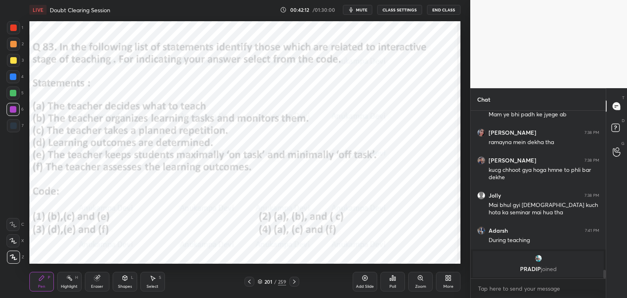
click at [295, 284] on icon at bounding box center [294, 281] width 7 height 7
click at [295, 283] on icon at bounding box center [294, 281] width 7 height 7
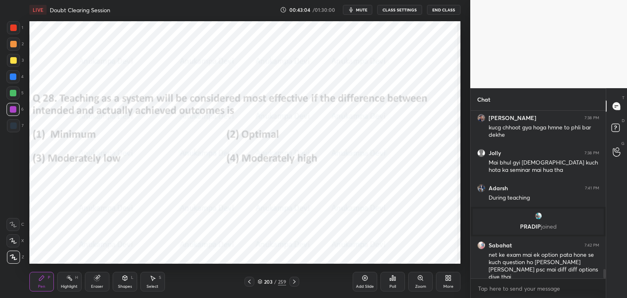
scroll to position [2819, 0]
click at [392, 283] on div "Poll" at bounding box center [392, 282] width 24 height 20
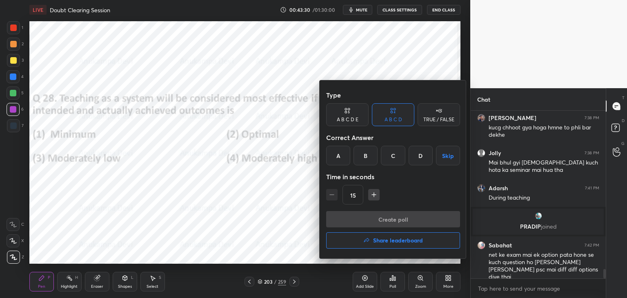
drag, startPoint x: 335, startPoint y: 162, endPoint x: 351, endPoint y: 171, distance: 18.3
click at [336, 162] on div "A" at bounding box center [338, 156] width 24 height 20
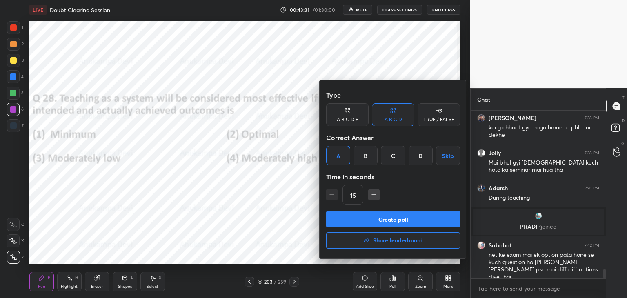
drag, startPoint x: 386, startPoint y: 221, endPoint x: 381, endPoint y: 222, distance: 4.7
click at [386, 221] on button "Create poll" at bounding box center [393, 219] width 134 height 16
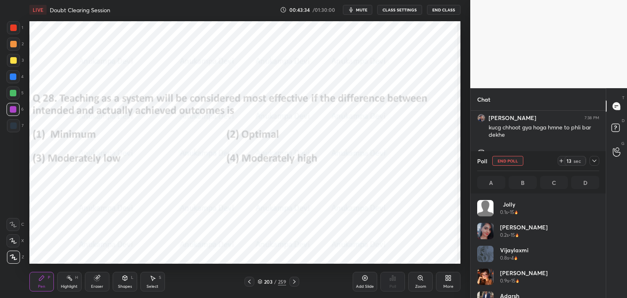
scroll to position [95, 120]
click at [364, 10] on span "mute" at bounding box center [361, 10] width 11 height 6
click at [364, 11] on span "unmute" at bounding box center [361, 10] width 18 height 6
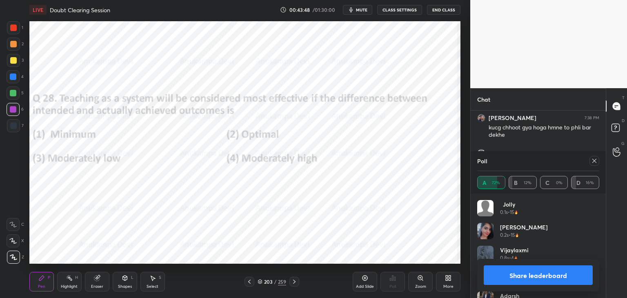
click at [595, 161] on icon at bounding box center [594, 160] width 7 height 7
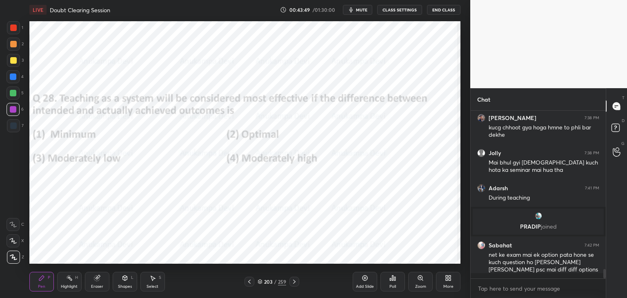
scroll to position [185, 133]
click at [294, 283] on icon at bounding box center [294, 281] width 2 height 4
click at [15, 126] on div at bounding box center [13, 125] width 7 height 7
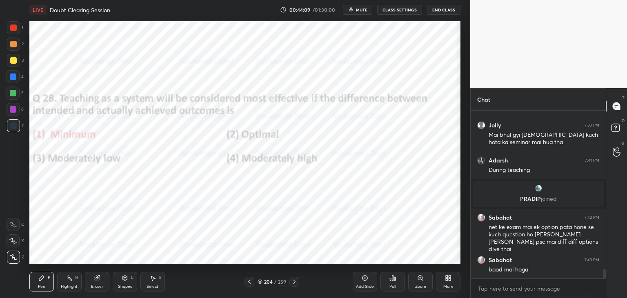
scroll to position [2875, 0]
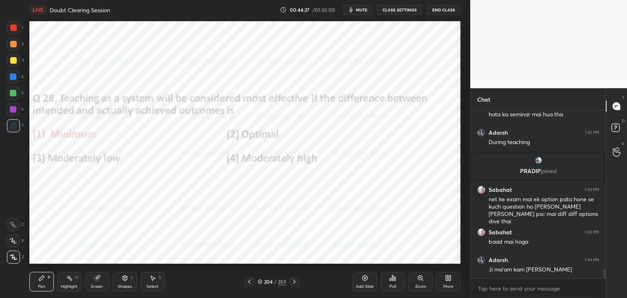
click at [293, 284] on icon at bounding box center [294, 281] width 7 height 7
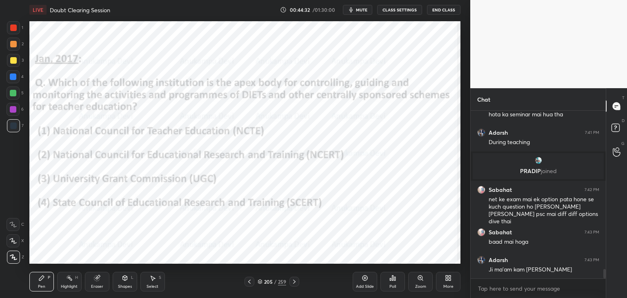
click at [365, 9] on span "mute" at bounding box center [361, 10] width 11 height 6
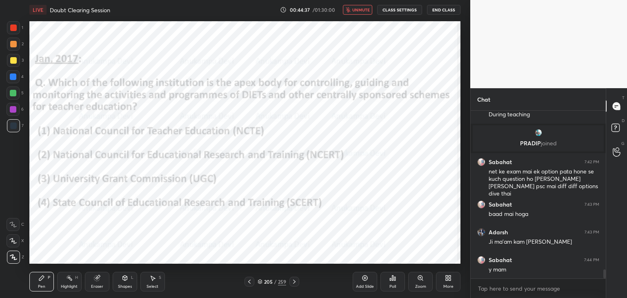
click at [361, 10] on span "unmute" at bounding box center [361, 10] width 18 height 6
click at [393, 284] on div "Poll" at bounding box center [392, 286] width 7 height 4
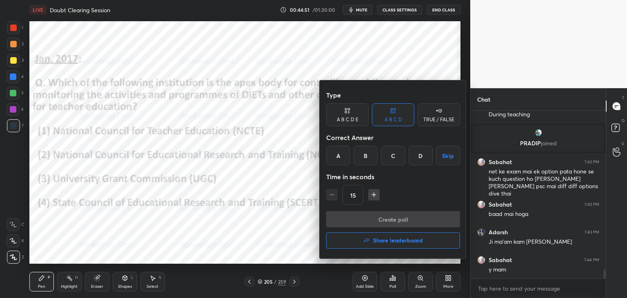
click at [416, 155] on div "D" at bounding box center [420, 156] width 24 height 20
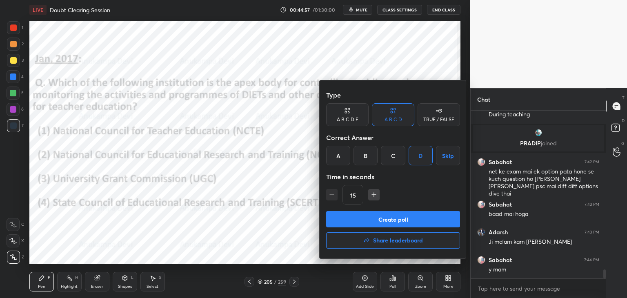
click at [405, 220] on button "Create poll" at bounding box center [393, 219] width 134 height 16
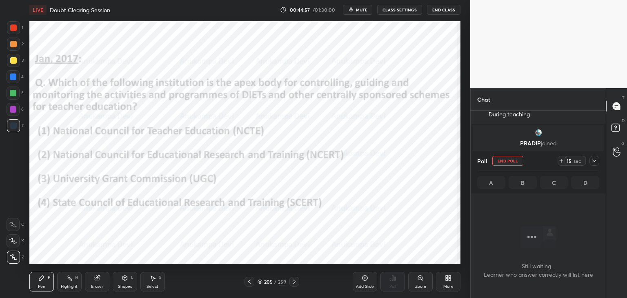
scroll to position [2, 2]
drag, startPoint x: 364, startPoint y: 10, endPoint x: 357, endPoint y: 15, distance: 8.3
click at [364, 11] on span "mute" at bounding box center [361, 10] width 11 height 6
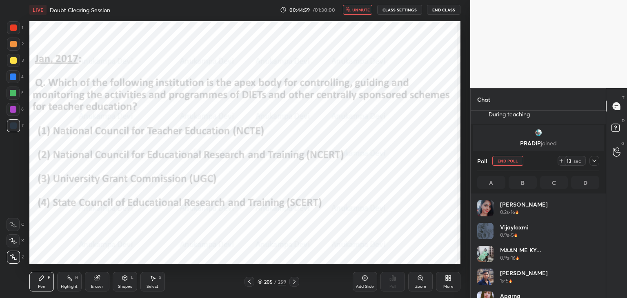
scroll to position [95, 120]
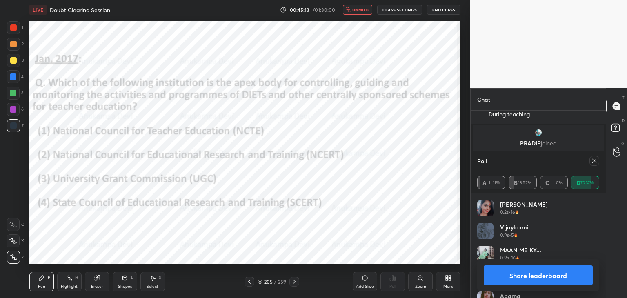
click at [359, 6] on button "unmute" at bounding box center [357, 10] width 29 height 10
click at [597, 162] on icon at bounding box center [594, 160] width 7 height 7
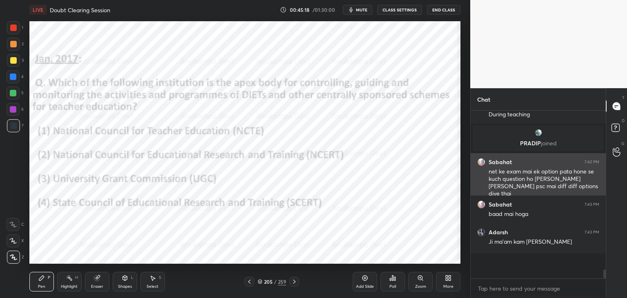
scroll to position [152, 133]
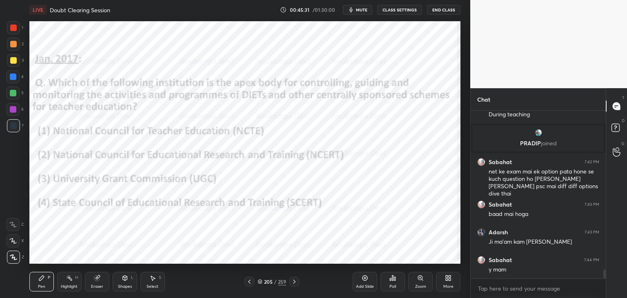
click at [296, 282] on icon at bounding box center [294, 281] width 7 height 7
click at [295, 283] on icon at bounding box center [294, 281] width 7 height 7
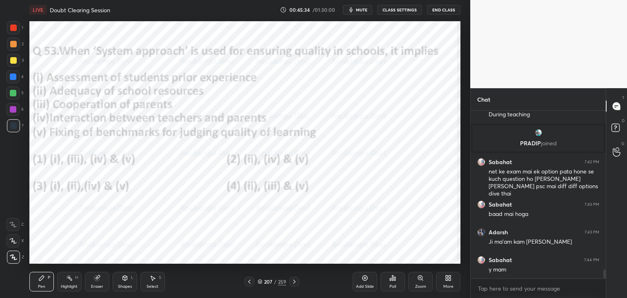
click at [365, 9] on span "mute" at bounding box center [361, 10] width 11 height 6
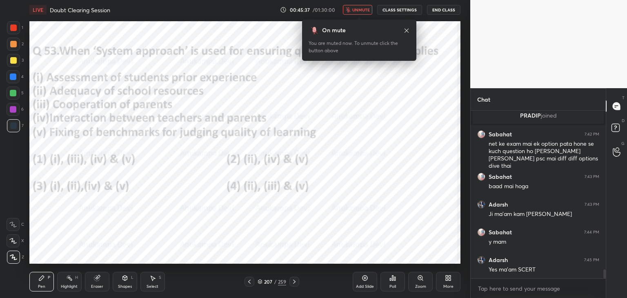
click at [362, 9] on span "unmute" at bounding box center [361, 10] width 18 height 6
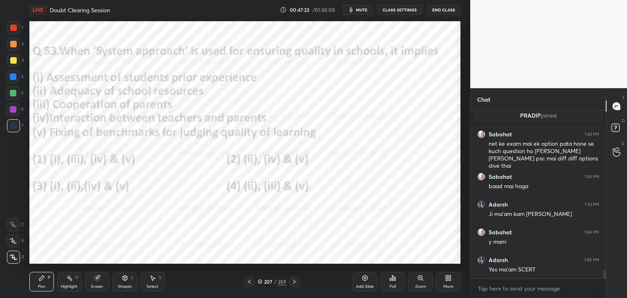
click at [260, 283] on icon at bounding box center [259, 281] width 5 height 5
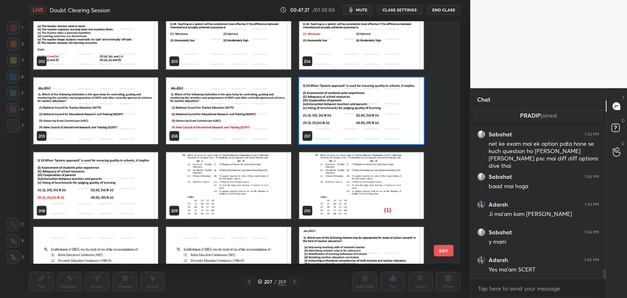
scroll to position [5046, 0]
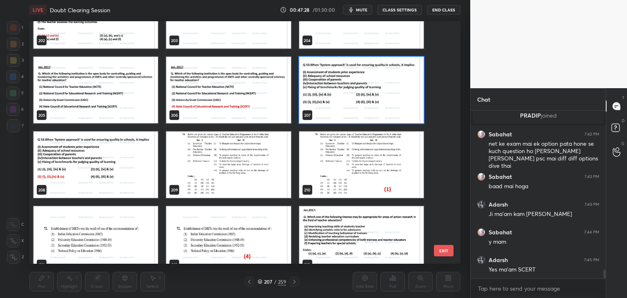
click at [393, 114] on img "grid" at bounding box center [361, 90] width 124 height 67
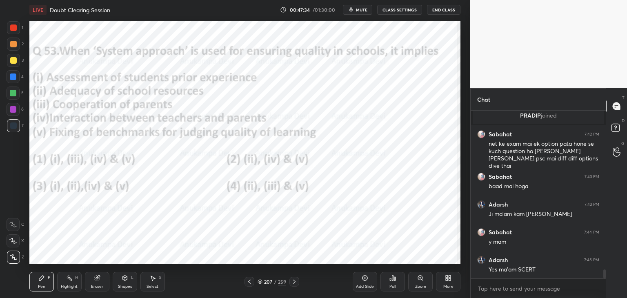
click at [394, 285] on div "Poll" at bounding box center [392, 286] width 7 height 4
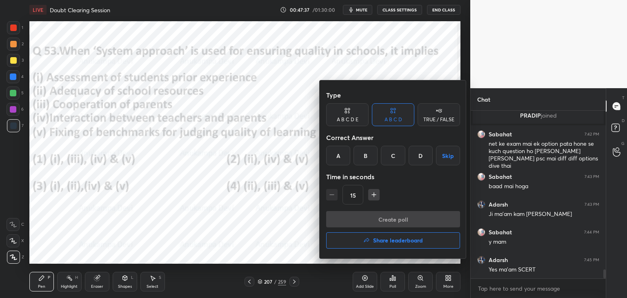
click at [394, 157] on div "C" at bounding box center [393, 156] width 24 height 20
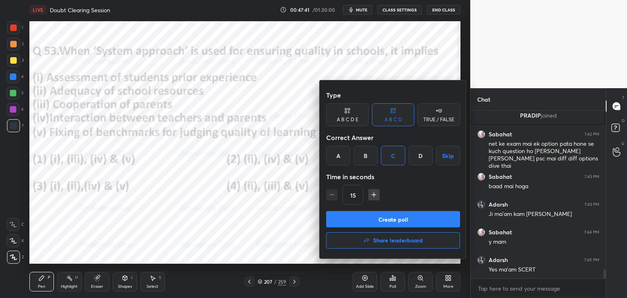
click at [409, 222] on button "Create poll" at bounding box center [393, 219] width 134 height 16
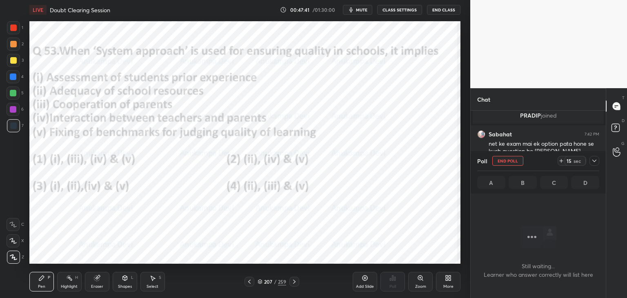
scroll to position [2, 2]
click at [364, 9] on span "mute" at bounding box center [361, 10] width 11 height 6
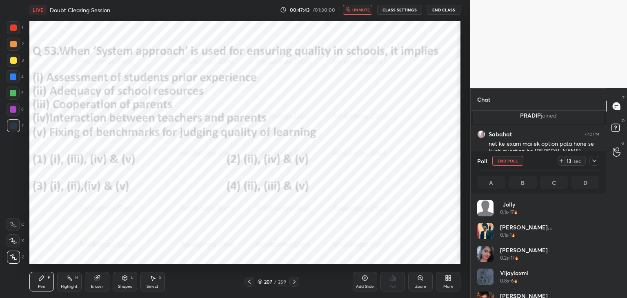
scroll to position [95, 120]
click at [361, 9] on span "unmute" at bounding box center [361, 10] width 18 height 6
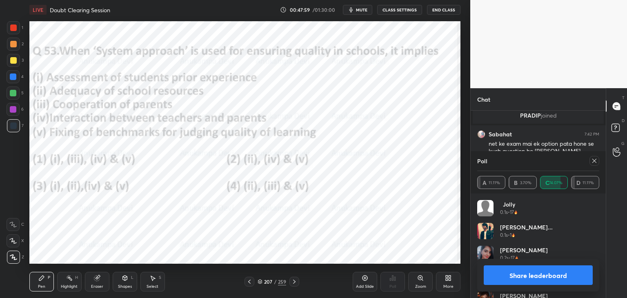
click at [593, 160] on icon at bounding box center [594, 160] width 7 height 7
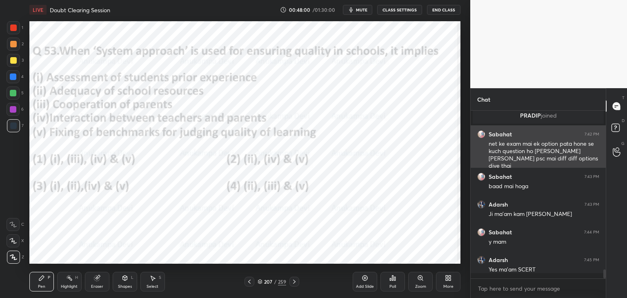
scroll to position [2, 2]
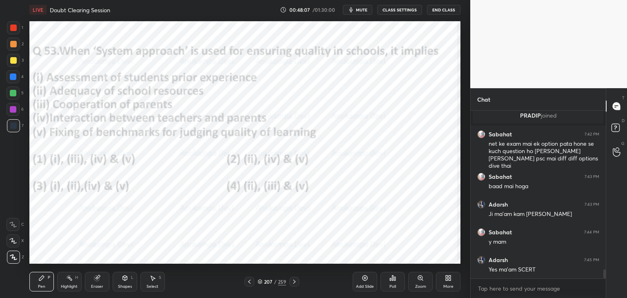
drag, startPoint x: 15, startPoint y: 78, endPoint x: 29, endPoint y: 75, distance: 13.6
click at [16, 77] on div at bounding box center [13, 76] width 7 height 7
click at [359, 11] on span "mute" at bounding box center [361, 10] width 11 height 6
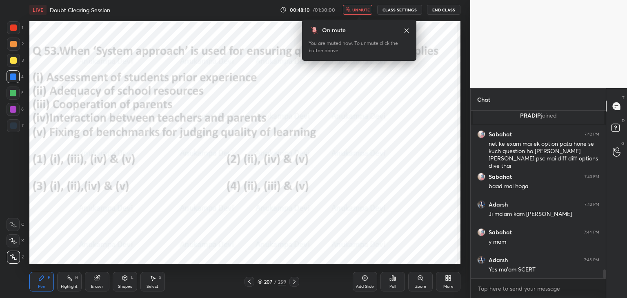
click at [362, 10] on span "unmute" at bounding box center [361, 10] width 18 height 6
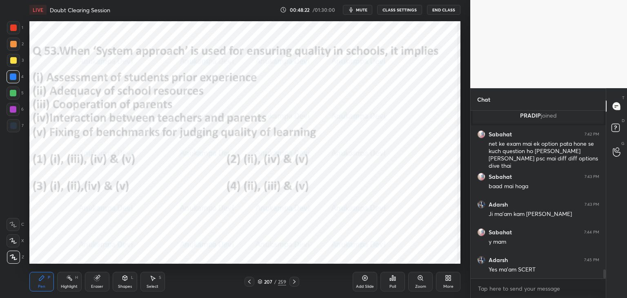
scroll to position [2960, 0]
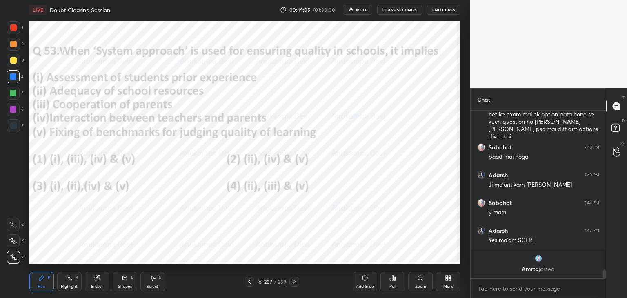
click at [295, 284] on icon at bounding box center [294, 281] width 7 height 7
click at [294, 280] on icon at bounding box center [294, 281] width 7 height 7
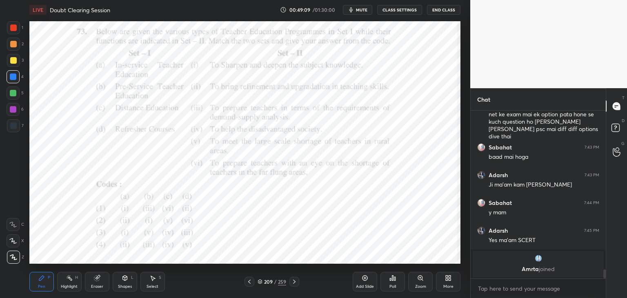
scroll to position [2965, 0]
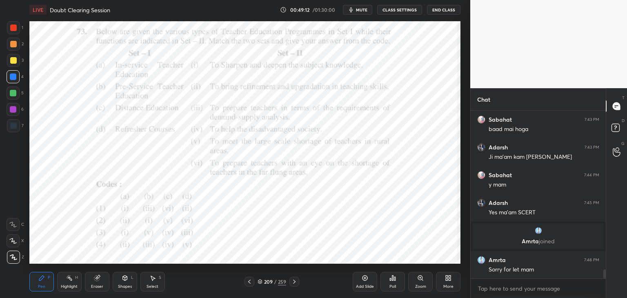
click at [16, 94] on div at bounding box center [13, 92] width 13 height 13
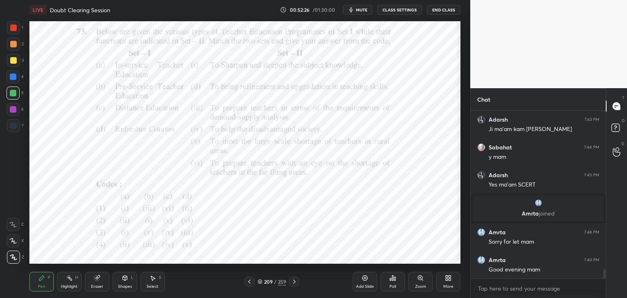
scroll to position [3021, 0]
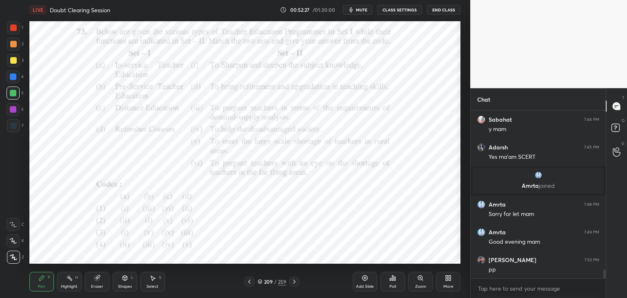
click at [260, 282] on icon at bounding box center [259, 281] width 5 height 5
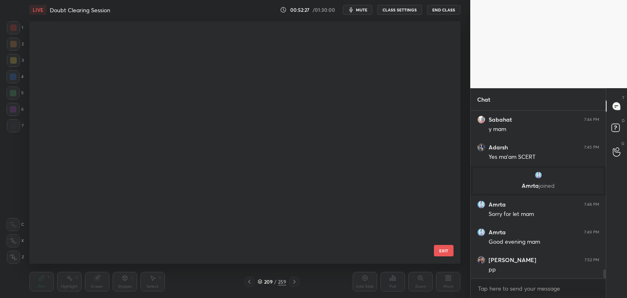
scroll to position [4984, 0]
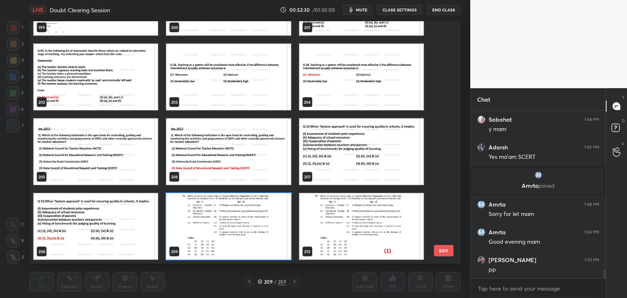
click at [280, 242] on img "grid" at bounding box center [228, 226] width 124 height 67
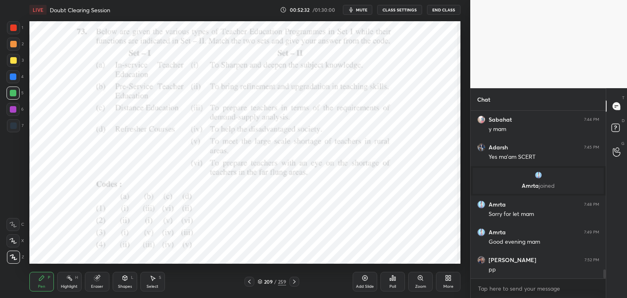
click at [394, 284] on div "Poll" at bounding box center [392, 286] width 7 height 4
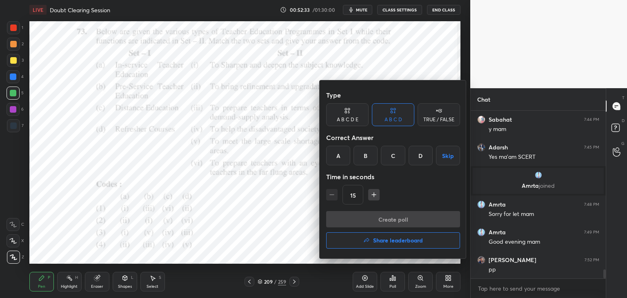
click at [337, 157] on div "A" at bounding box center [338, 156] width 24 height 20
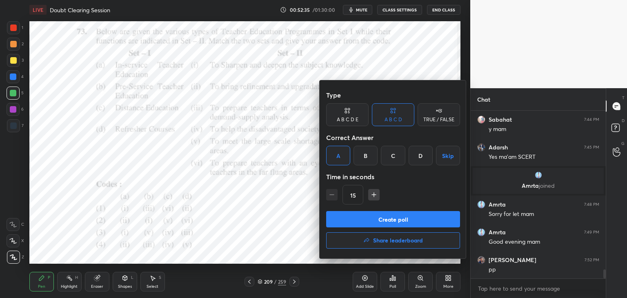
click at [398, 220] on button "Create poll" at bounding box center [393, 219] width 134 height 16
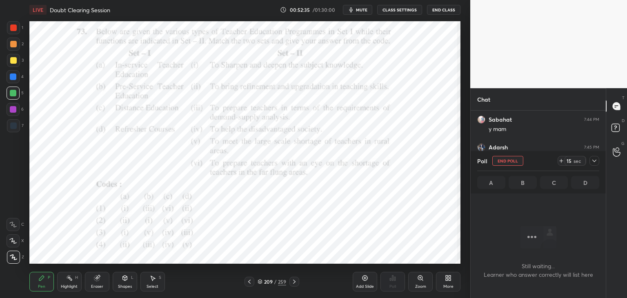
scroll to position [2, 2]
click at [361, 9] on span "mute" at bounding box center [361, 10] width 11 height 6
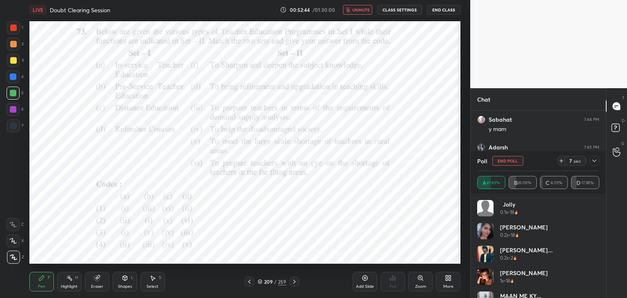
scroll to position [3098, 0]
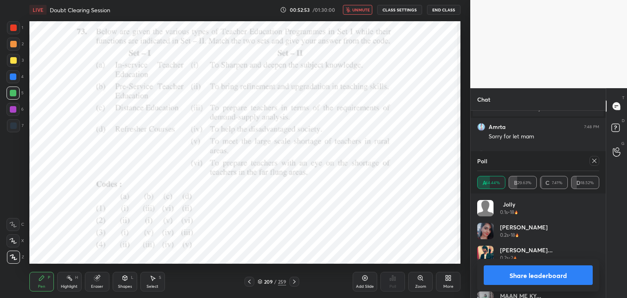
drag, startPoint x: 361, startPoint y: 10, endPoint x: 368, endPoint y: 20, distance: 11.9
click at [361, 10] on span "unmute" at bounding box center [361, 10] width 18 height 6
click at [594, 161] on icon at bounding box center [594, 161] width 4 height 4
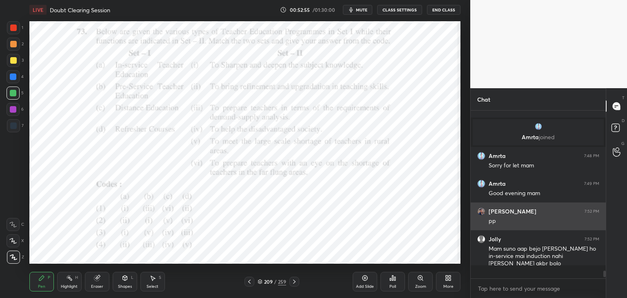
scroll to position [165, 133]
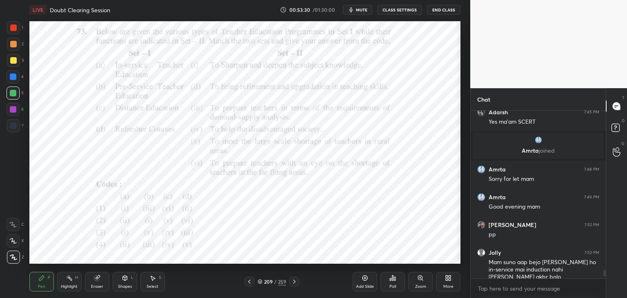
click at [15, 128] on div at bounding box center [13, 125] width 7 height 7
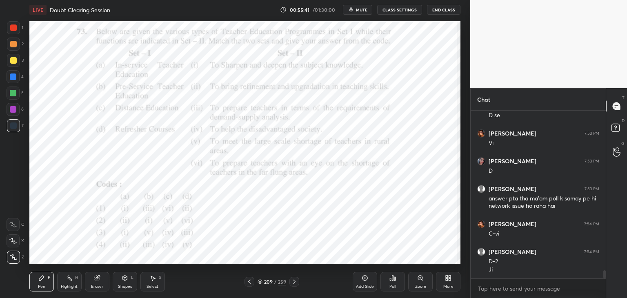
scroll to position [3293, 0]
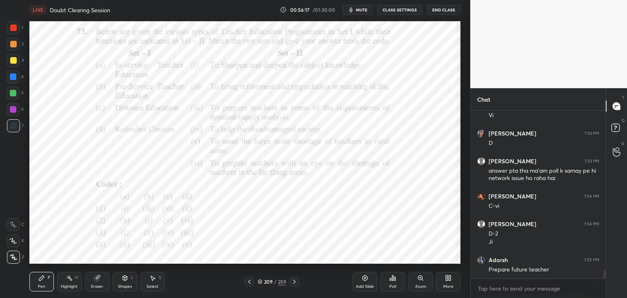
click at [294, 283] on icon at bounding box center [294, 281] width 7 height 7
click at [260, 283] on icon at bounding box center [260, 282] width 4 height 1
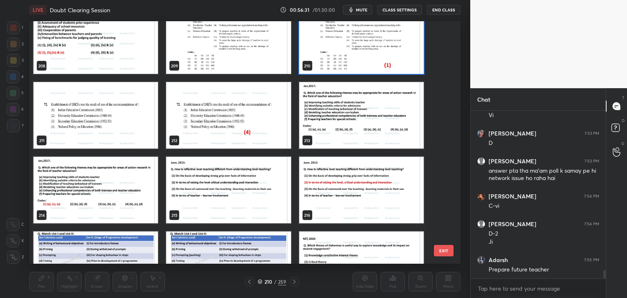
scroll to position [5200, 0]
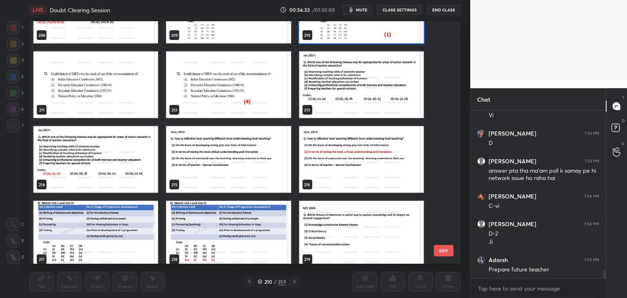
click at [139, 101] on img "grid" at bounding box center [95, 84] width 124 height 67
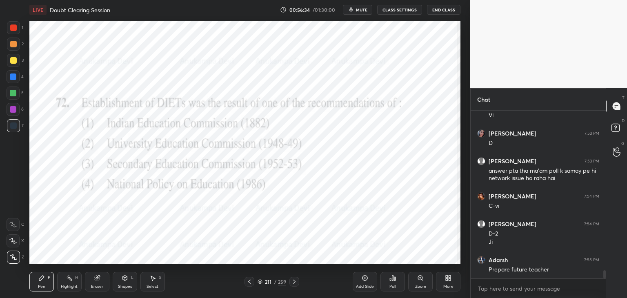
click at [139, 101] on img "grid" at bounding box center [95, 84] width 124 height 67
click at [394, 285] on div "Poll" at bounding box center [392, 286] width 7 height 4
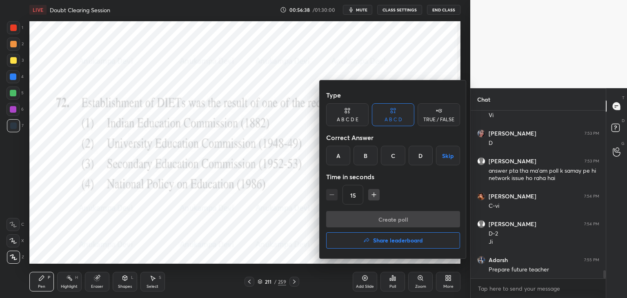
click at [418, 153] on div "D" at bounding box center [420, 156] width 24 height 20
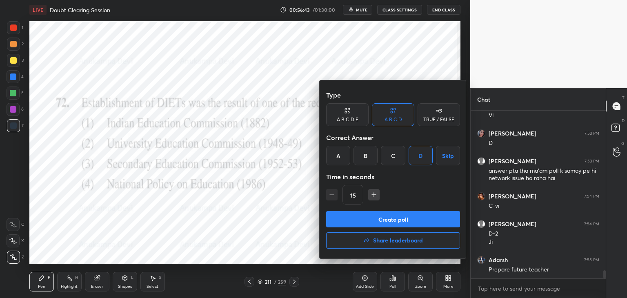
click at [400, 218] on button "Create poll" at bounding box center [393, 219] width 134 height 16
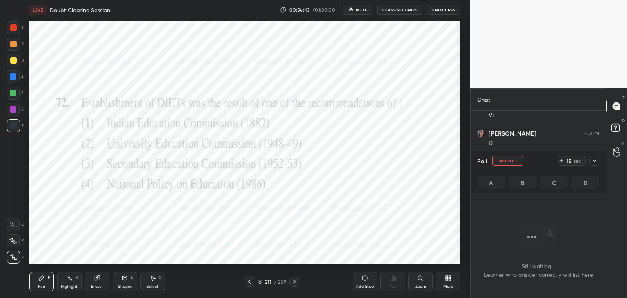
scroll to position [2, 2]
click at [361, 8] on span "mute" at bounding box center [361, 10] width 11 height 6
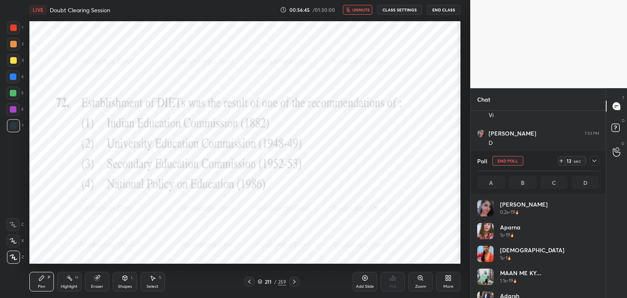
scroll to position [95, 120]
click at [357, 12] on span "unmute" at bounding box center [361, 10] width 18 height 6
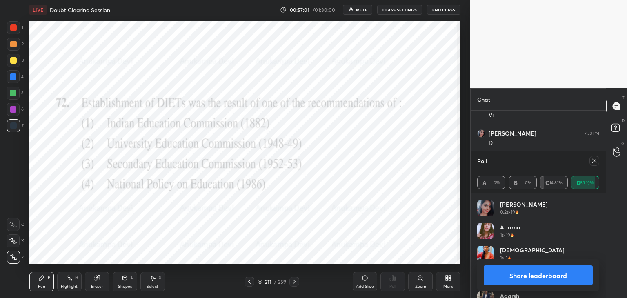
click at [595, 163] on icon at bounding box center [594, 160] width 7 height 7
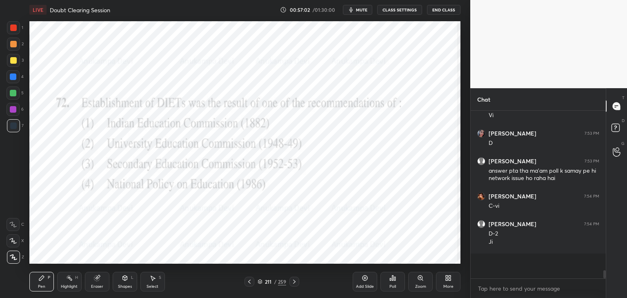
scroll to position [184, 133]
click at [294, 286] on div at bounding box center [294, 282] width 10 height 10
click at [293, 282] on icon at bounding box center [294, 281] width 7 height 7
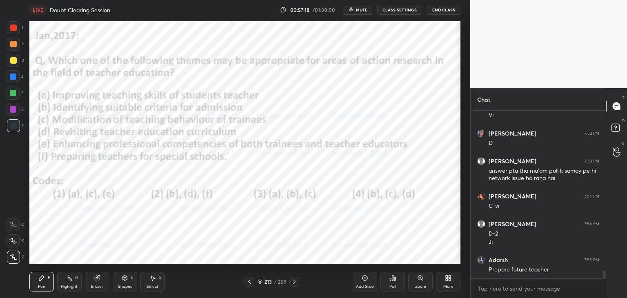
click at [13, 44] on div at bounding box center [13, 44] width 7 height 7
drag, startPoint x: 13, startPoint y: 92, endPoint x: 17, endPoint y: 90, distance: 4.4
click at [14, 92] on div at bounding box center [13, 93] width 7 height 7
click at [259, 283] on icon at bounding box center [260, 282] width 4 height 1
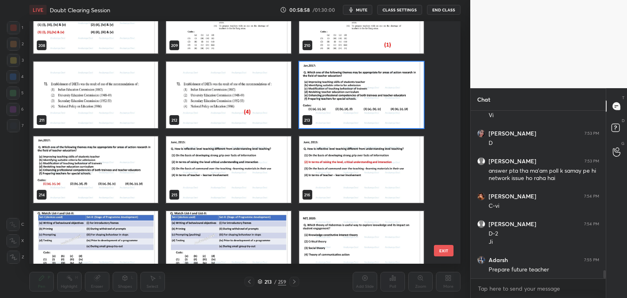
scroll to position [5211, 0]
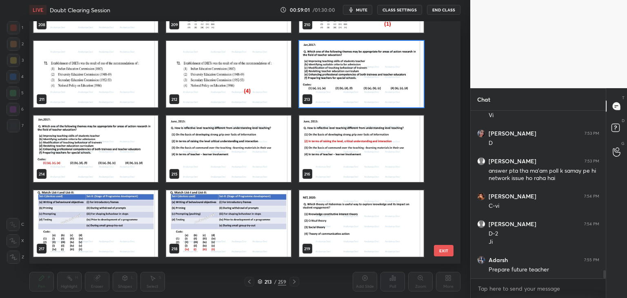
drag, startPoint x: 408, startPoint y: 95, endPoint x: 406, endPoint y: 87, distance: 7.9
click at [408, 93] on img "grid" at bounding box center [361, 74] width 124 height 67
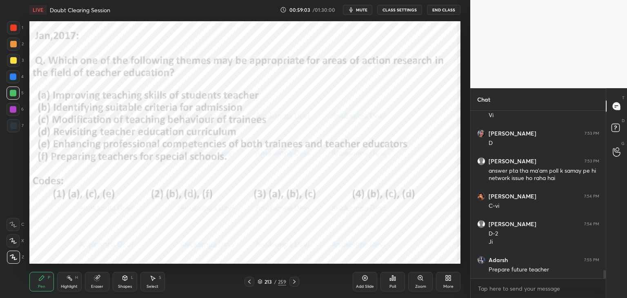
click at [392, 284] on div "Poll" at bounding box center [392, 286] width 7 height 4
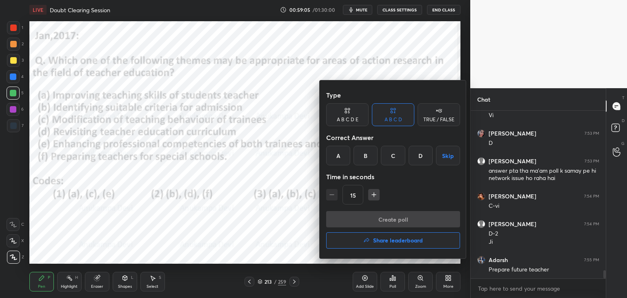
click at [335, 155] on div "A" at bounding box center [338, 156] width 24 height 20
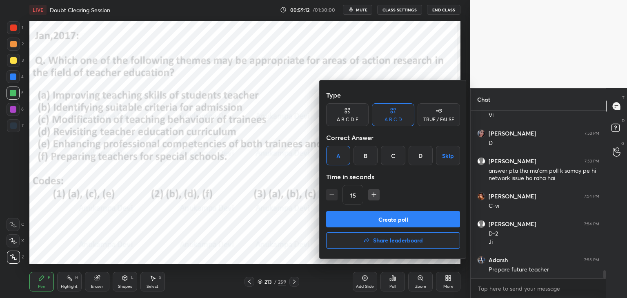
click at [395, 221] on button "Create poll" at bounding box center [393, 219] width 134 height 16
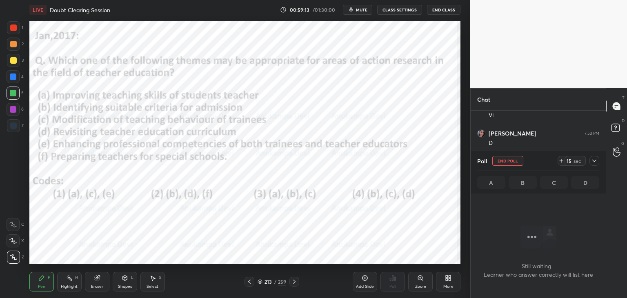
scroll to position [2, 2]
click at [359, 7] on button "mute" at bounding box center [357, 10] width 29 height 10
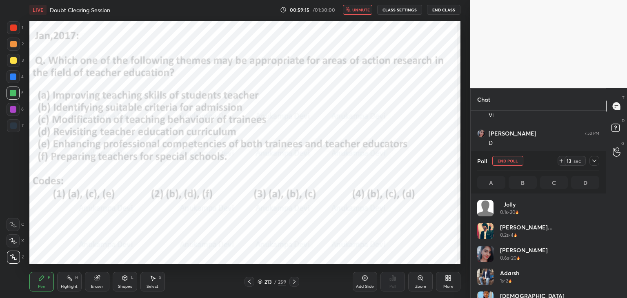
scroll to position [95, 120]
drag, startPoint x: 362, startPoint y: 9, endPoint x: 353, endPoint y: 15, distance: 10.6
click at [362, 9] on span "unmute" at bounding box center [361, 10] width 18 height 6
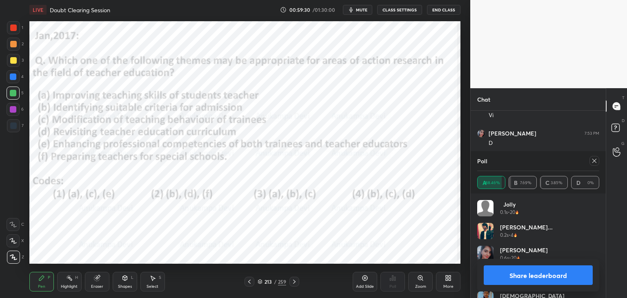
drag, startPoint x: 594, startPoint y: 161, endPoint x: 474, endPoint y: 169, distance: 119.8
click at [593, 161] on icon at bounding box center [594, 160] width 7 height 7
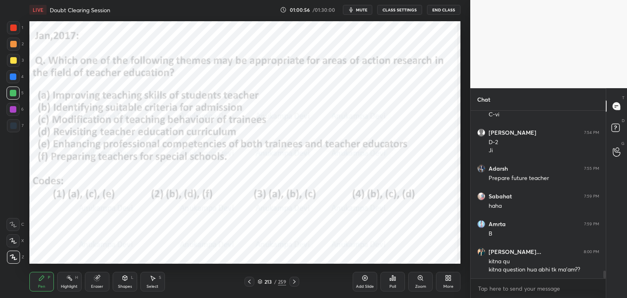
scroll to position [3412, 0]
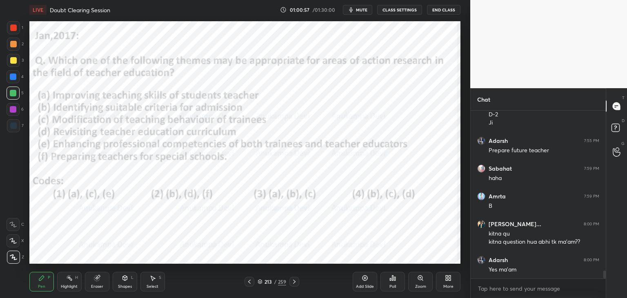
drag, startPoint x: 294, startPoint y: 282, endPoint x: 290, endPoint y: 276, distance: 6.8
click at [293, 281] on icon at bounding box center [294, 281] width 7 height 7
click at [393, 284] on div "Poll" at bounding box center [392, 286] width 7 height 4
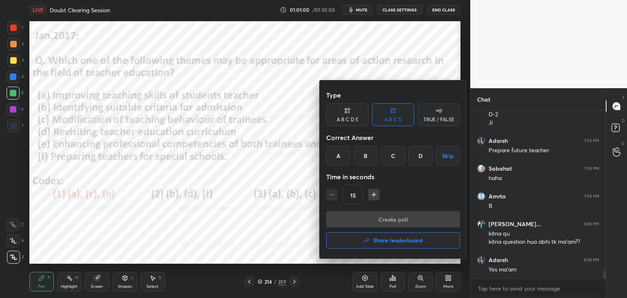
click at [399, 240] on h4 "Share leaderboard" at bounding box center [398, 240] width 50 height 6
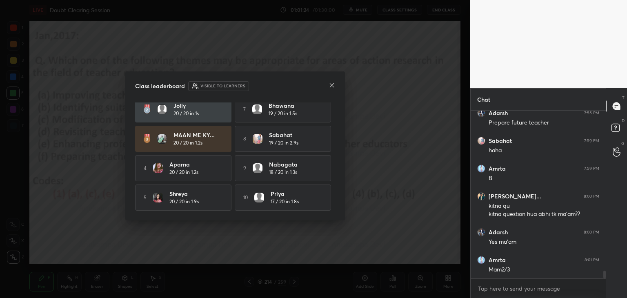
scroll to position [38, 0]
click at [330, 85] on icon at bounding box center [331, 85] width 7 height 7
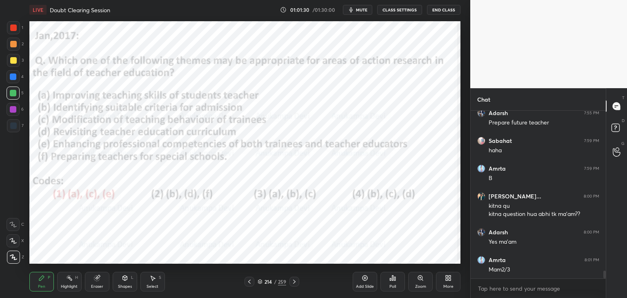
click at [259, 282] on icon at bounding box center [260, 282] width 4 height 1
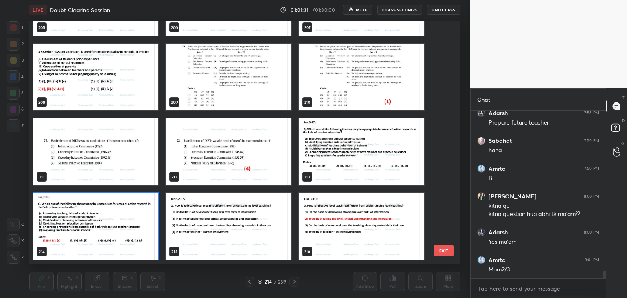
scroll to position [3468, 0]
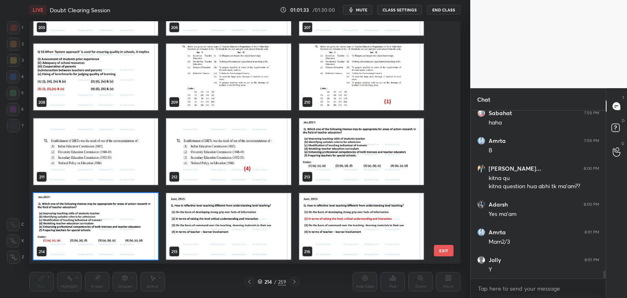
click at [278, 243] on img "grid" at bounding box center [228, 226] width 124 height 67
click at [277, 244] on img "grid" at bounding box center [228, 226] width 124 height 67
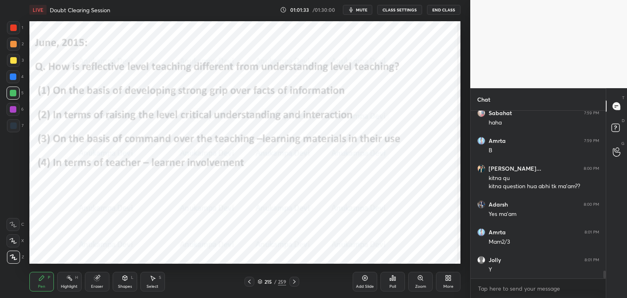
drag, startPoint x: 277, startPoint y: 244, endPoint x: 277, endPoint y: 239, distance: 4.9
click at [277, 244] on img "grid" at bounding box center [228, 226] width 124 height 67
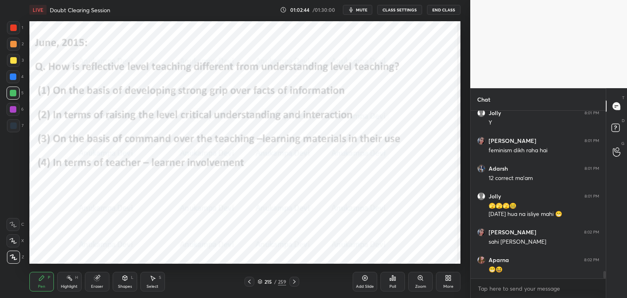
scroll to position [3642, 0]
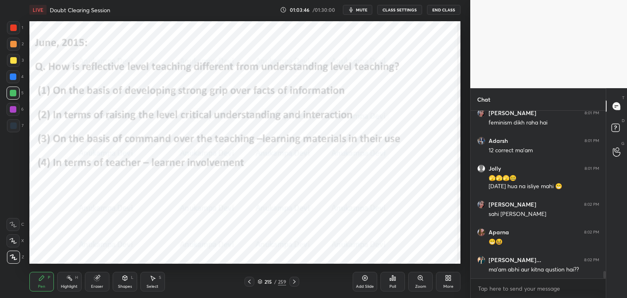
click at [259, 283] on icon at bounding box center [259, 281] width 5 height 5
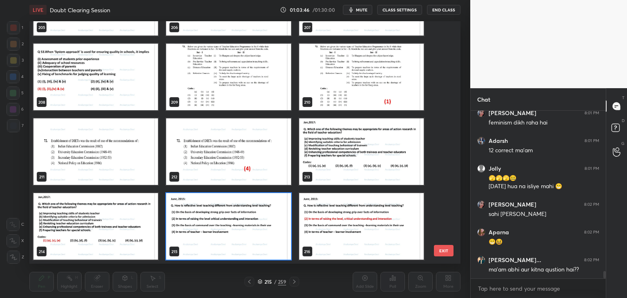
scroll to position [240, 427]
click at [260, 244] on img "grid" at bounding box center [228, 226] width 124 height 67
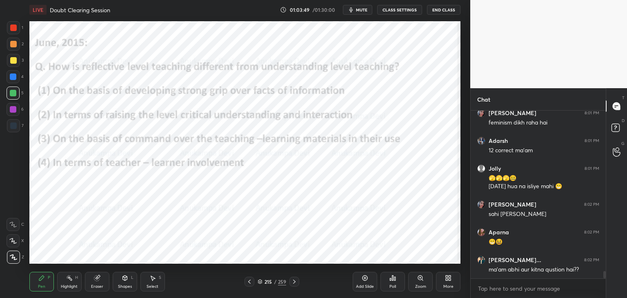
click at [260, 244] on img "grid" at bounding box center [228, 226] width 124 height 67
click at [121, 279] on div "Shapes L" at bounding box center [125, 282] width 24 height 20
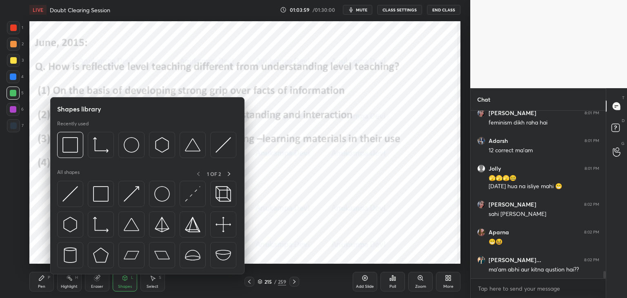
click at [95, 286] on div "Eraser" at bounding box center [97, 286] width 12 height 4
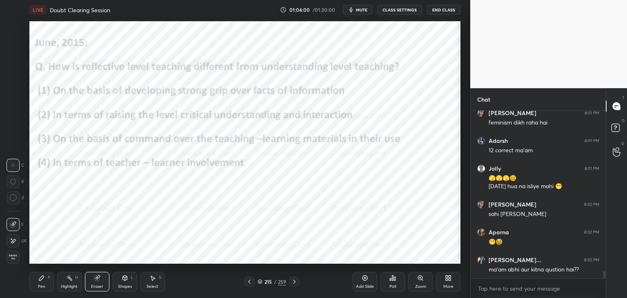
drag, startPoint x: 16, startPoint y: 197, endPoint x: 25, endPoint y: 191, distance: 10.9
click at [17, 197] on div at bounding box center [13, 197] width 13 height 13
click at [364, 8] on span "mute" at bounding box center [361, 10] width 11 height 6
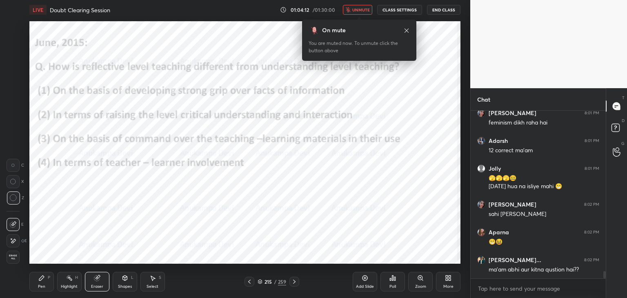
drag, startPoint x: 361, startPoint y: 9, endPoint x: 354, endPoint y: 15, distance: 9.2
click at [361, 9] on span "unmute" at bounding box center [361, 10] width 18 height 6
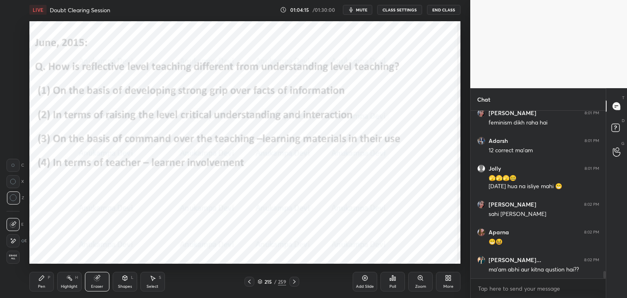
click at [40, 278] on icon at bounding box center [41, 277] width 5 height 5
click at [259, 282] on icon at bounding box center [259, 281] width 5 height 5
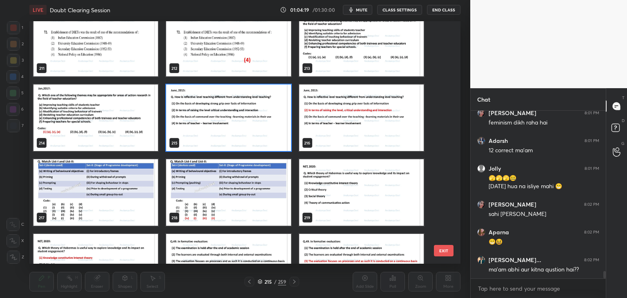
scroll to position [5231, 0]
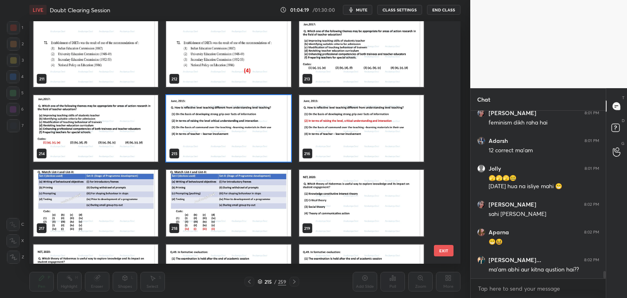
click at [245, 144] on img "grid" at bounding box center [228, 128] width 124 height 67
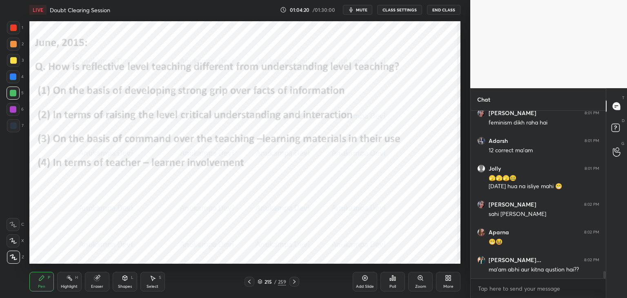
click at [393, 280] on div "Poll" at bounding box center [392, 282] width 24 height 20
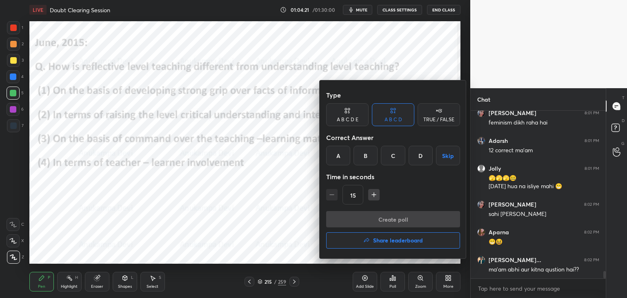
click at [361, 155] on div "B" at bounding box center [365, 156] width 24 height 20
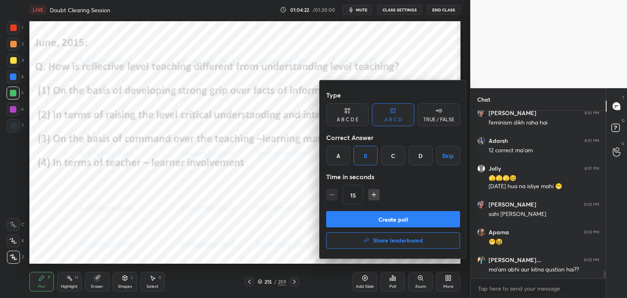
click at [393, 219] on button "Create poll" at bounding box center [393, 219] width 134 height 16
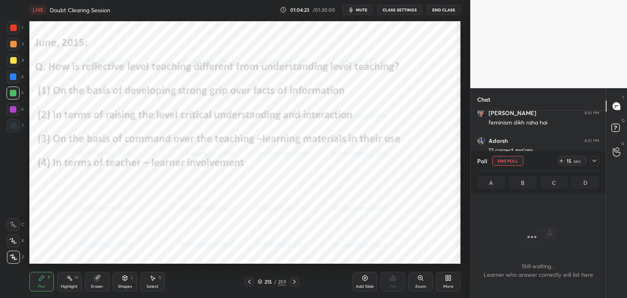
scroll to position [2, 2]
click at [360, 9] on span "mute" at bounding box center [361, 10] width 11 height 6
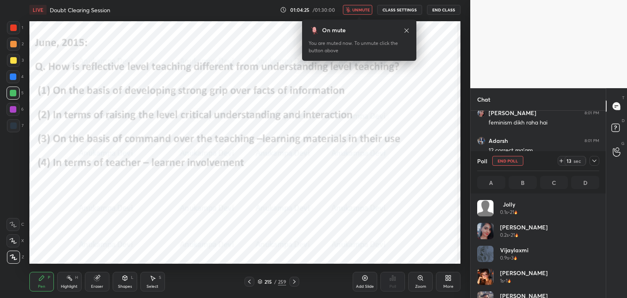
scroll to position [95, 120]
click at [406, 31] on icon at bounding box center [406, 30] width 7 height 7
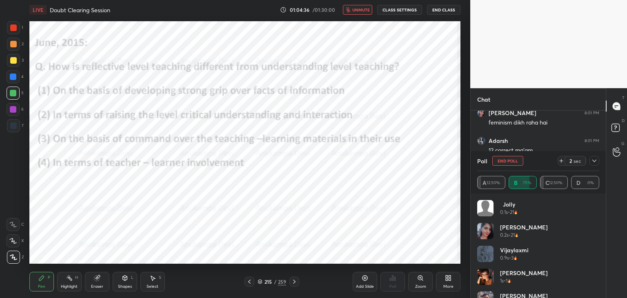
click at [362, 10] on span "unmute" at bounding box center [361, 10] width 18 height 6
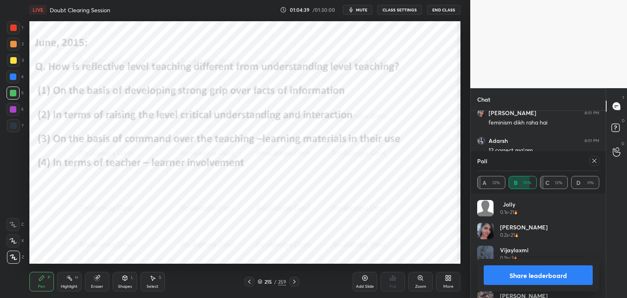
drag, startPoint x: 596, startPoint y: 162, endPoint x: 570, endPoint y: 163, distance: 25.7
click at [595, 162] on icon at bounding box center [594, 160] width 7 height 7
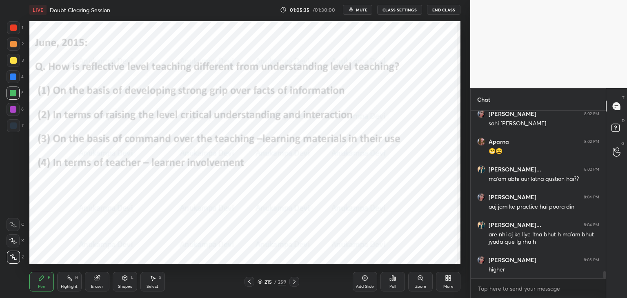
scroll to position [3761, 0]
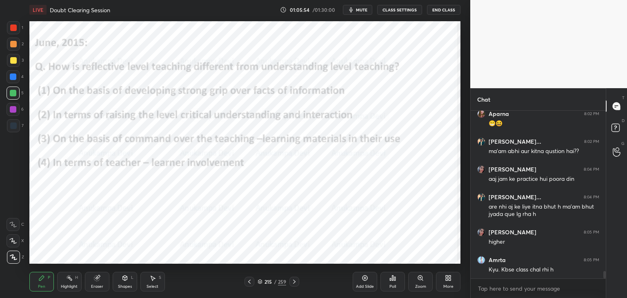
click at [294, 282] on icon at bounding box center [294, 281] width 7 height 7
click at [294, 283] on icon at bounding box center [294, 281] width 7 height 7
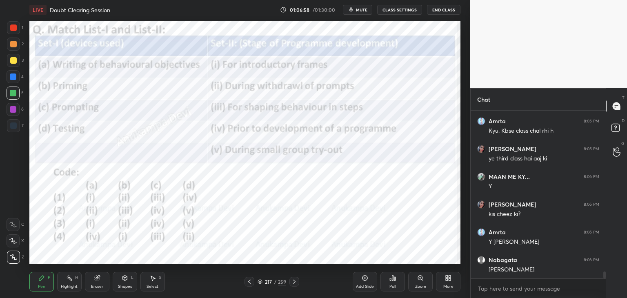
scroll to position [3927, 0]
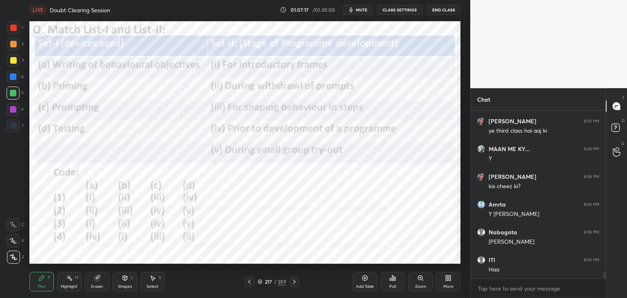
click at [14, 111] on div at bounding box center [13, 109] width 7 height 7
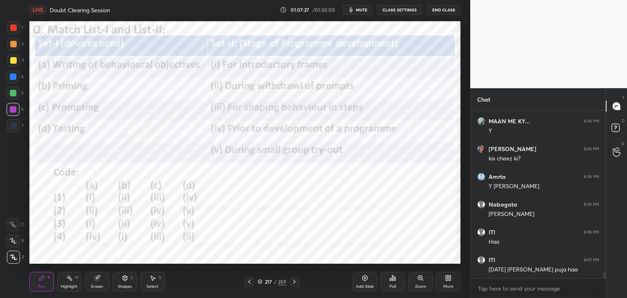
drag, startPoint x: 14, startPoint y: 128, endPoint x: 27, endPoint y: 127, distance: 12.3
click at [14, 129] on div at bounding box center [13, 125] width 7 height 7
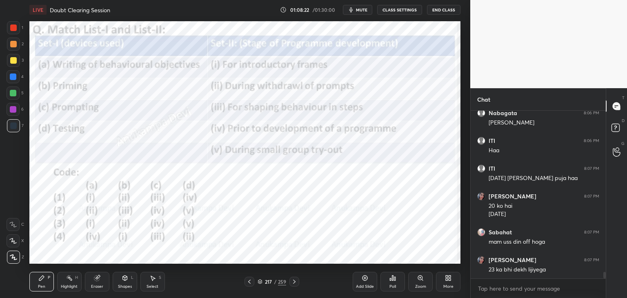
scroll to position [4074, 0]
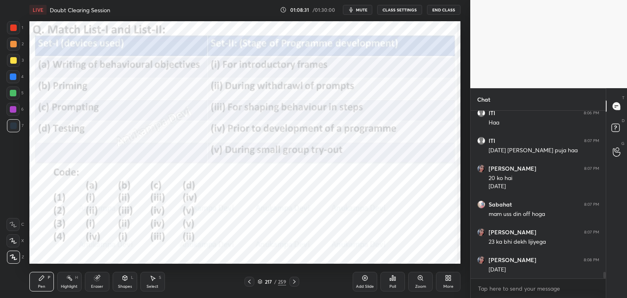
click at [293, 282] on icon at bounding box center [294, 281] width 7 height 7
click at [294, 282] on icon at bounding box center [294, 281] width 7 height 7
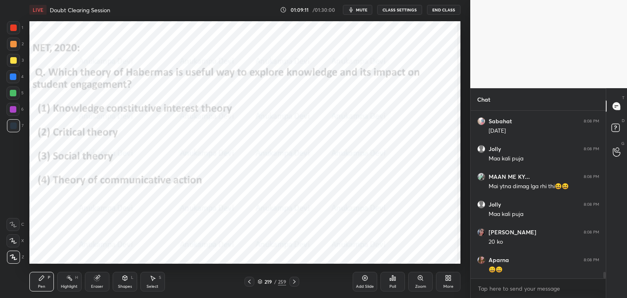
scroll to position [4296, 0]
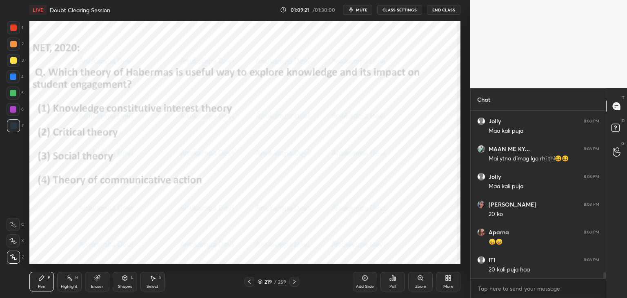
click at [259, 282] on icon at bounding box center [260, 280] width 4 height 2
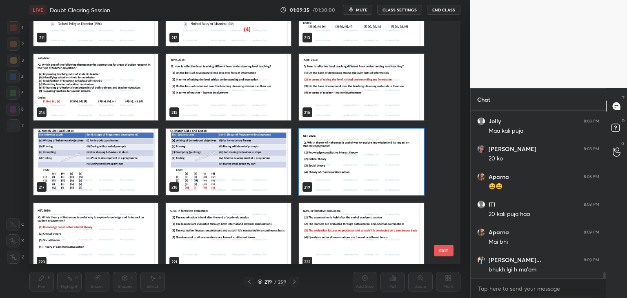
scroll to position [5304, 0]
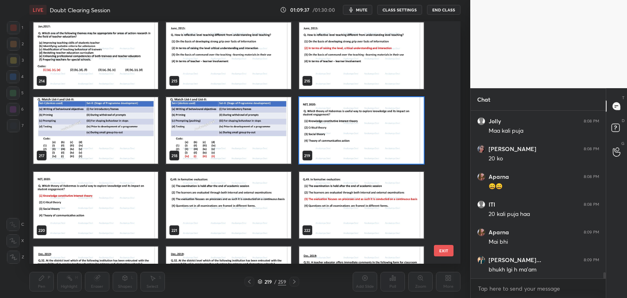
click at [393, 136] on img "grid" at bounding box center [361, 130] width 124 height 67
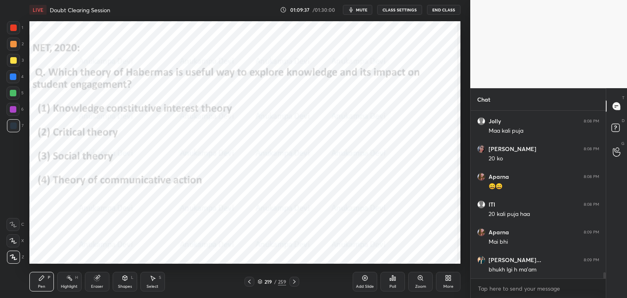
click at [393, 136] on img "grid" at bounding box center [361, 130] width 124 height 67
click at [394, 136] on img "grid" at bounding box center [361, 130] width 124 height 67
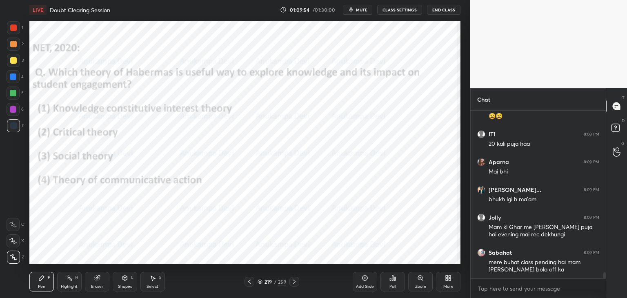
scroll to position [4449, 0]
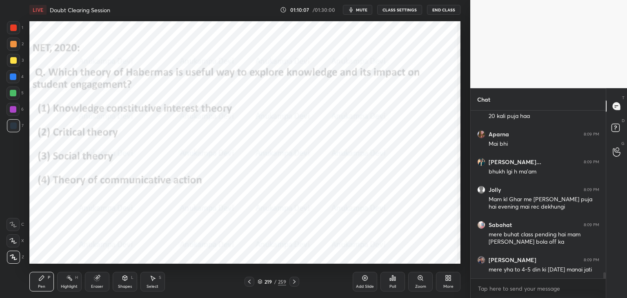
click at [393, 280] on div "Poll" at bounding box center [392, 282] width 24 height 20
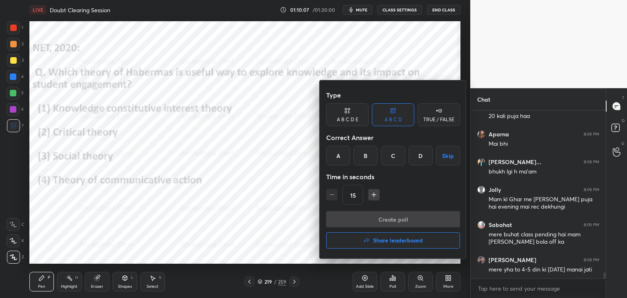
drag, startPoint x: 337, startPoint y: 155, endPoint x: 357, endPoint y: 186, distance: 36.5
click at [337, 156] on div "A" at bounding box center [338, 156] width 24 height 20
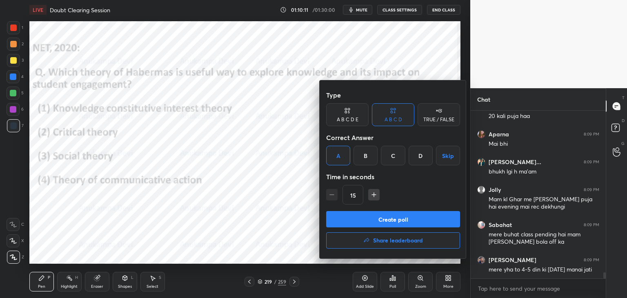
click at [372, 217] on button "Create poll" at bounding box center [393, 219] width 134 height 16
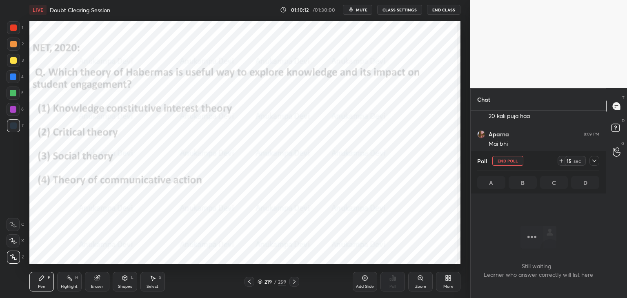
scroll to position [142, 133]
drag, startPoint x: 595, startPoint y: 160, endPoint x: 575, endPoint y: 173, distance: 23.3
click at [594, 160] on icon at bounding box center [594, 160] width 7 height 7
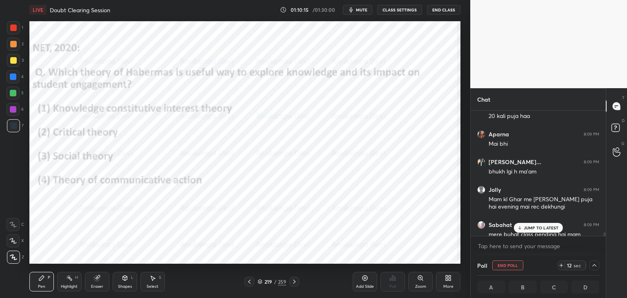
scroll to position [4492, 0]
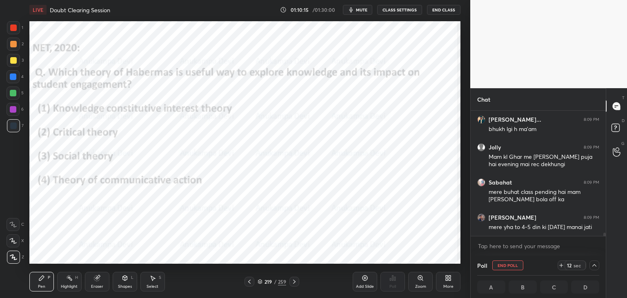
drag, startPoint x: 604, startPoint y: 231, endPoint x: 603, endPoint y: 240, distance: 9.0
click at [604, 240] on div "Aparna 8:09 PM Mai bhi [PERSON_NAME]... 8:09 PM bhukh lgi h ma'am Jolly 8:09 PM…" at bounding box center [537, 183] width 135 height 145
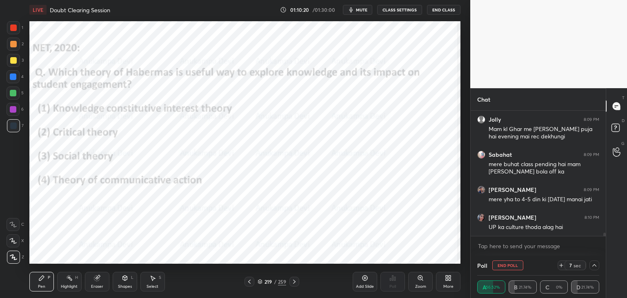
click at [13, 111] on div at bounding box center [13, 109] width 7 height 7
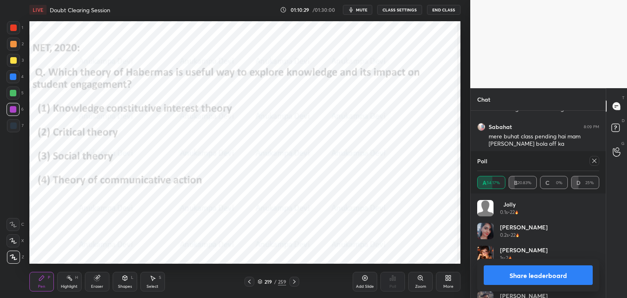
scroll to position [4575, 0]
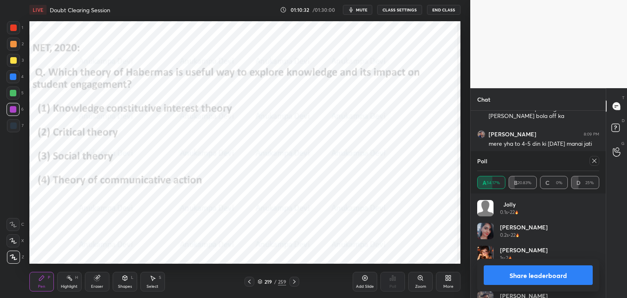
click at [596, 162] on icon at bounding box center [594, 160] width 7 height 7
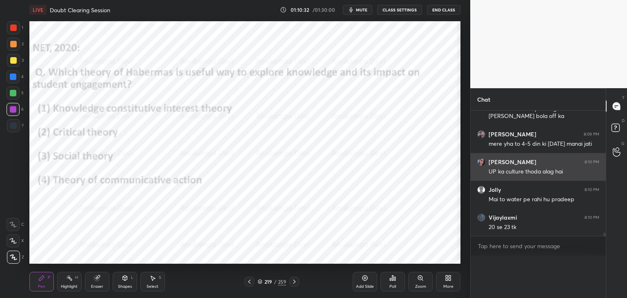
scroll to position [0, 0]
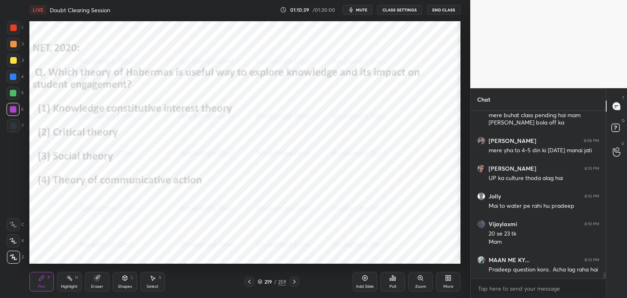
drag, startPoint x: 294, startPoint y: 283, endPoint x: 297, endPoint y: 273, distance: 10.6
click at [294, 283] on icon at bounding box center [294, 281] width 7 height 7
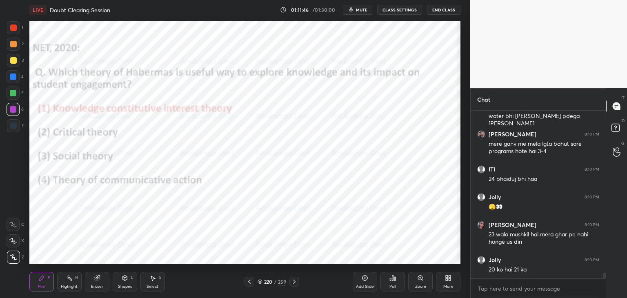
scroll to position [4868, 0]
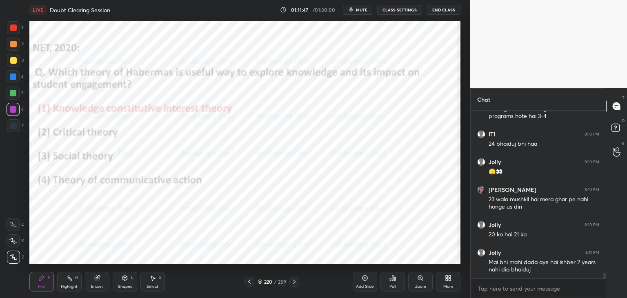
click at [294, 279] on icon at bounding box center [294, 281] width 7 height 7
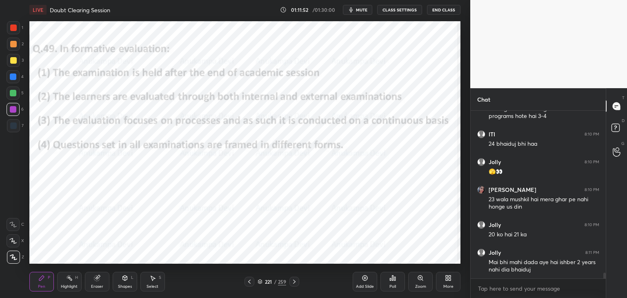
click at [360, 5] on button "mute" at bounding box center [357, 10] width 29 height 10
click at [362, 10] on span "unmute" at bounding box center [361, 10] width 18 height 6
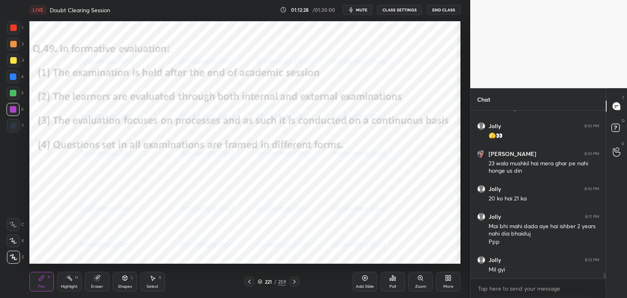
scroll to position [4932, 0]
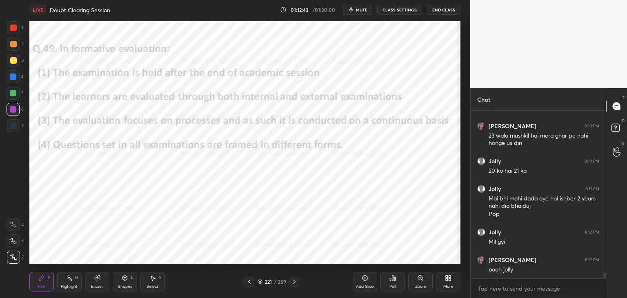
click at [390, 283] on div "Poll" at bounding box center [392, 282] width 24 height 20
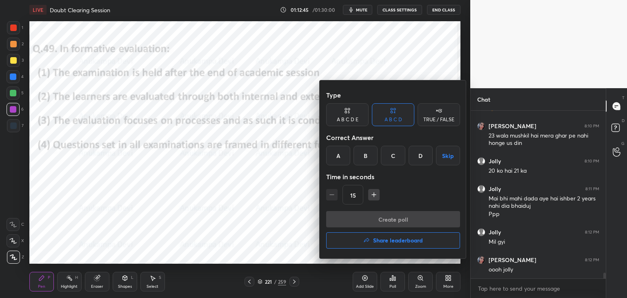
click at [391, 154] on div "C" at bounding box center [393, 156] width 24 height 20
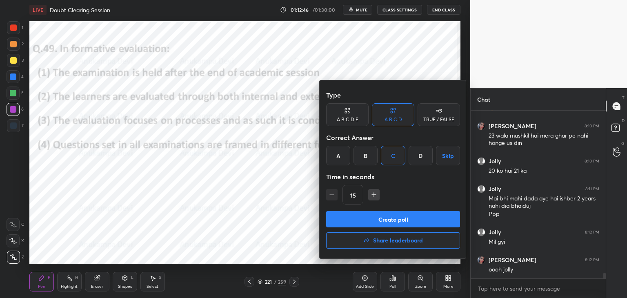
click at [399, 218] on button "Create poll" at bounding box center [393, 219] width 134 height 16
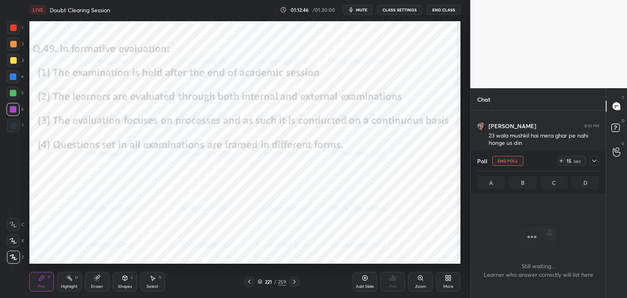
scroll to position [142, 133]
click at [364, 7] on span "mute" at bounding box center [361, 10] width 11 height 6
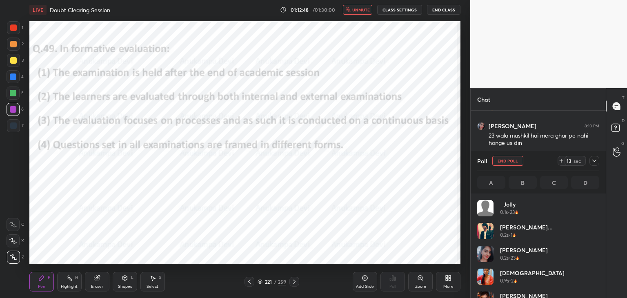
scroll to position [95, 120]
click at [361, 8] on span "unmute" at bounding box center [361, 10] width 18 height 6
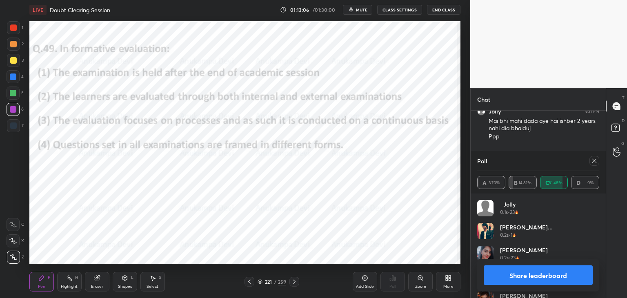
click at [594, 162] on icon at bounding box center [594, 160] width 7 height 7
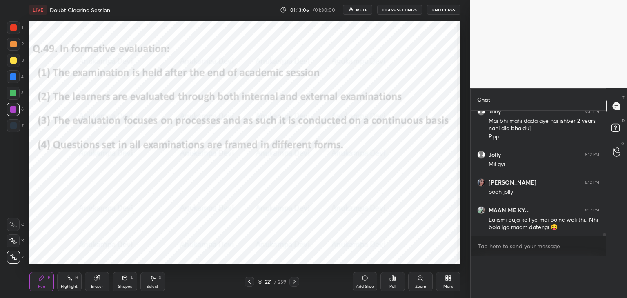
scroll to position [4999, 0]
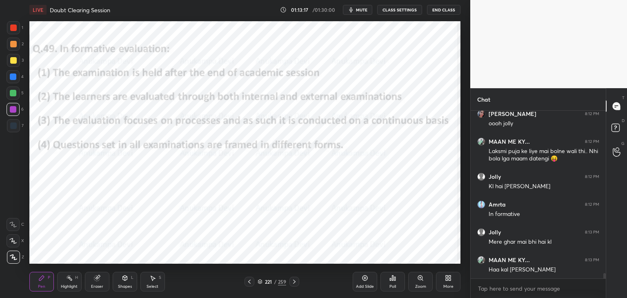
click at [294, 281] on icon at bounding box center [294, 281] width 7 height 7
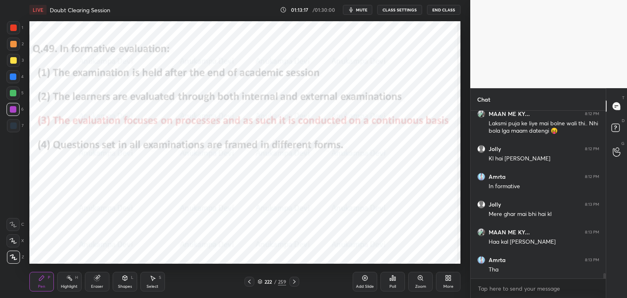
click at [294, 282] on icon at bounding box center [294, 281] width 2 height 4
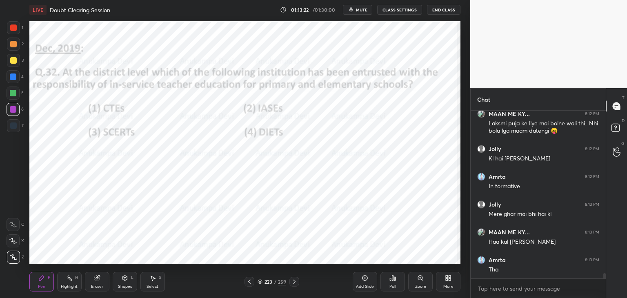
click at [260, 282] on icon at bounding box center [259, 281] width 5 height 5
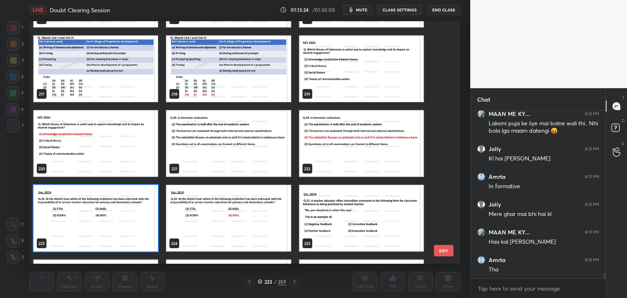
click at [371, 216] on img "grid" at bounding box center [361, 218] width 124 height 67
click at [370, 216] on img "grid" at bounding box center [361, 218] width 124 height 67
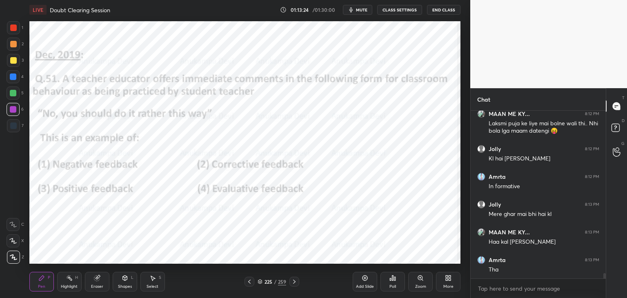
click at [370, 216] on img "grid" at bounding box center [361, 218] width 124 height 67
click at [361, 9] on span "mute" at bounding box center [361, 10] width 11 height 6
click at [363, 8] on span "unmute" at bounding box center [361, 10] width 18 height 6
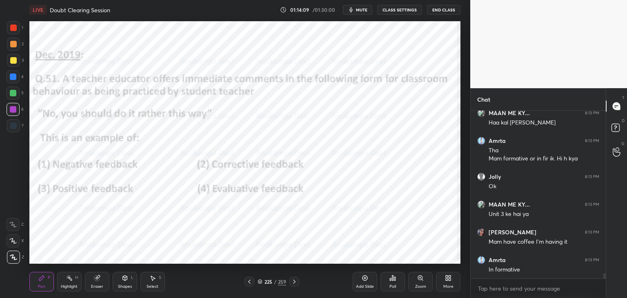
scroll to position [5252, 0]
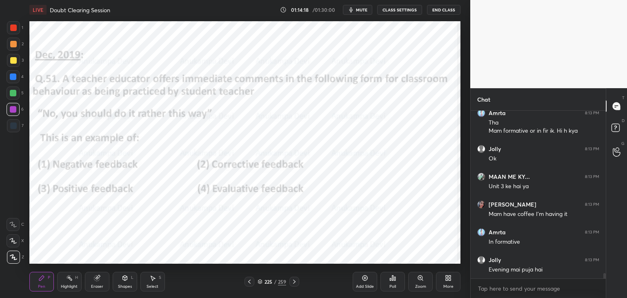
click at [361, 11] on span "mute" at bounding box center [361, 10] width 11 height 6
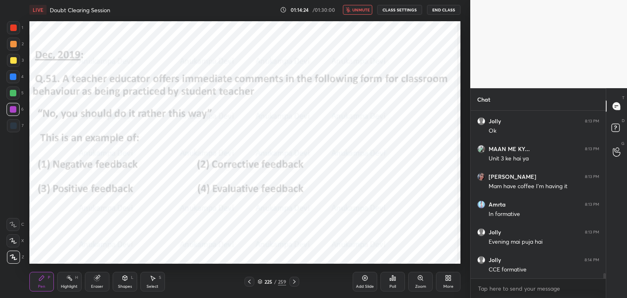
click at [364, 9] on span "unmute" at bounding box center [361, 10] width 18 height 6
click at [12, 96] on div at bounding box center [13, 93] width 7 height 7
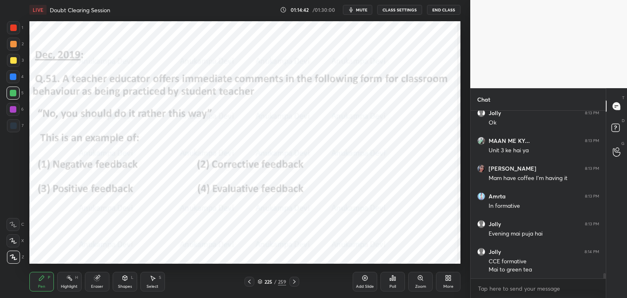
scroll to position [5316, 0]
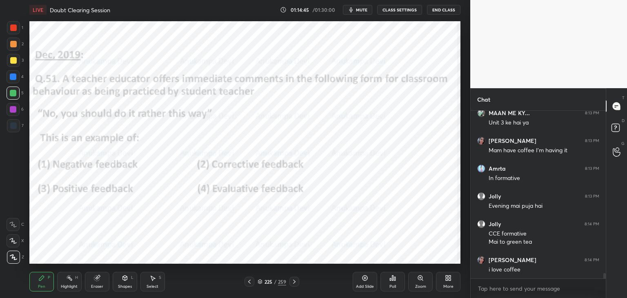
drag, startPoint x: 14, startPoint y: 110, endPoint x: 19, endPoint y: 107, distance: 5.8
click at [15, 110] on div at bounding box center [13, 109] width 7 height 7
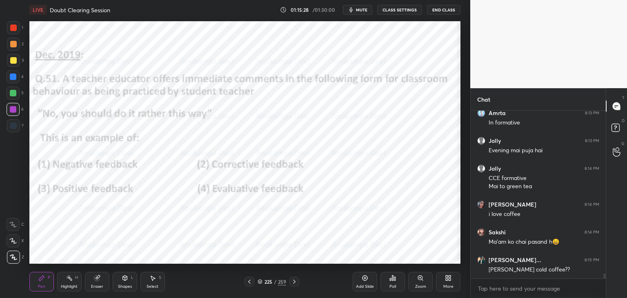
scroll to position [5399, 0]
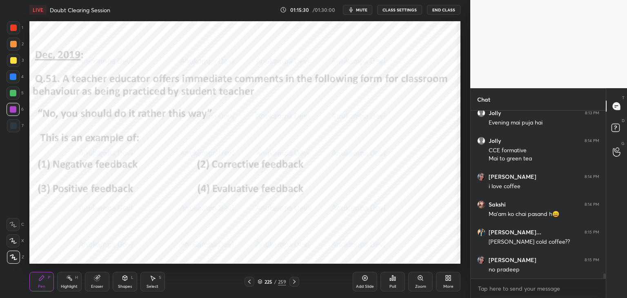
click at [394, 286] on div "Poll" at bounding box center [392, 286] width 7 height 4
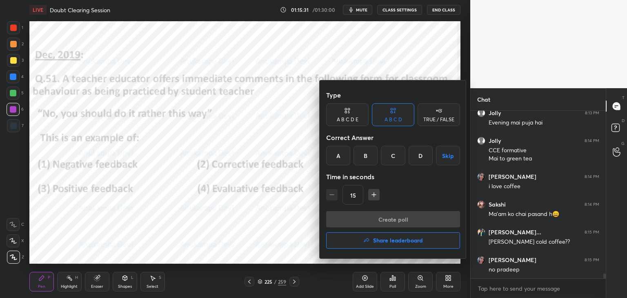
click at [365, 157] on div "B" at bounding box center [365, 156] width 24 height 20
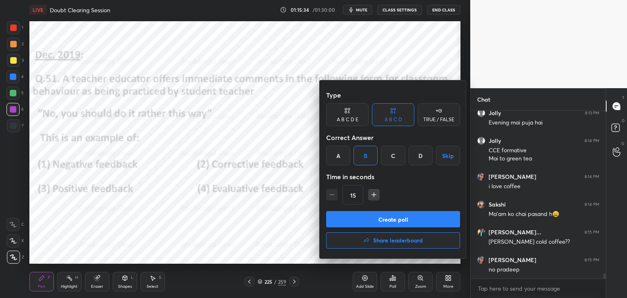
click at [401, 222] on button "Create poll" at bounding box center [393, 219] width 134 height 16
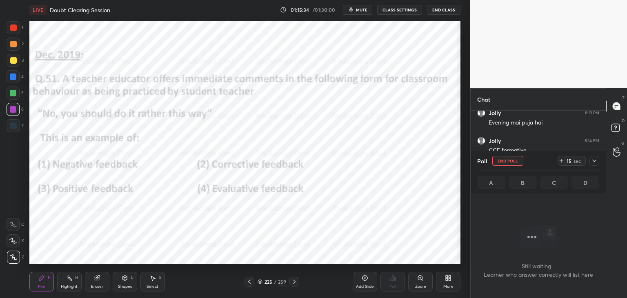
scroll to position [2, 2]
drag, startPoint x: 361, startPoint y: 12, endPoint x: 361, endPoint y: 19, distance: 6.6
click at [361, 13] on button "mute" at bounding box center [357, 10] width 29 height 10
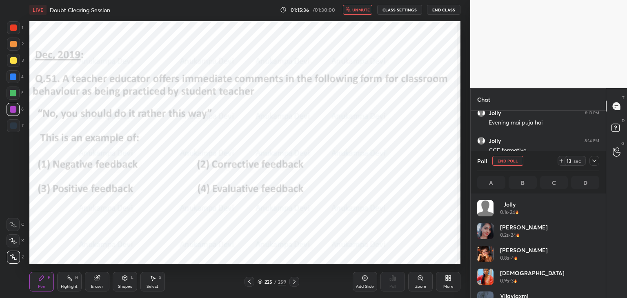
scroll to position [95, 120]
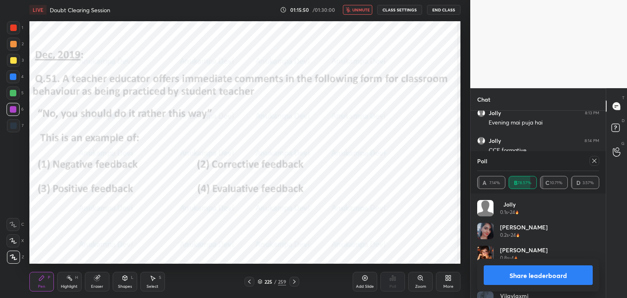
drag, startPoint x: 356, startPoint y: 11, endPoint x: 353, endPoint y: 18, distance: 7.5
click at [356, 11] on span "unmute" at bounding box center [361, 10] width 18 height 6
drag, startPoint x: 596, startPoint y: 161, endPoint x: 591, endPoint y: 159, distance: 5.5
click at [594, 160] on icon at bounding box center [594, 160] width 7 height 7
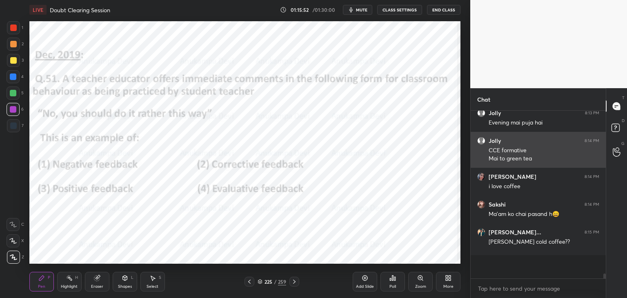
scroll to position [148, 133]
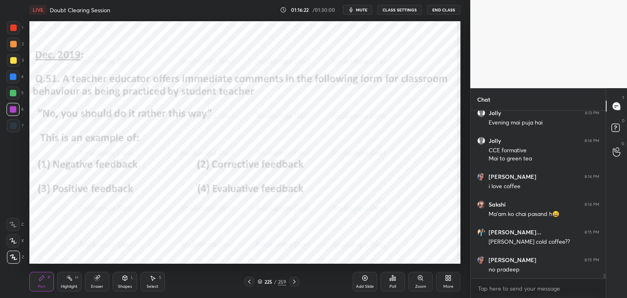
click at [294, 280] on icon at bounding box center [294, 281] width 7 height 7
drag, startPoint x: 294, startPoint y: 284, endPoint x: 294, endPoint y: 278, distance: 5.7
click at [294, 284] on icon at bounding box center [294, 281] width 7 height 7
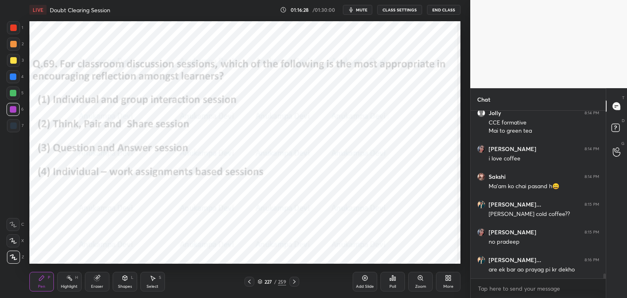
scroll to position [5455, 0]
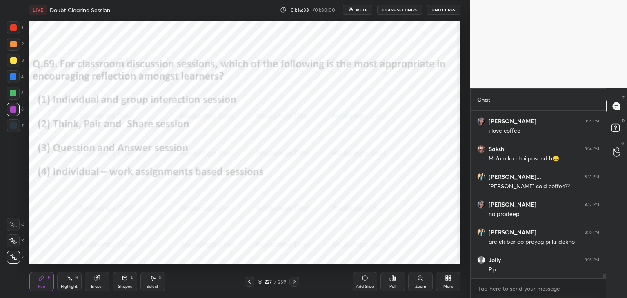
drag, startPoint x: 261, startPoint y: 282, endPoint x: 257, endPoint y: 276, distance: 7.6
click at [261, 282] on icon at bounding box center [259, 281] width 5 height 5
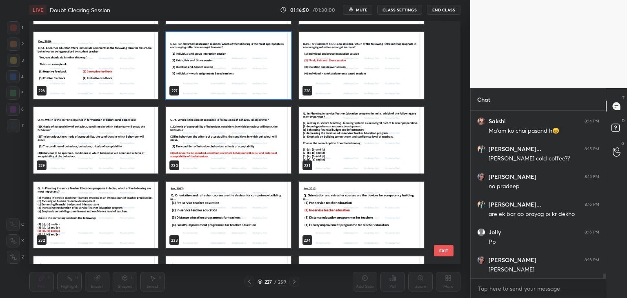
scroll to position [5582, 0]
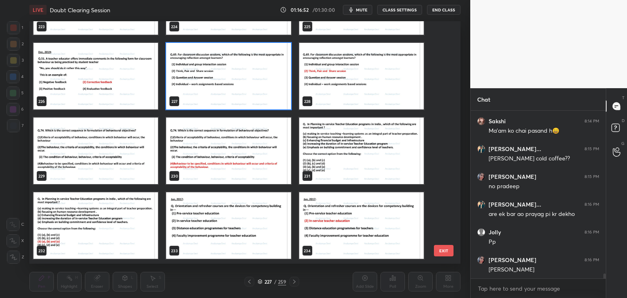
click at [276, 93] on img "grid" at bounding box center [228, 76] width 124 height 67
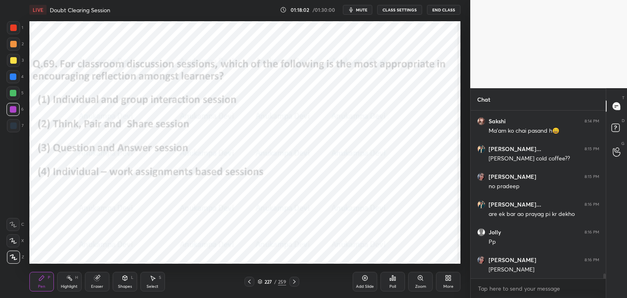
click at [393, 280] on icon at bounding box center [392, 278] width 7 height 7
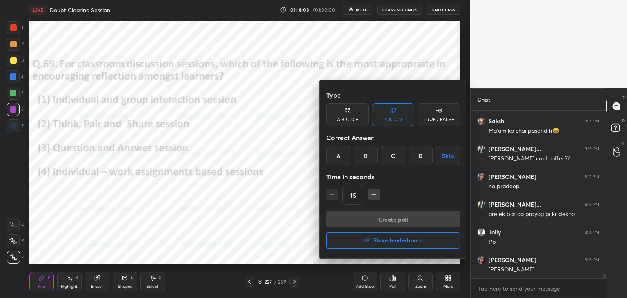
click at [365, 156] on div "B" at bounding box center [365, 156] width 24 height 20
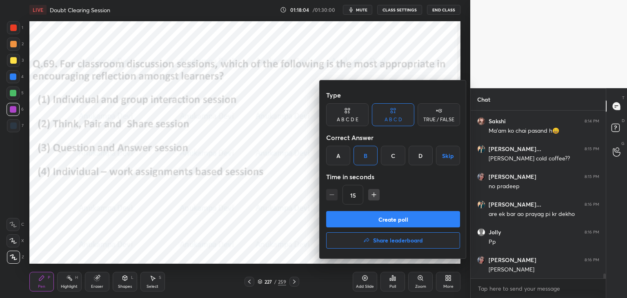
click at [387, 220] on button "Create poll" at bounding box center [393, 219] width 134 height 16
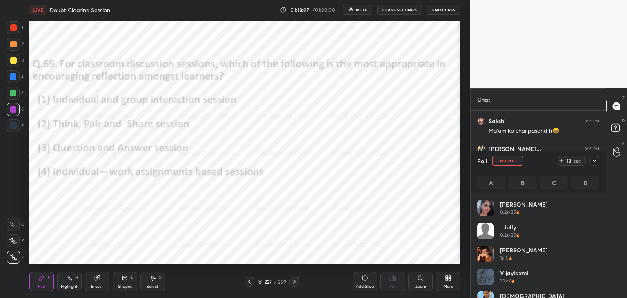
scroll to position [95, 120]
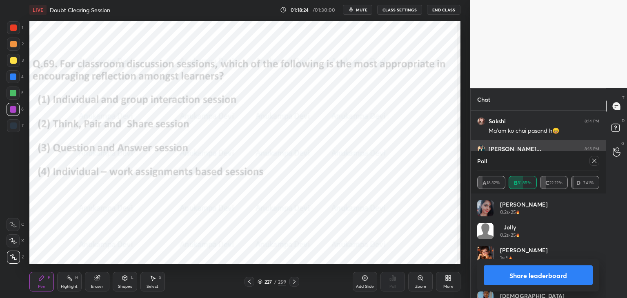
drag, startPoint x: 594, startPoint y: 162, endPoint x: 494, endPoint y: 147, distance: 101.5
click at [593, 162] on icon at bounding box center [594, 160] width 7 height 7
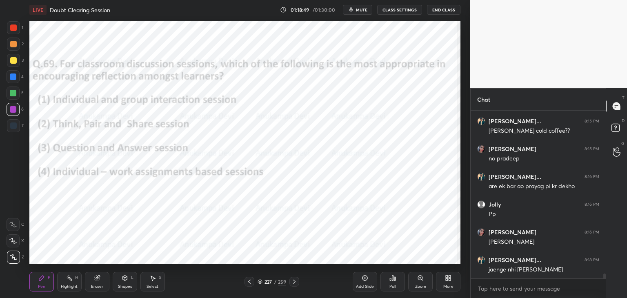
scroll to position [5538, 0]
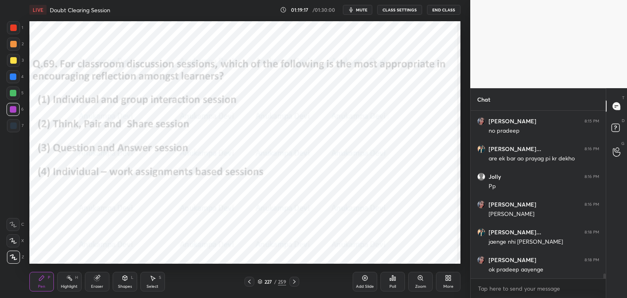
click at [294, 283] on icon at bounding box center [294, 281] width 7 height 7
drag, startPoint x: 259, startPoint y: 282, endPoint x: 263, endPoint y: 273, distance: 9.2
click at [259, 282] on icon at bounding box center [259, 281] width 5 height 5
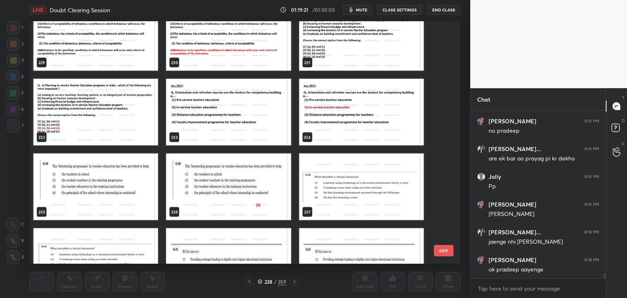
scroll to position [5716, 0]
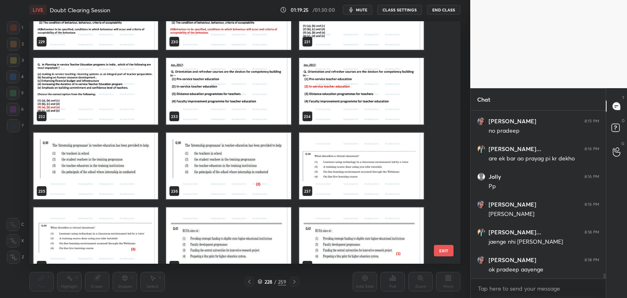
click at [255, 97] on img "grid" at bounding box center [228, 91] width 124 height 67
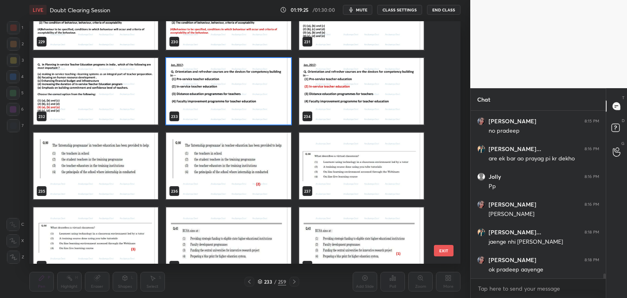
click at [255, 97] on img "grid" at bounding box center [228, 91] width 124 height 67
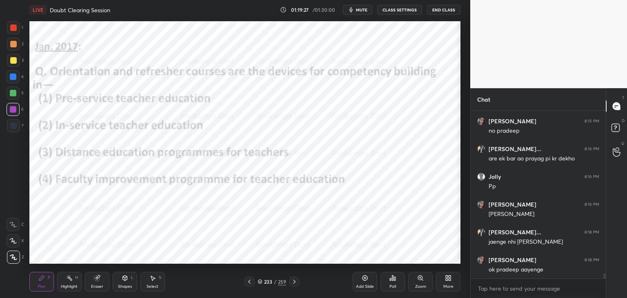
drag, startPoint x: 363, startPoint y: 12, endPoint x: 359, endPoint y: 14, distance: 4.6
click at [362, 13] on button "mute" at bounding box center [357, 10] width 29 height 10
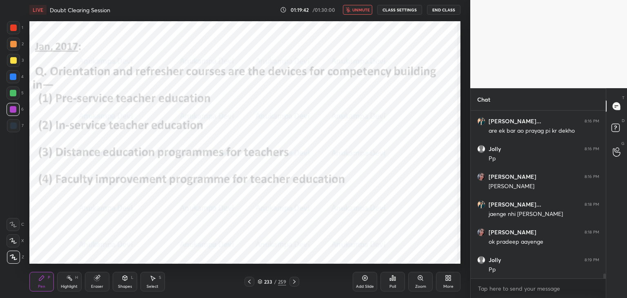
drag, startPoint x: 358, startPoint y: 12, endPoint x: 346, endPoint y: 15, distance: 13.1
click at [357, 12] on button "unmute" at bounding box center [357, 10] width 29 height 10
click at [393, 289] on div "Poll" at bounding box center [392, 282] width 24 height 20
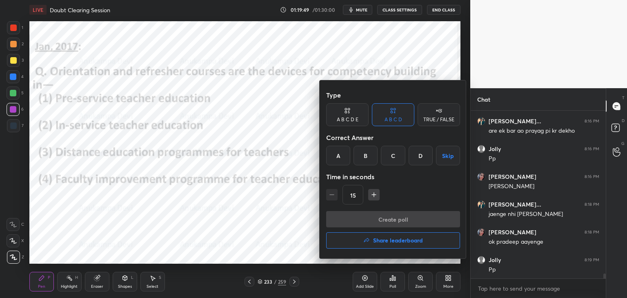
click at [362, 153] on div "B" at bounding box center [365, 156] width 24 height 20
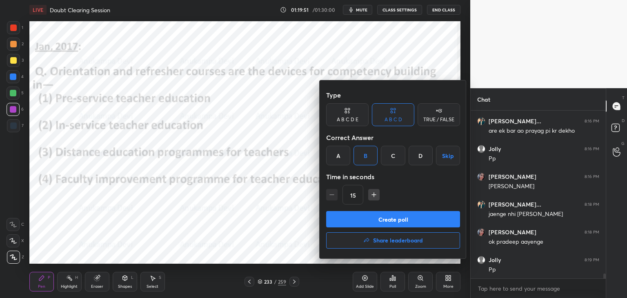
drag, startPoint x: 387, startPoint y: 224, endPoint x: 384, endPoint y: 216, distance: 8.8
click at [387, 224] on button "Create poll" at bounding box center [393, 219] width 134 height 16
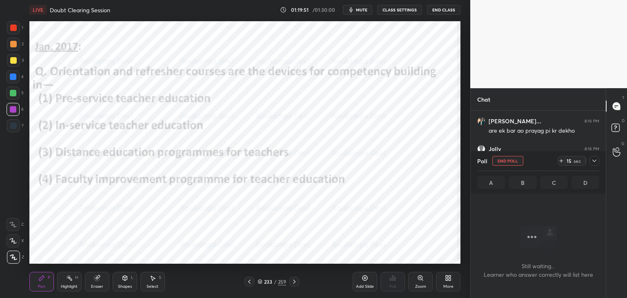
scroll to position [2, 2]
click at [362, 12] on button "mute" at bounding box center [357, 10] width 29 height 10
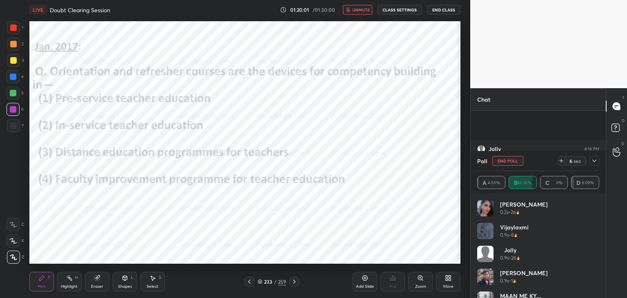
scroll to position [5636, 0]
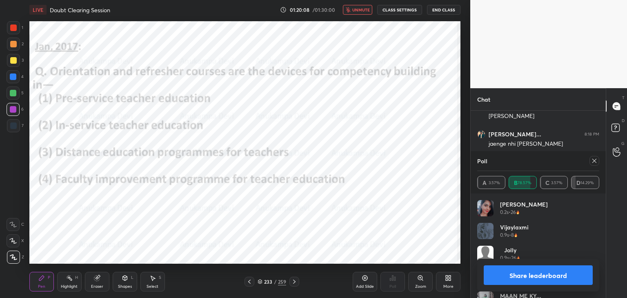
click at [357, 12] on span "unmute" at bounding box center [361, 10] width 18 height 6
click at [594, 162] on icon at bounding box center [594, 160] width 7 height 7
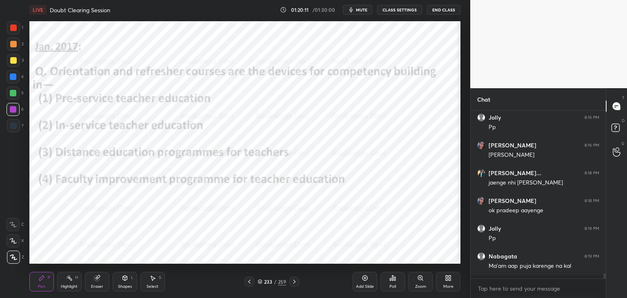
scroll to position [165, 133]
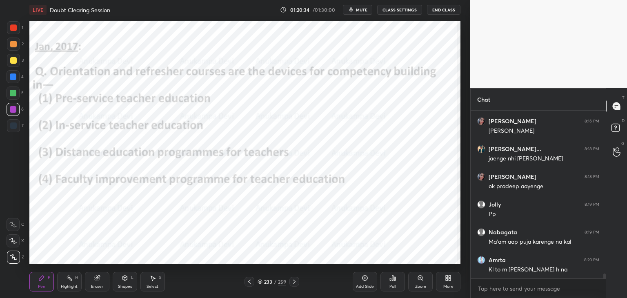
click at [294, 283] on icon at bounding box center [294, 281] width 7 height 7
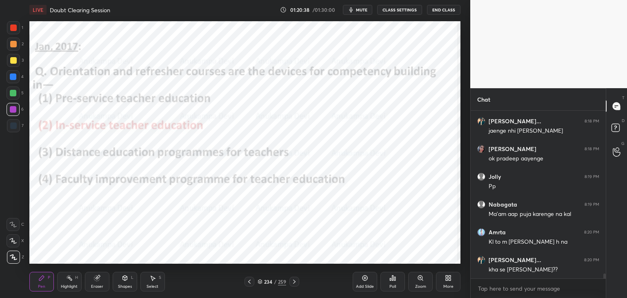
click at [260, 283] on icon at bounding box center [260, 282] width 4 height 1
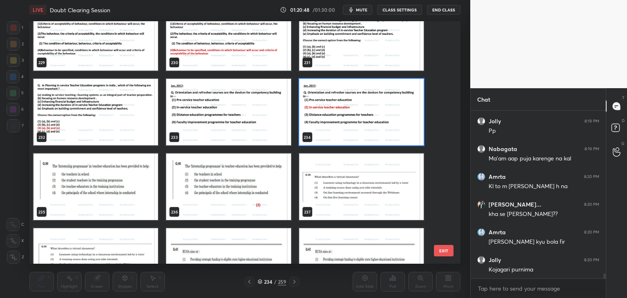
click at [127, 196] on img "grid" at bounding box center [95, 186] width 124 height 67
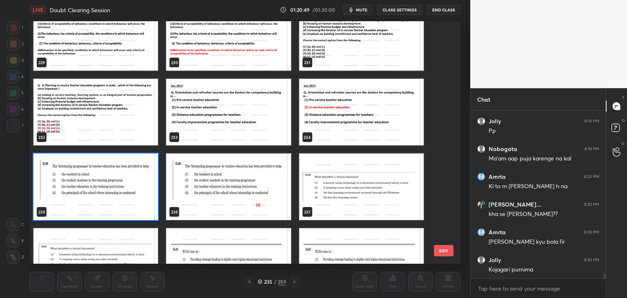
click at [127, 196] on img "grid" at bounding box center [95, 186] width 124 height 67
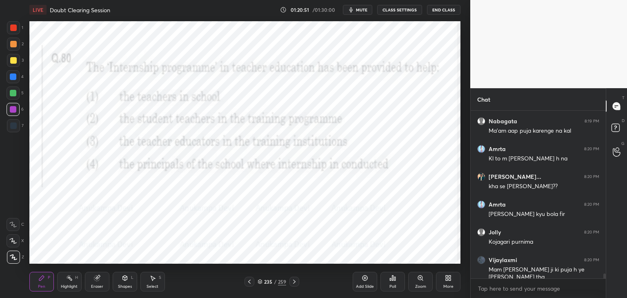
click at [295, 282] on icon at bounding box center [294, 281] width 7 height 7
drag, startPoint x: 295, startPoint y: 281, endPoint x: 288, endPoint y: 264, distance: 18.3
click at [295, 281] on icon at bounding box center [294, 281] width 7 height 7
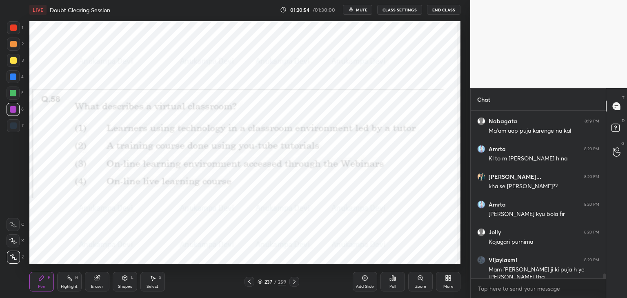
click at [294, 281] on icon at bounding box center [294, 281] width 7 height 7
click at [295, 279] on icon at bounding box center [294, 281] width 7 height 7
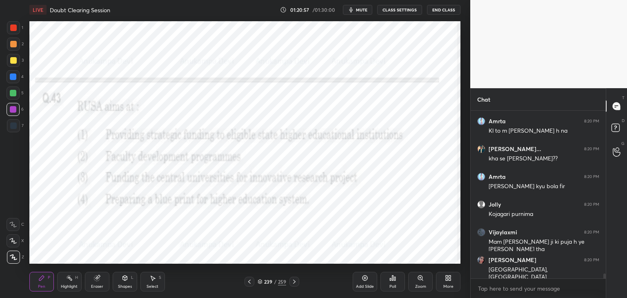
scroll to position [5788, 0]
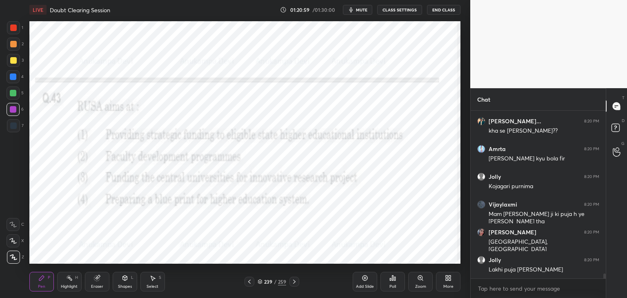
click at [358, 11] on span "mute" at bounding box center [361, 10] width 11 height 6
click at [361, 10] on span "unmute" at bounding box center [361, 10] width 18 height 6
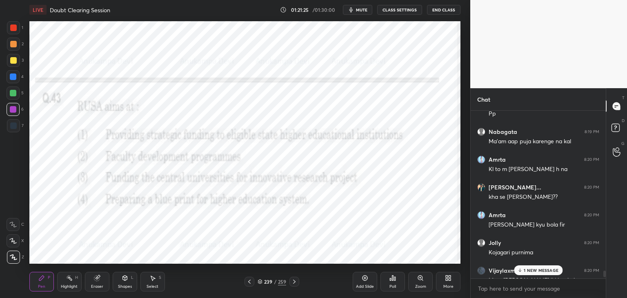
scroll to position [5707, 0]
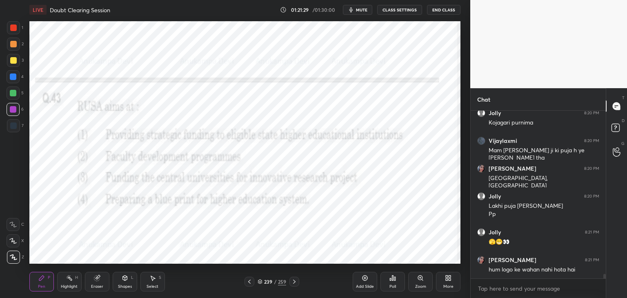
drag, startPoint x: 604, startPoint y: 276, endPoint x: 604, endPoint y: 286, distance: 9.8
click at [604, 286] on div "Amrta 8:20 PM [PERSON_NAME] kyu bola fir Jolly 8:20 PM Kojagari [PERSON_NAME] 8…" at bounding box center [537, 204] width 135 height 187
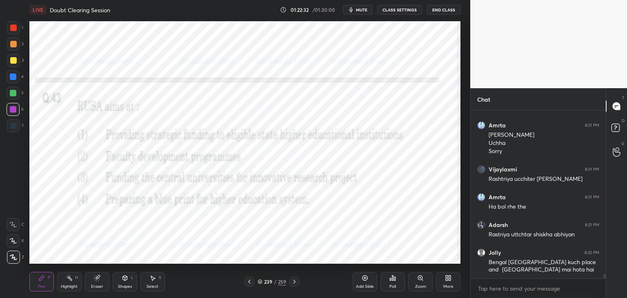
scroll to position [6149, 0]
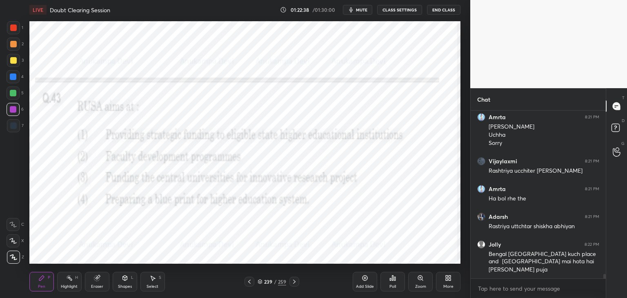
click at [259, 282] on icon at bounding box center [259, 281] width 5 height 5
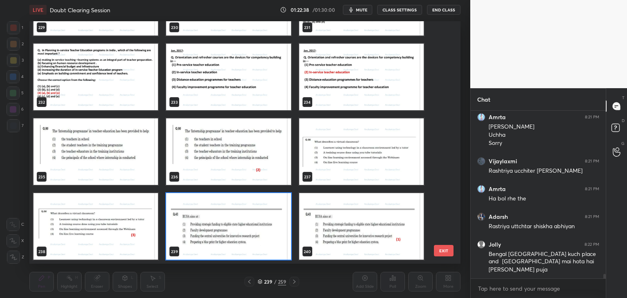
scroll to position [240, 427]
drag, startPoint x: 279, startPoint y: 248, endPoint x: 264, endPoint y: 236, distance: 19.3
click at [279, 247] on img "grid" at bounding box center [228, 226] width 124 height 67
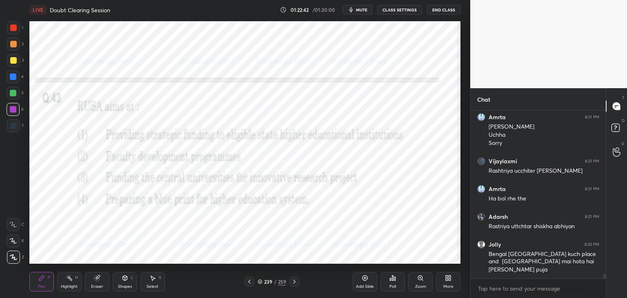
click at [394, 282] on div "Poll" at bounding box center [392, 282] width 24 height 20
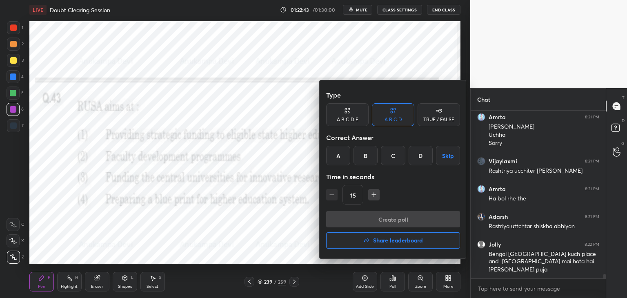
drag, startPoint x: 336, startPoint y: 157, endPoint x: 358, endPoint y: 167, distance: 24.6
click at [336, 157] on div "A" at bounding box center [338, 156] width 24 height 20
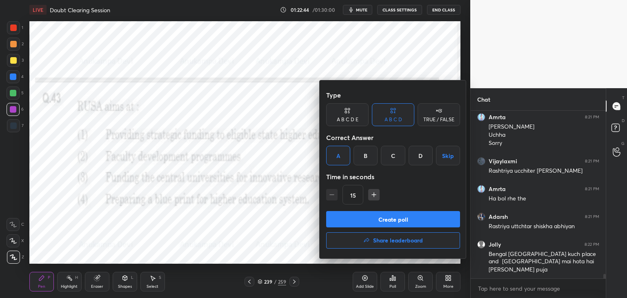
click at [407, 221] on button "Create poll" at bounding box center [393, 219] width 134 height 16
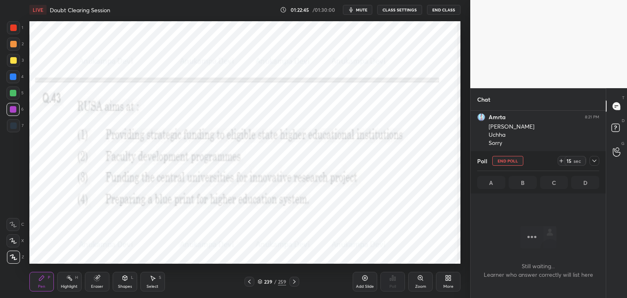
scroll to position [142, 133]
click at [362, 9] on span "mute" at bounding box center [361, 10] width 11 height 6
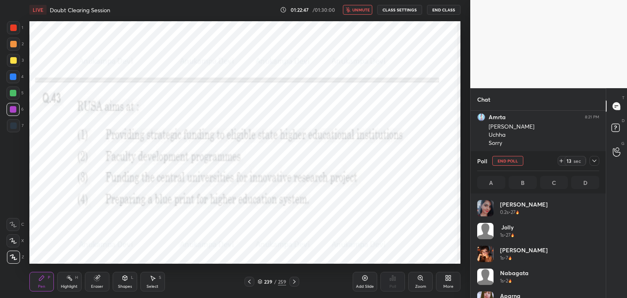
scroll to position [95, 120]
click at [594, 161] on icon at bounding box center [594, 161] width 4 height 2
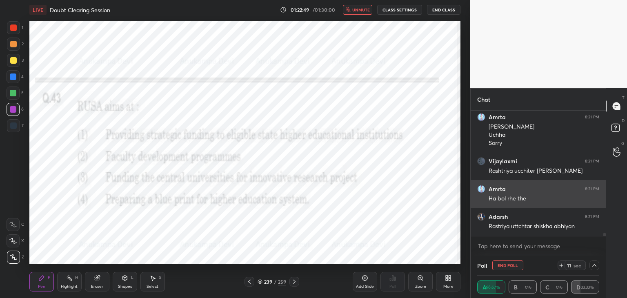
scroll to position [0, 0]
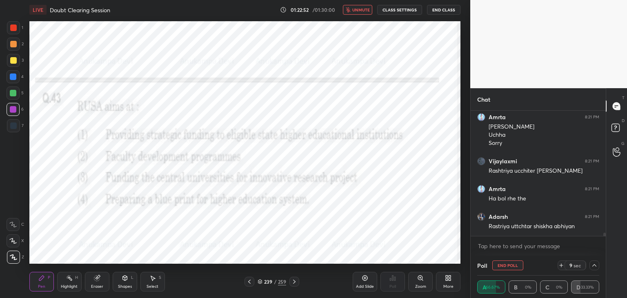
click at [355, 11] on span "unmute" at bounding box center [361, 10] width 18 height 6
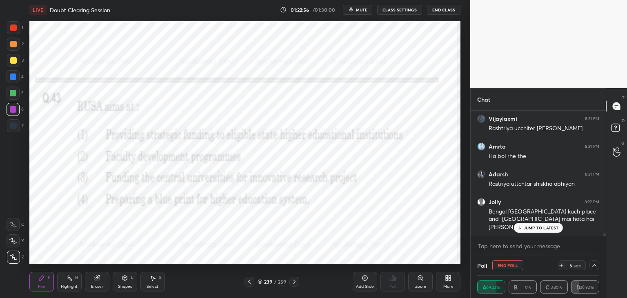
drag, startPoint x: 603, startPoint y: 235, endPoint x: 600, endPoint y: 250, distance: 15.4
click at [604, 239] on div "[PERSON_NAME] 8:21 PM Rastrya uchatara siksha abhiyan Amrta 8:21 PM [PERSON_NAM…" at bounding box center [537, 183] width 135 height 145
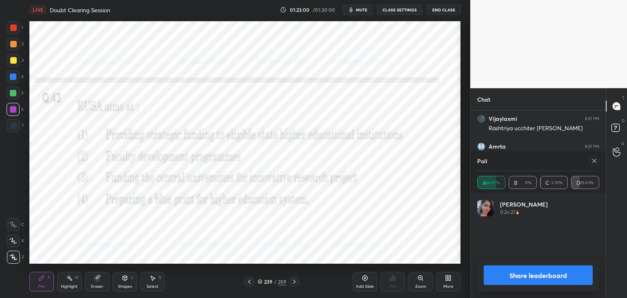
scroll to position [0, 0]
click at [595, 159] on icon at bounding box center [594, 161] width 4 height 4
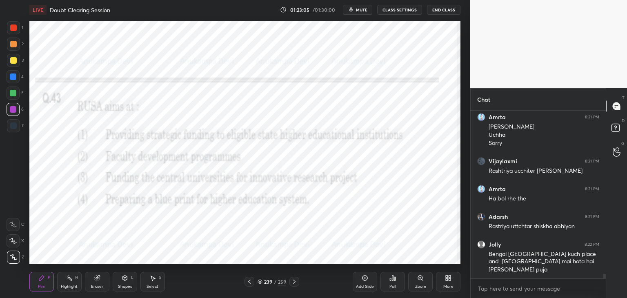
click at [295, 282] on icon at bounding box center [294, 281] width 2 height 4
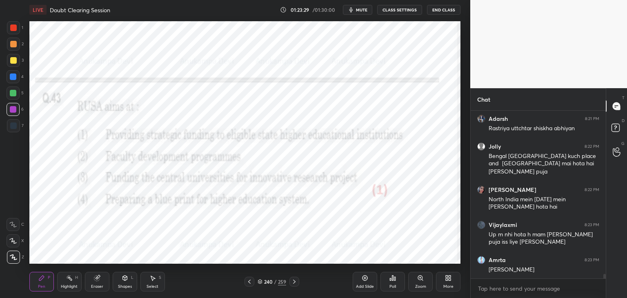
click at [259, 282] on icon at bounding box center [259, 281] width 5 height 5
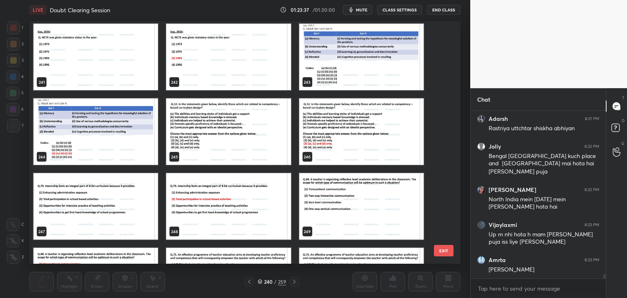
click at [345, 68] on img "grid" at bounding box center [361, 57] width 124 height 67
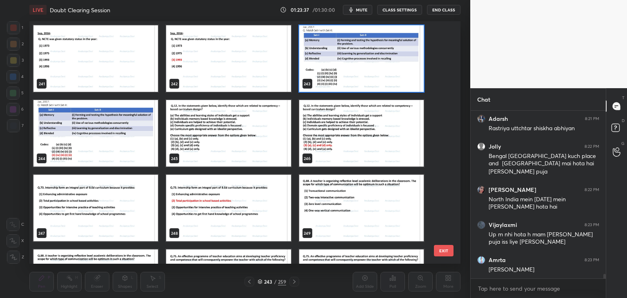
click at [345, 67] on img "grid" at bounding box center [361, 58] width 124 height 67
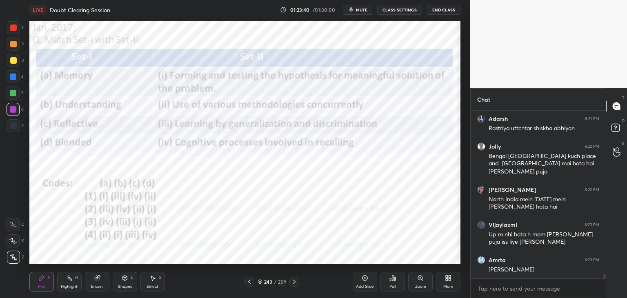
drag, startPoint x: 362, startPoint y: 9, endPoint x: 367, endPoint y: 19, distance: 11.3
click at [362, 9] on span "mute" at bounding box center [361, 10] width 11 height 6
click at [360, 10] on button "unmute" at bounding box center [357, 10] width 29 height 10
click at [361, 10] on span "mute" at bounding box center [361, 10] width 11 height 6
click at [362, 11] on span "unmute" at bounding box center [361, 10] width 18 height 6
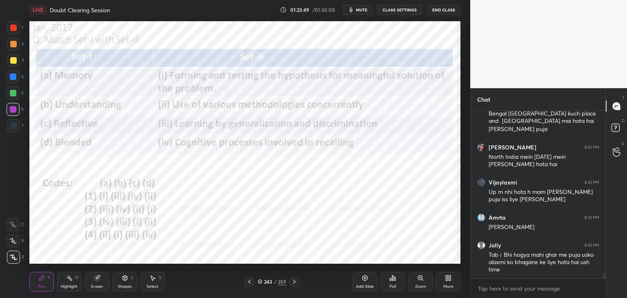
click at [362, 9] on span "mute" at bounding box center [361, 10] width 11 height 6
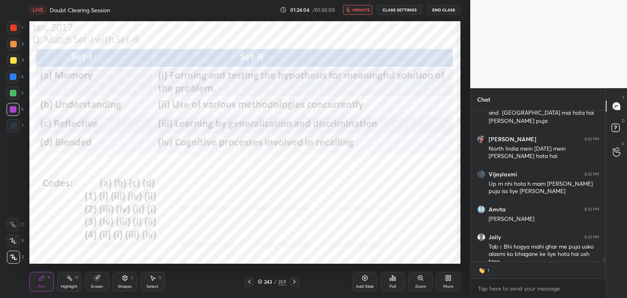
scroll to position [6342, 0]
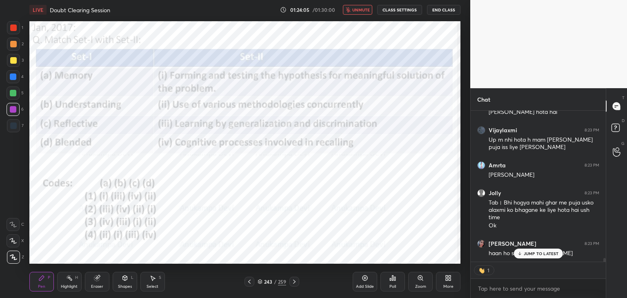
click at [366, 7] on span "unmute" at bounding box center [361, 10] width 18 height 6
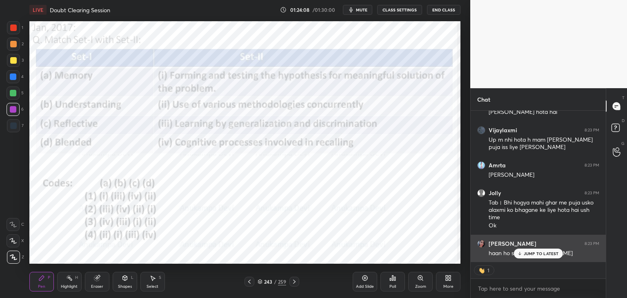
drag, startPoint x: 525, startPoint y: 255, endPoint x: 518, endPoint y: 252, distance: 7.1
click at [524, 254] on p "JUMP TO LATEST" at bounding box center [540, 253] width 35 height 5
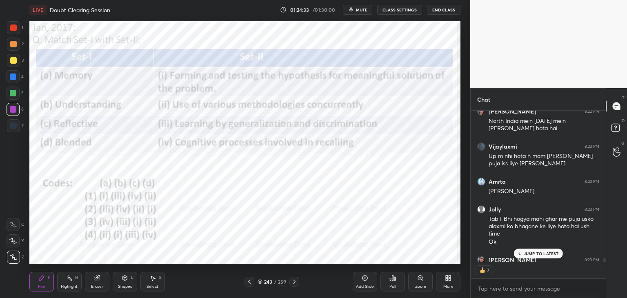
scroll to position [6369, 0]
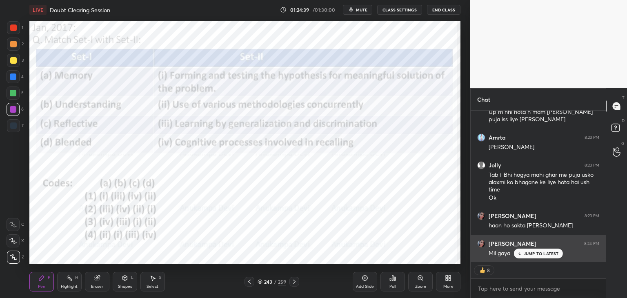
click at [526, 253] on p "JUMP TO LATEST" at bounding box center [540, 253] width 35 height 5
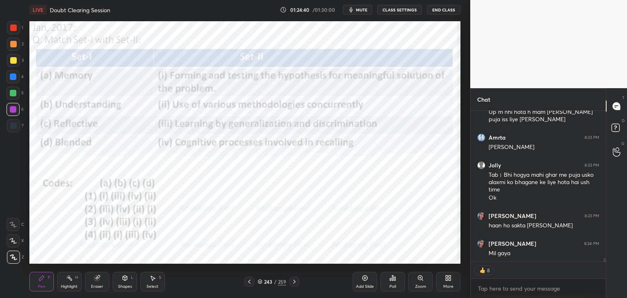
click at [260, 281] on icon at bounding box center [259, 281] width 5 height 5
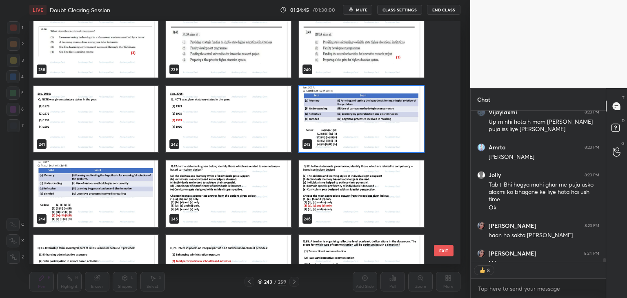
scroll to position [2, 2]
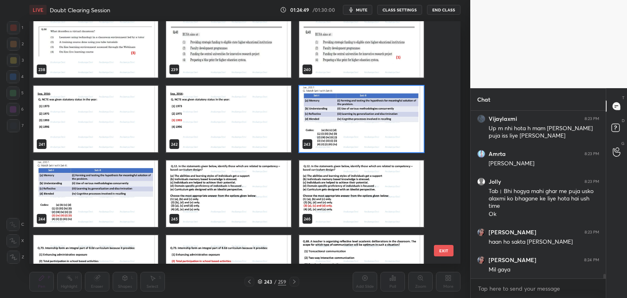
click at [372, 143] on img "grid" at bounding box center [361, 119] width 124 height 67
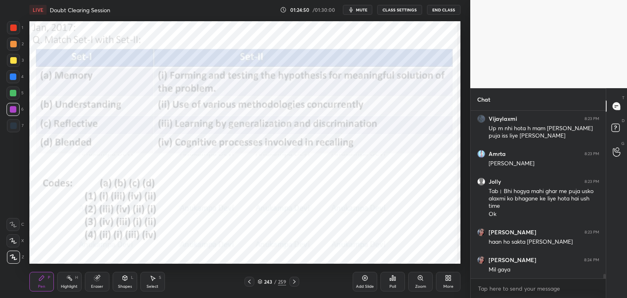
click at [392, 283] on div "Poll" at bounding box center [392, 282] width 24 height 20
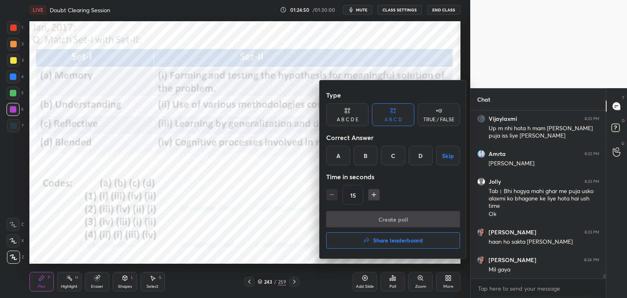
click at [390, 155] on div "C" at bounding box center [393, 156] width 24 height 20
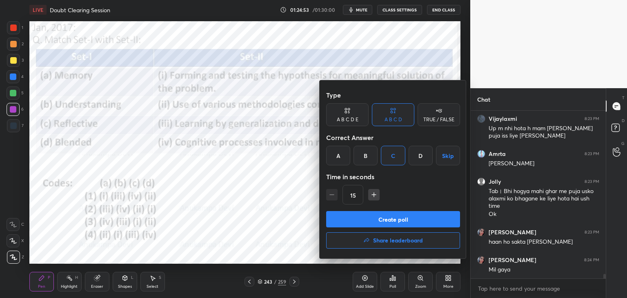
click at [410, 222] on button "Create poll" at bounding box center [393, 219] width 134 height 16
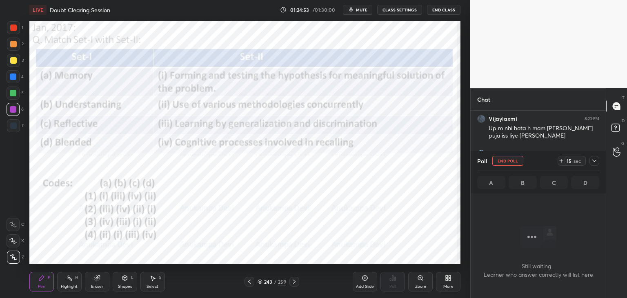
scroll to position [142, 133]
click at [363, 11] on span "mute" at bounding box center [361, 10] width 11 height 6
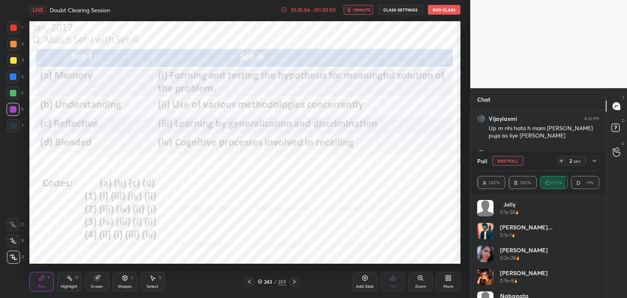
click at [366, 12] on span "unmute" at bounding box center [362, 10] width 18 height 6
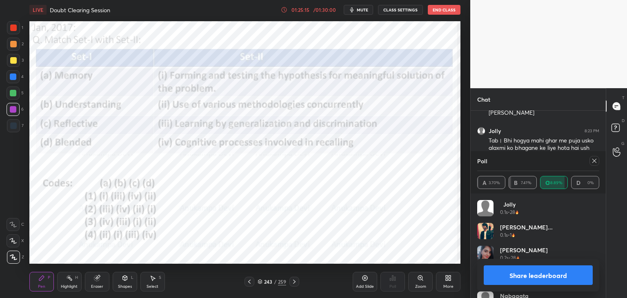
drag, startPoint x: 597, startPoint y: 162, endPoint x: 469, endPoint y: 146, distance: 128.7
click at [596, 163] on icon at bounding box center [594, 160] width 7 height 7
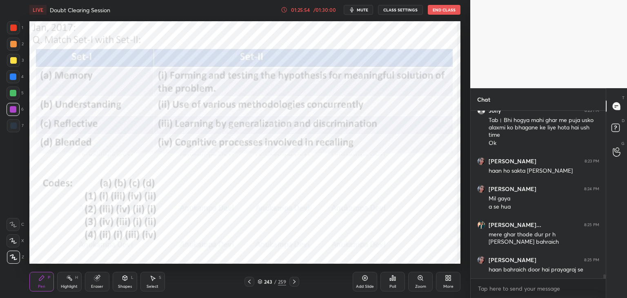
click at [293, 284] on icon at bounding box center [294, 281] width 7 height 7
click at [260, 283] on icon at bounding box center [260, 282] width 4 height 1
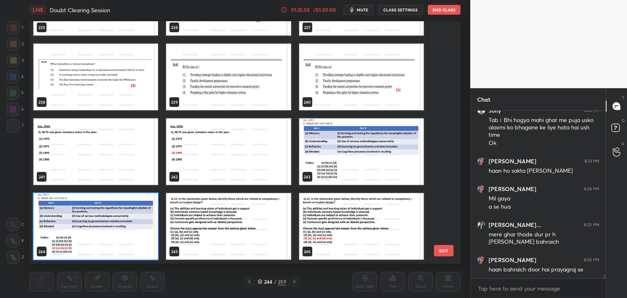
scroll to position [240, 427]
click at [361, 10] on span "mute" at bounding box center [362, 10] width 11 height 6
click at [362, 9] on span "unmute" at bounding box center [362, 10] width 18 height 6
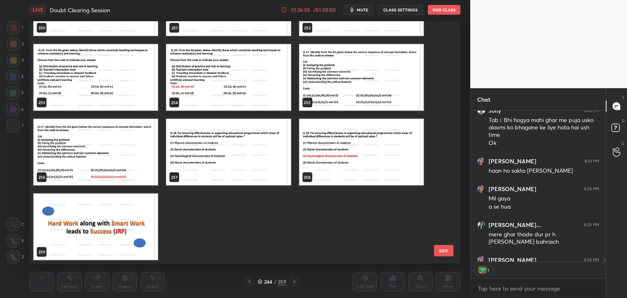
scroll to position [149, 133]
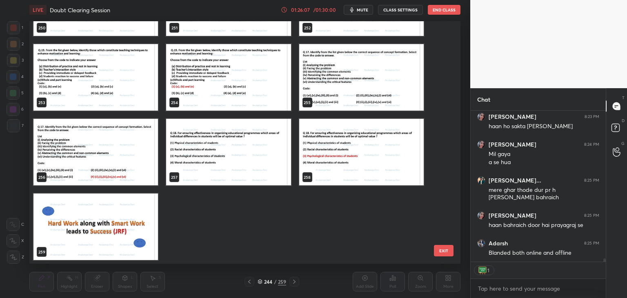
click at [127, 226] on img "grid" at bounding box center [95, 226] width 124 height 67
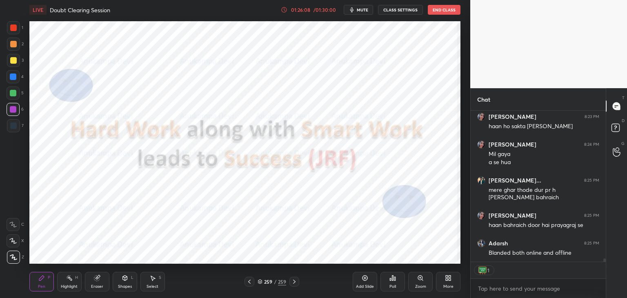
click at [127, 226] on img "grid" at bounding box center [95, 226] width 124 height 67
click at [393, 284] on div "Poll" at bounding box center [392, 286] width 7 height 4
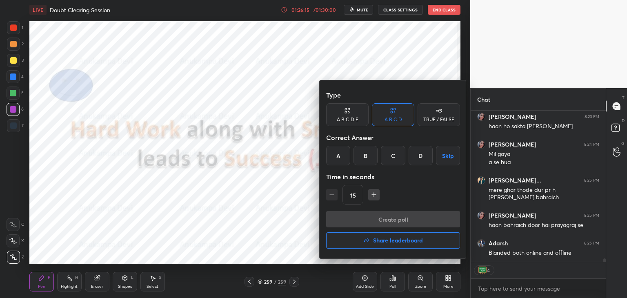
click at [401, 242] on h4 "Share leaderboard" at bounding box center [398, 240] width 50 height 6
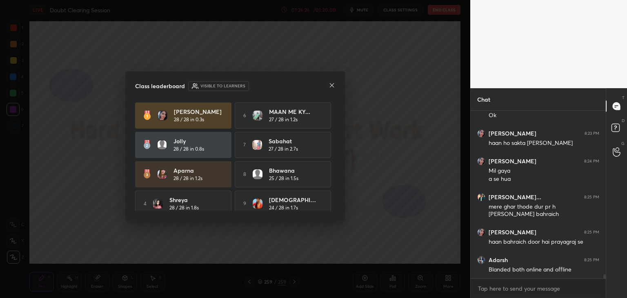
scroll to position [6480, 0]
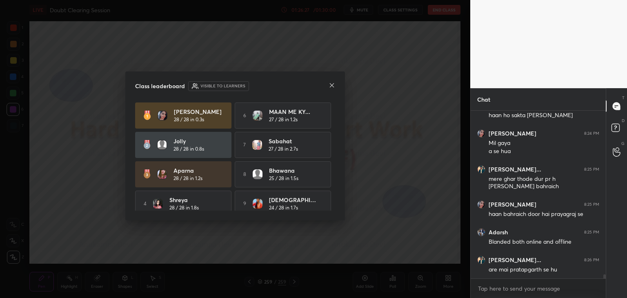
click at [331, 180] on div "[PERSON_NAME] 28 / 28 in 0.3s 6 MAAN ME KY... 27 / 28 in 1.2s Jolly 28 / 28 in …" at bounding box center [235, 174] width 200 height 144
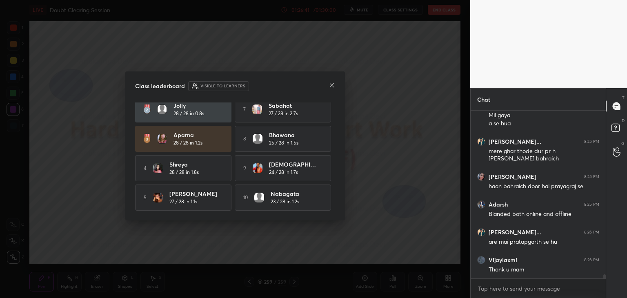
scroll to position [38, 0]
click at [332, 86] on icon at bounding box center [331, 85] width 7 height 7
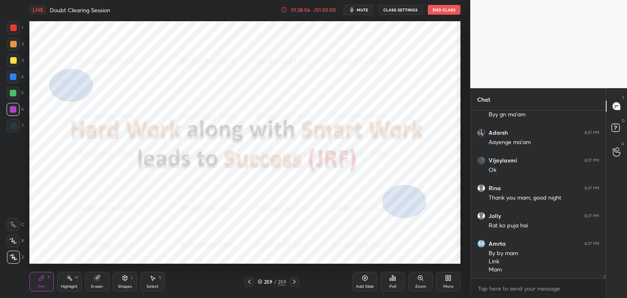
scroll to position [7189, 0]
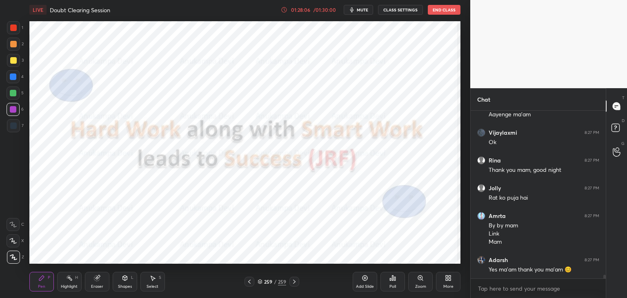
drag, startPoint x: 435, startPoint y: 10, endPoint x: 451, endPoint y: -9, distance: 24.3
click at [451, 0] on html "1 2 3 4 5 6 7 C X Z C X Z E E Erase all H H LIVE Doubt Clearing Session 01:28:0…" at bounding box center [313, 0] width 627 height 0
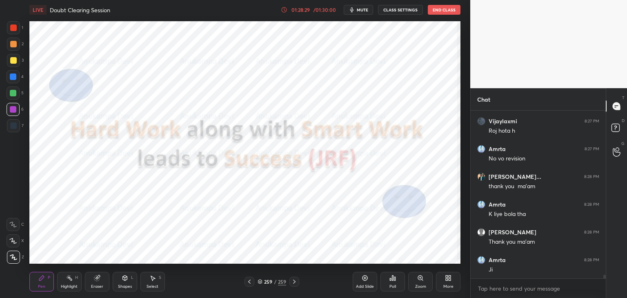
scroll to position [7384, 0]
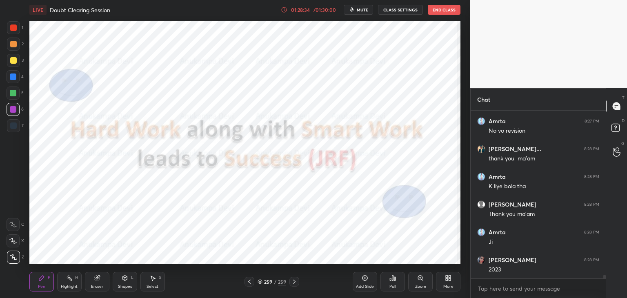
click at [436, 10] on button "End Class" at bounding box center [444, 10] width 33 height 10
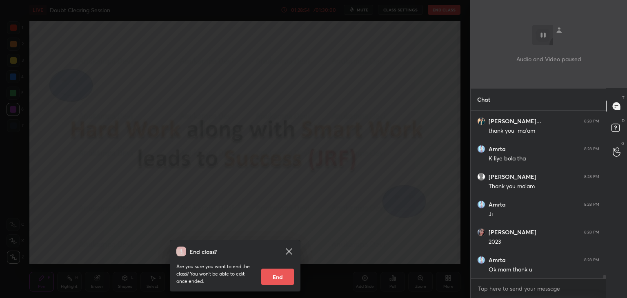
scroll to position [7420, 0]
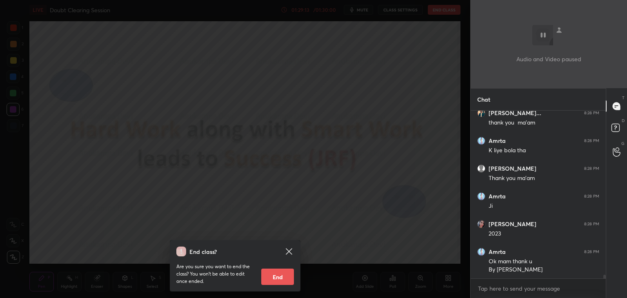
click at [283, 278] on button "End" at bounding box center [277, 276] width 33 height 16
type textarea "x"
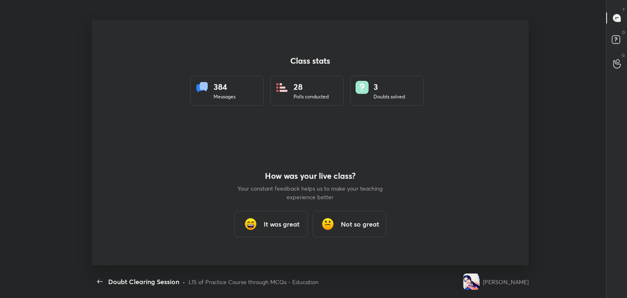
scroll to position [0, 0]
click at [287, 230] on div "It was great" at bounding box center [270, 224] width 73 height 26
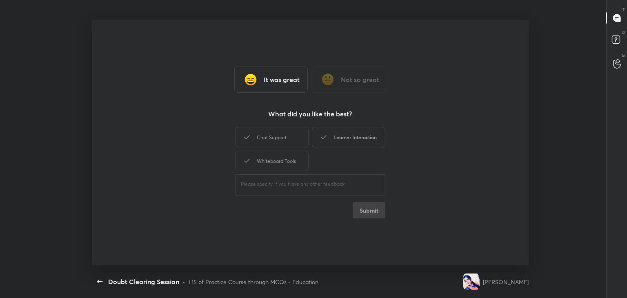
click at [362, 137] on div "Learner Interaction" at bounding box center [348, 137] width 73 height 20
click at [377, 216] on button "Submit" at bounding box center [368, 210] width 33 height 16
